Goal: Task Accomplishment & Management: Complete application form

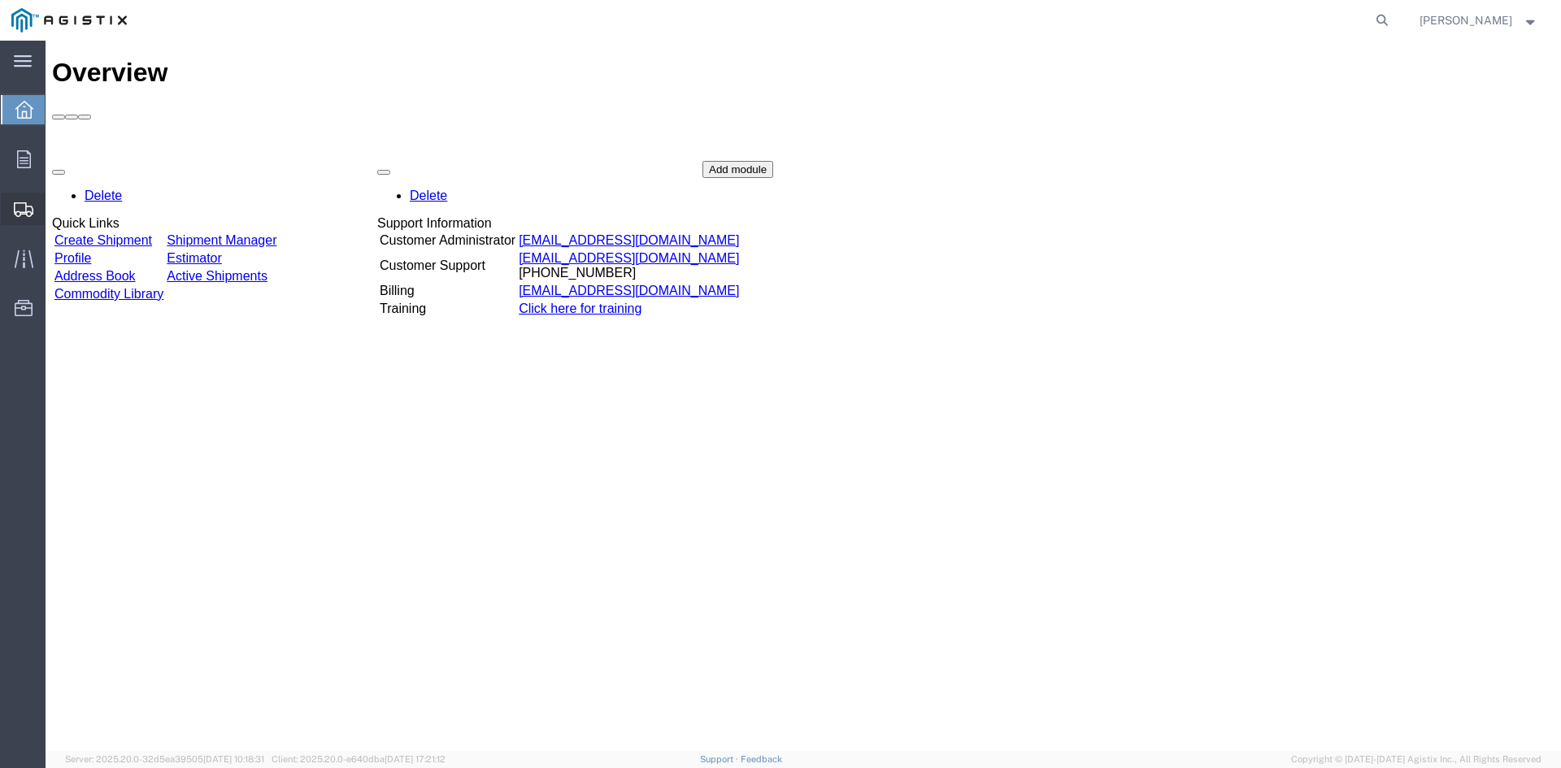
click at [0, 0] on span "Create from Template" at bounding box center [0, 0] width 0 height 0
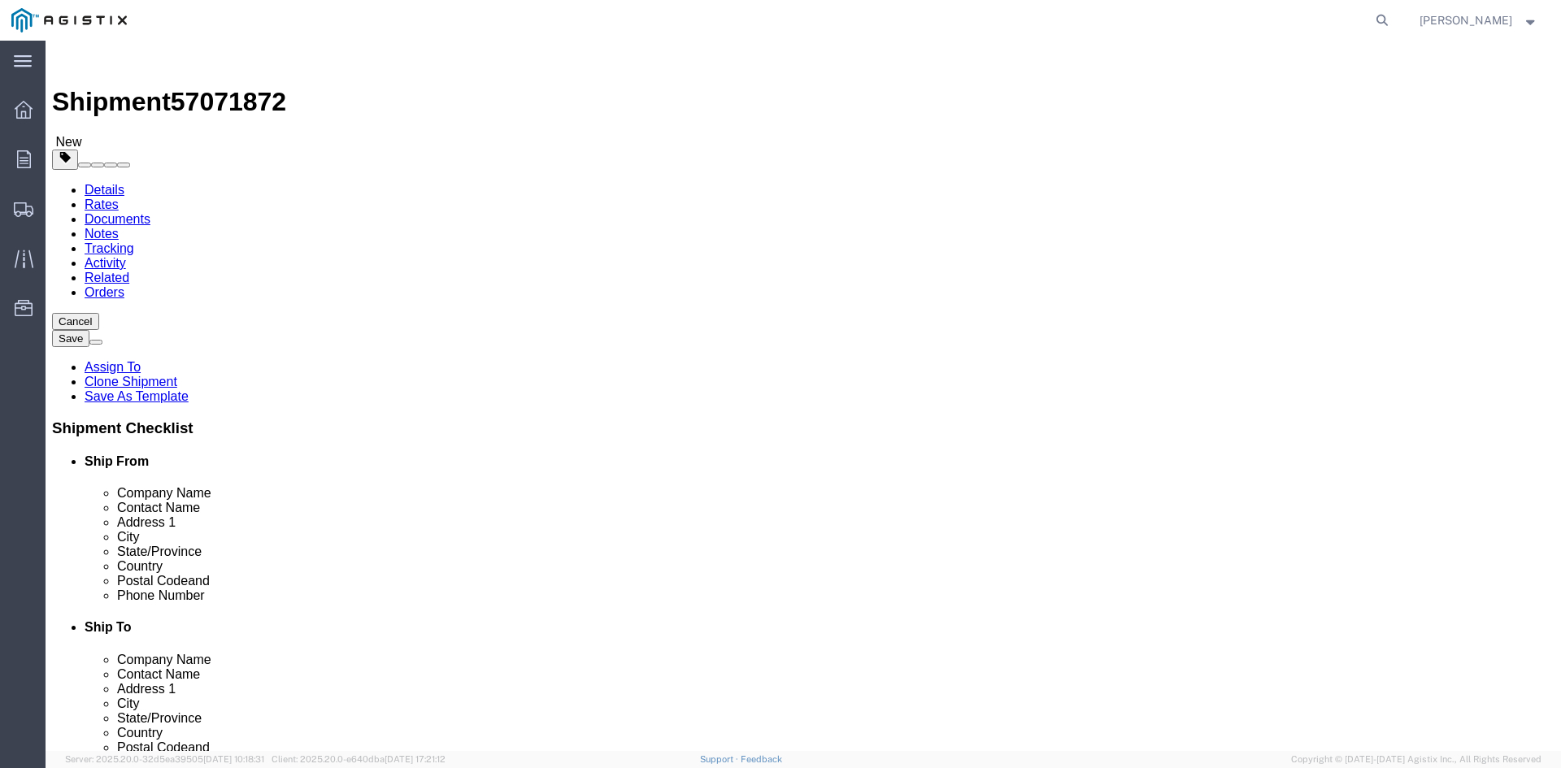
select select
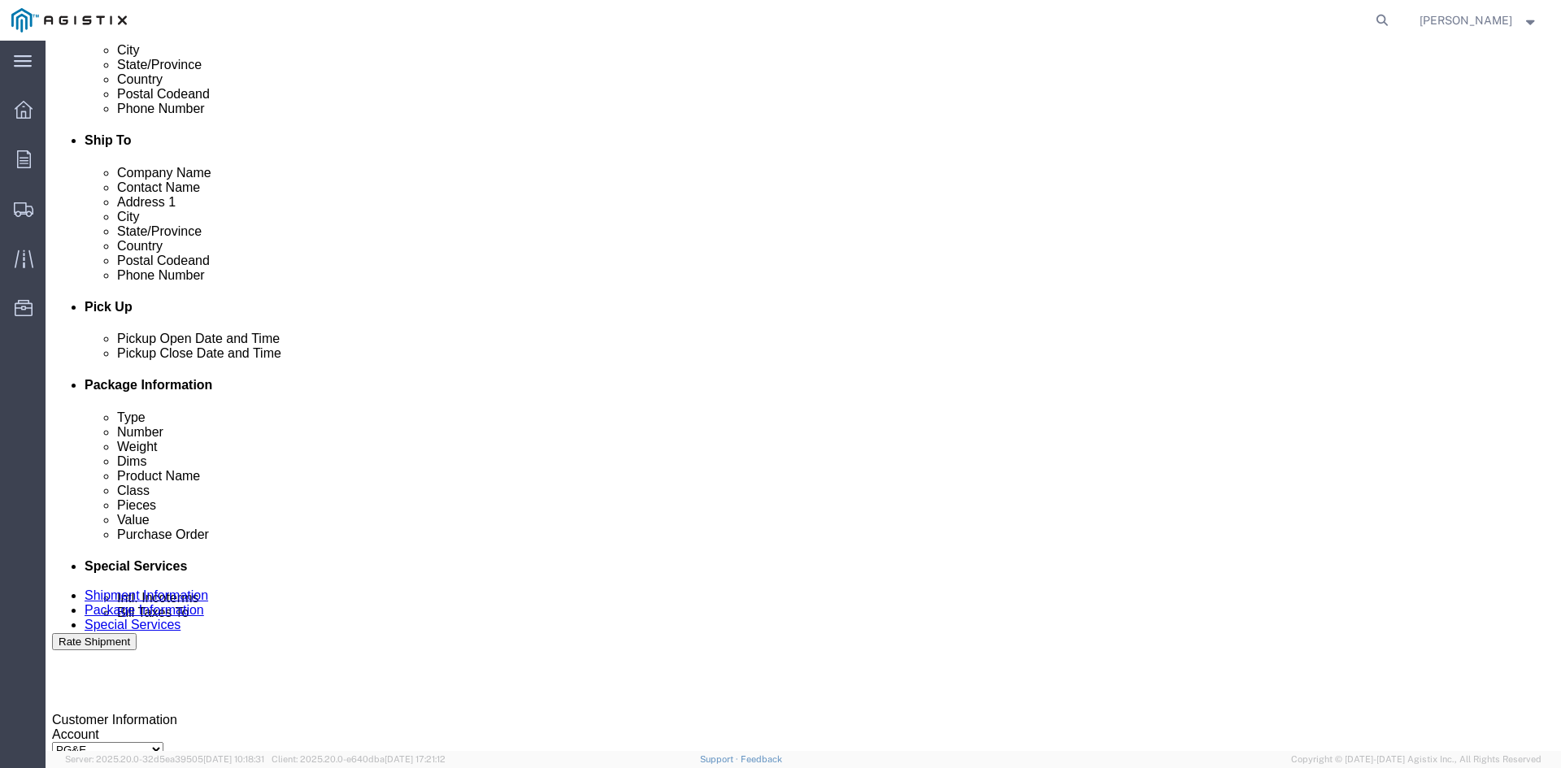
scroll to position [488, 0]
click div "[DATE] 3:43 PM"
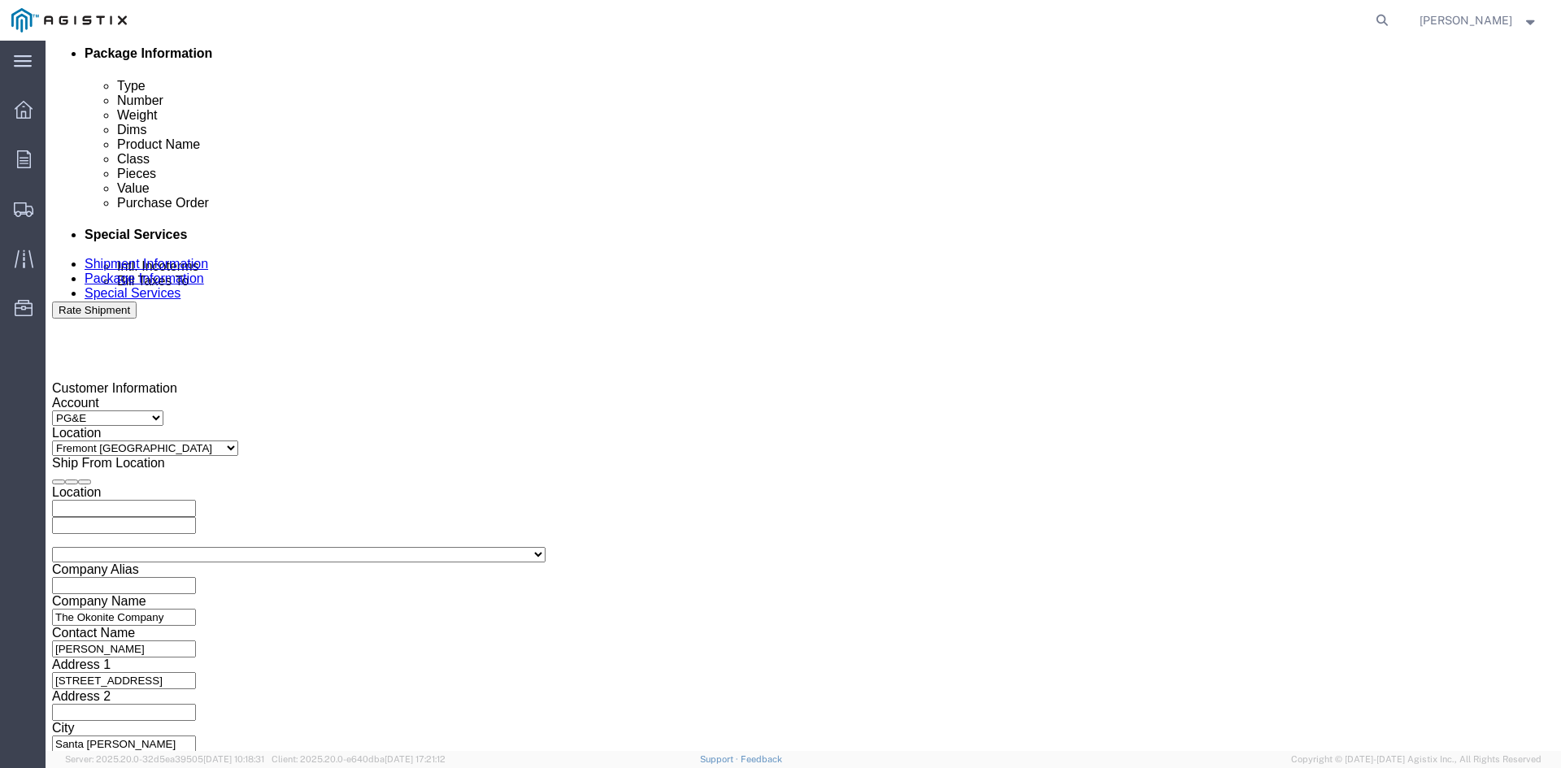
type input "12:43 PM"
click button "Apply"
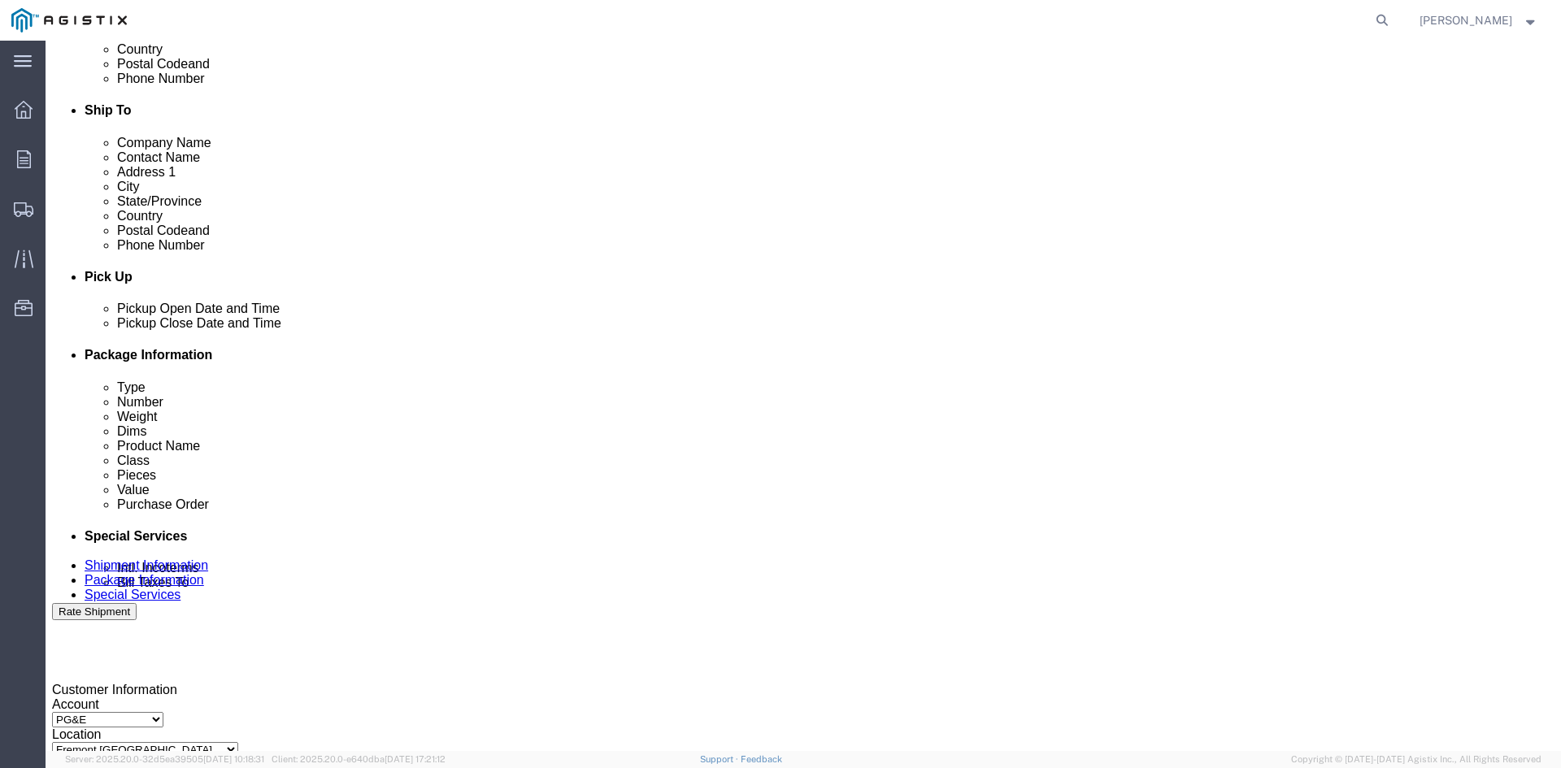
scroll to position [493, 0]
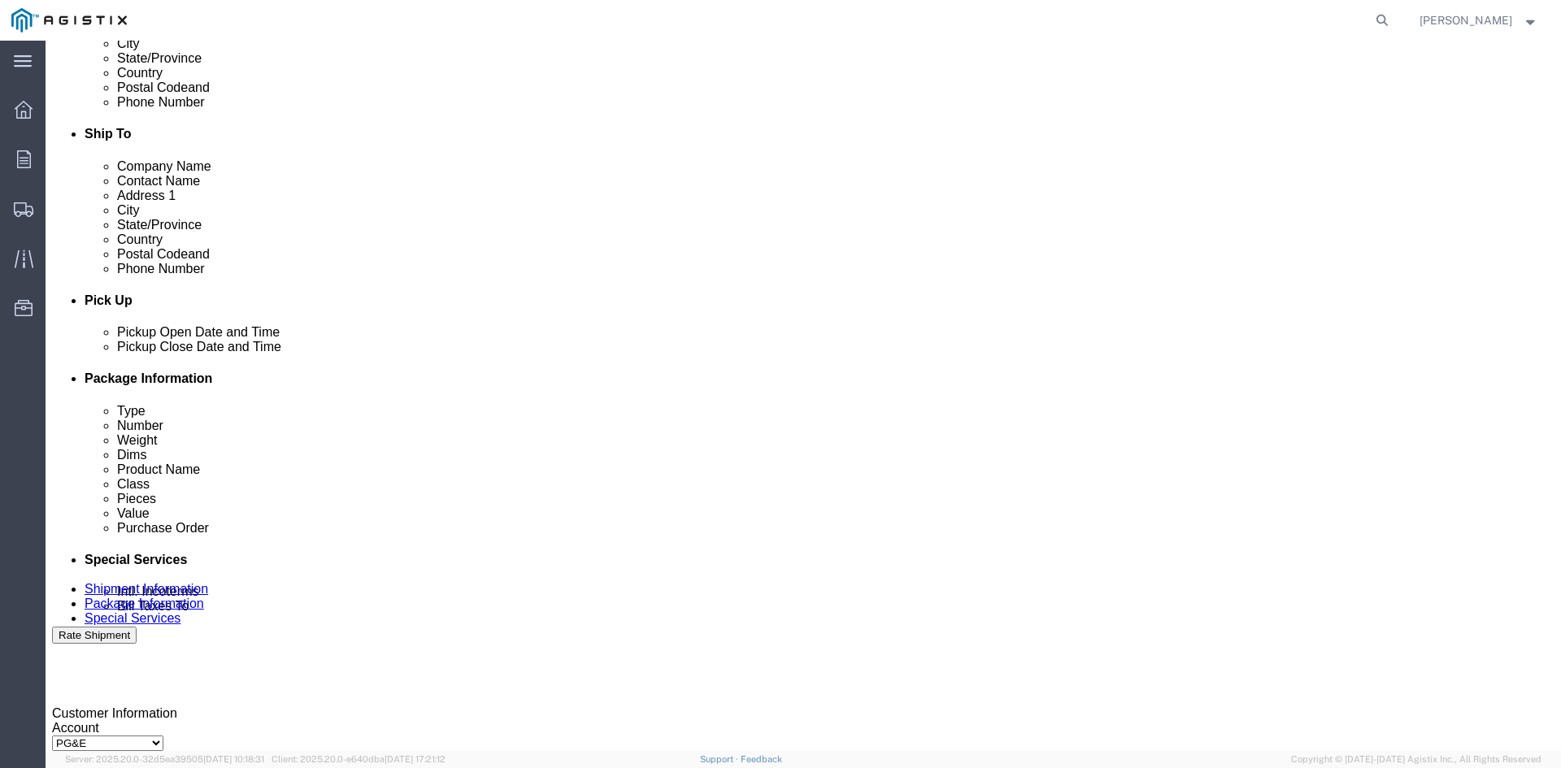
click div
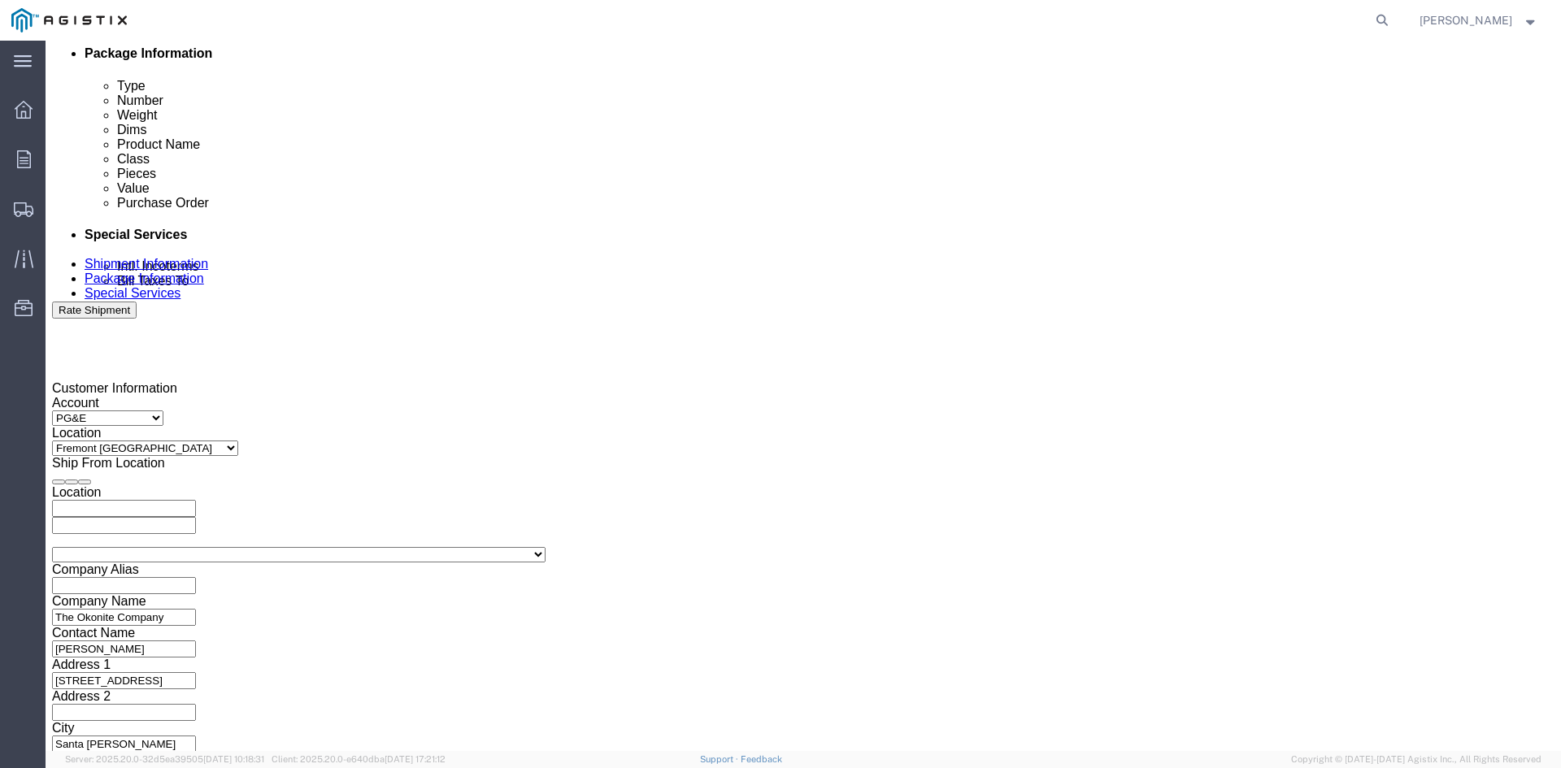
click button "Apply"
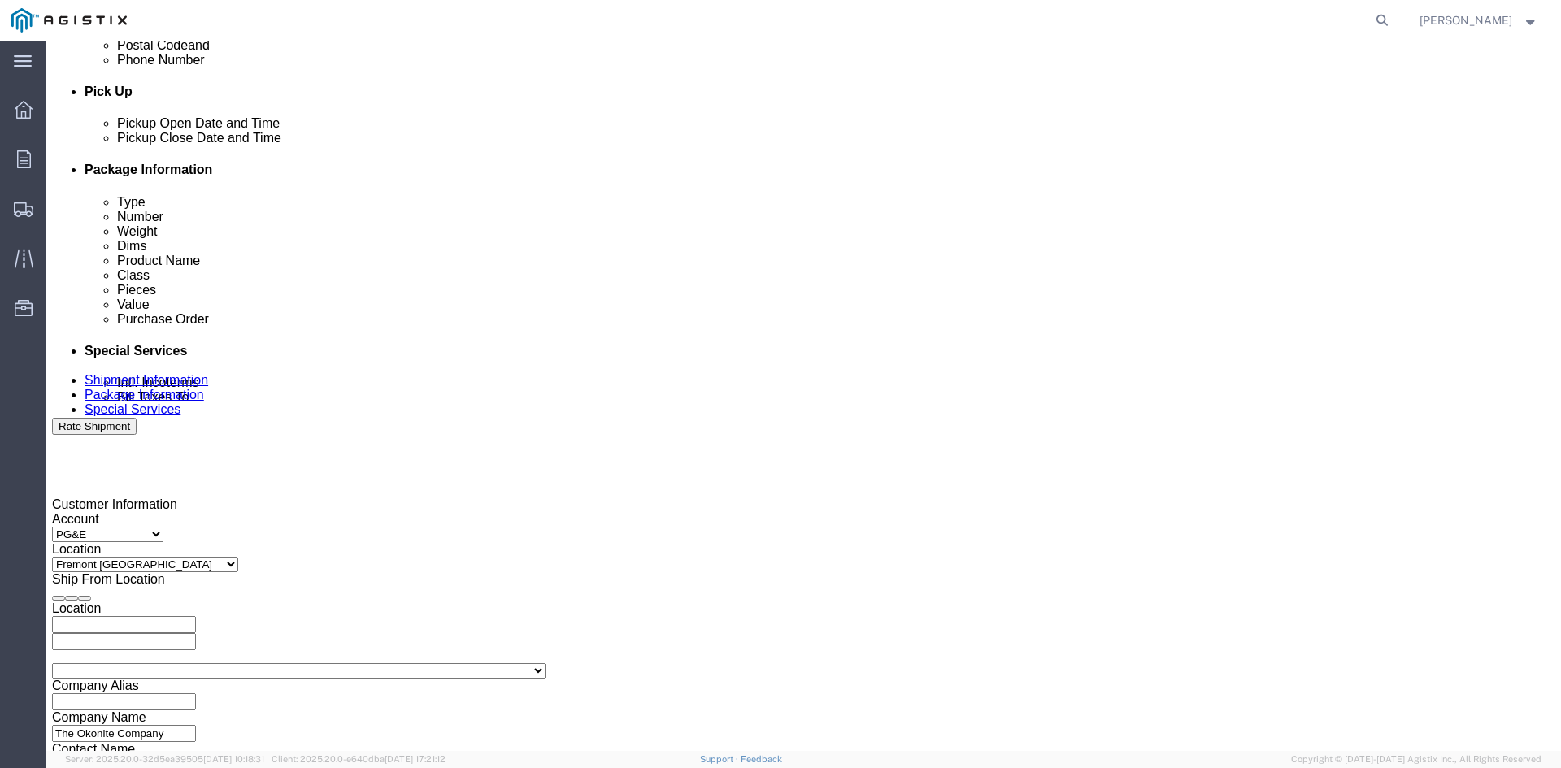
scroll to position [575, 0]
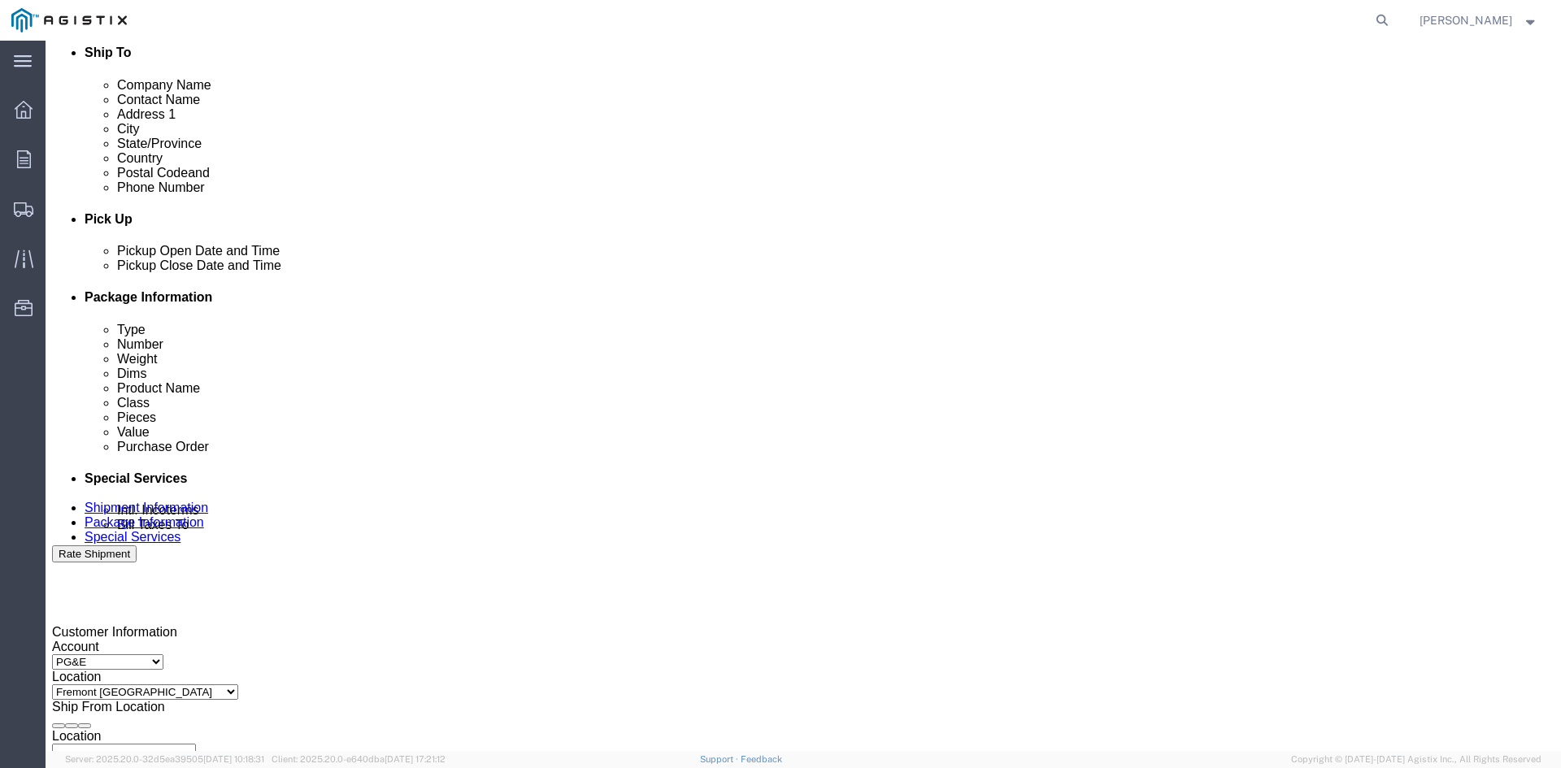
click div
click button "Apply"
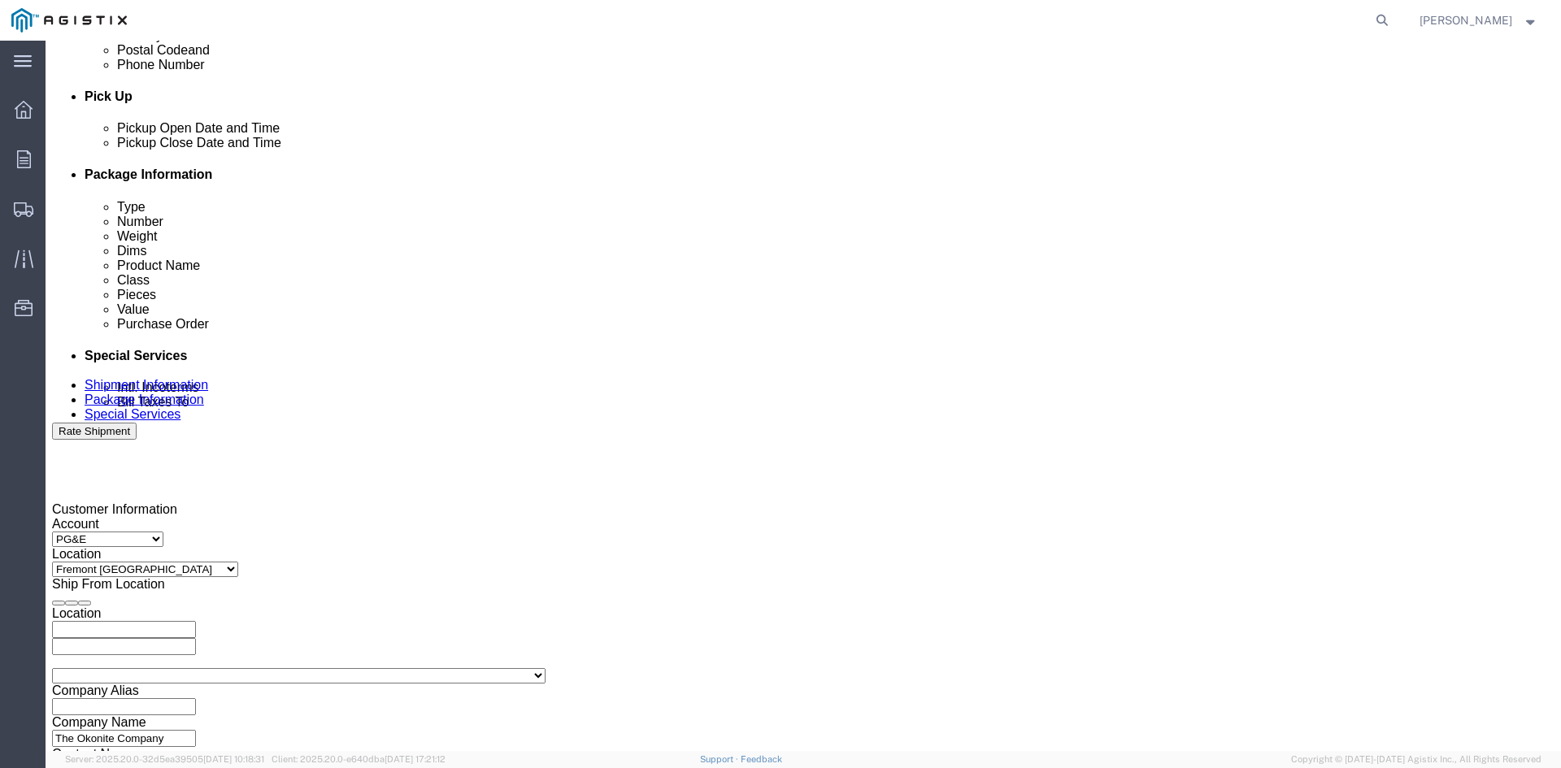
scroll to position [737, 0]
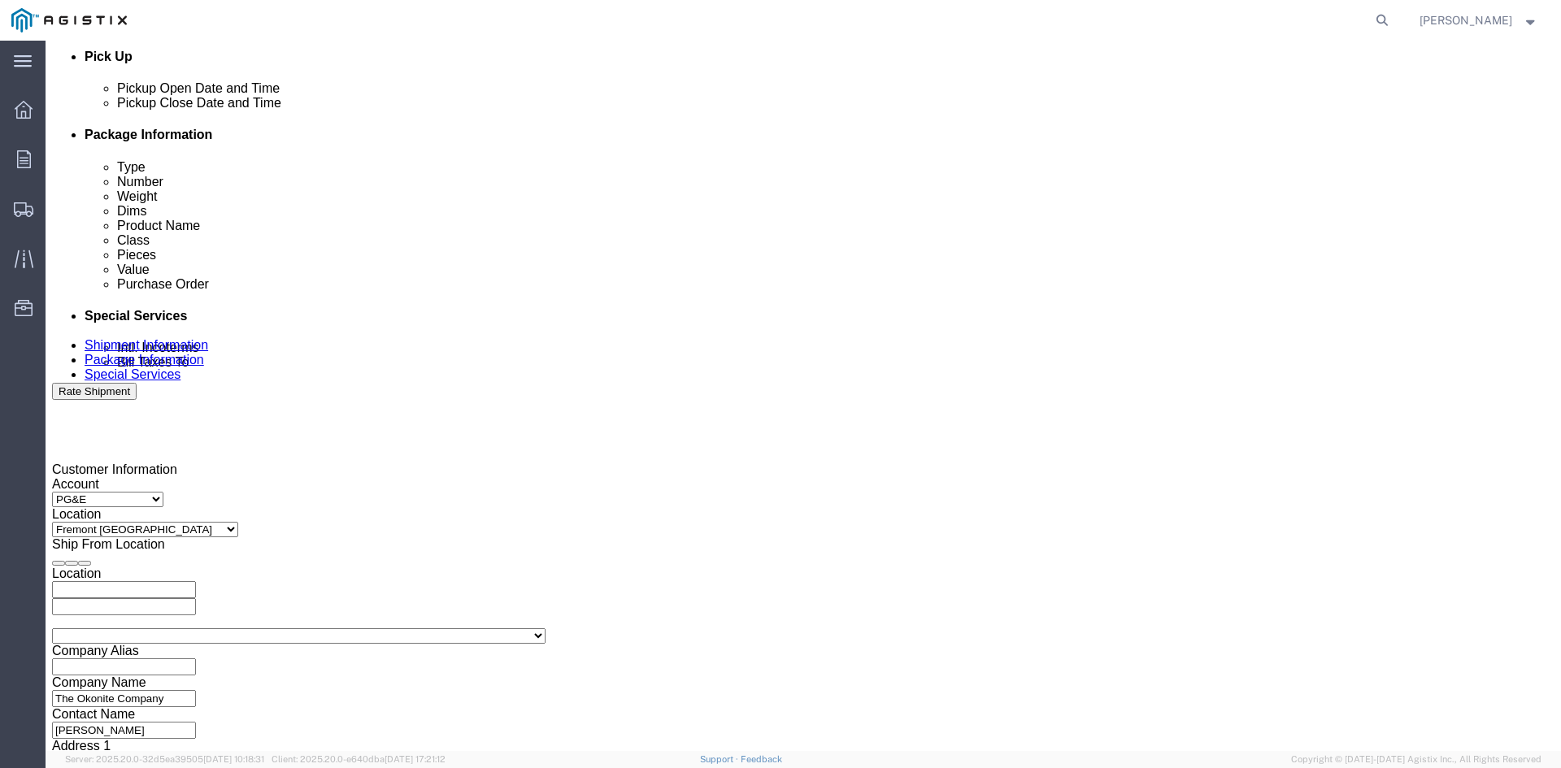
click input "3501279878"
type input "3501421591"
click select "Select Account Type Activity ID Airline Appointment Number ASN Batch Request # …"
select select "CUSTREF"
click select "Select Account Type Activity ID Airline Appointment Number ASN Batch Request # …"
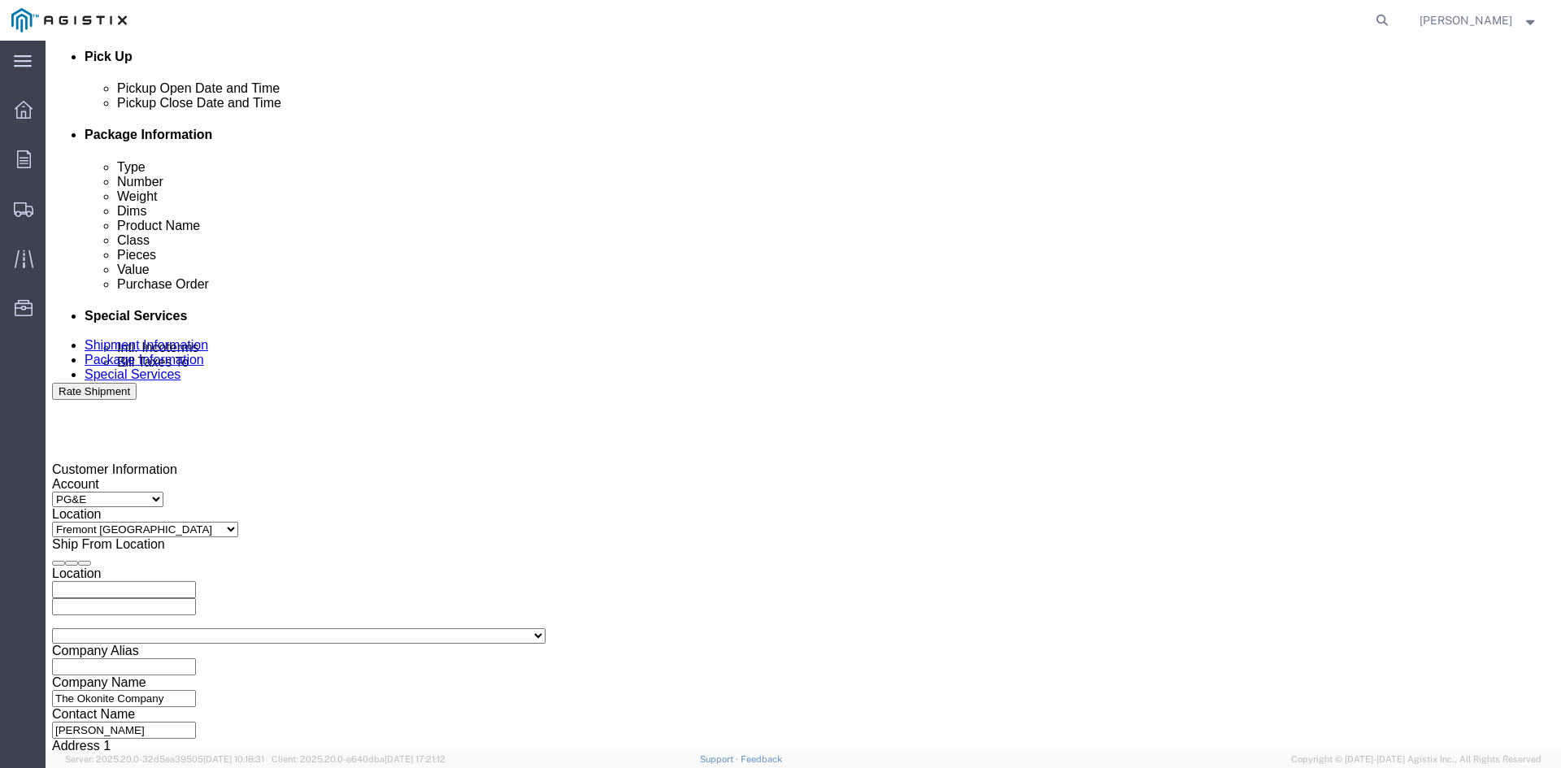
click input "text"
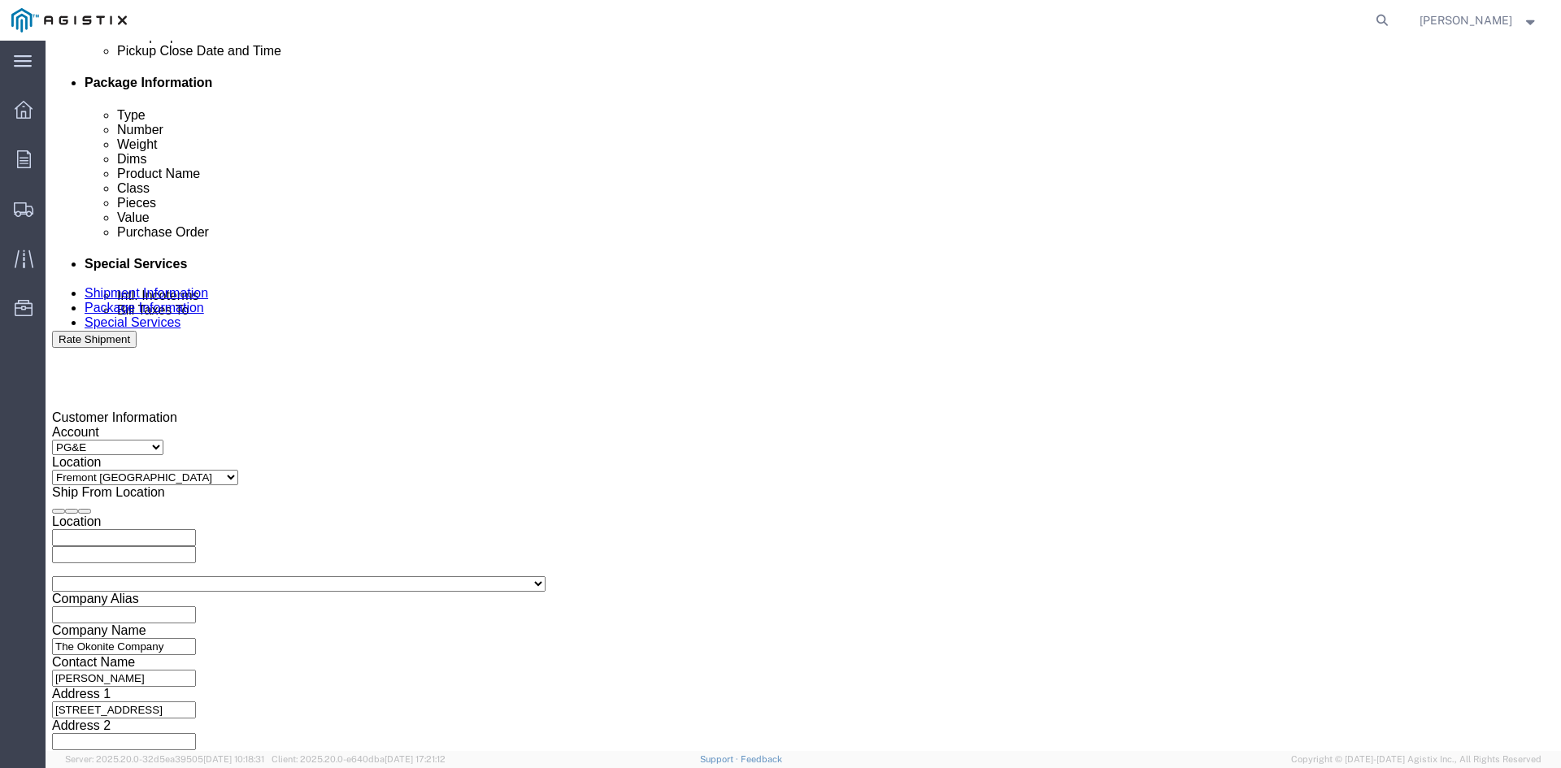
scroll to position [819, 0]
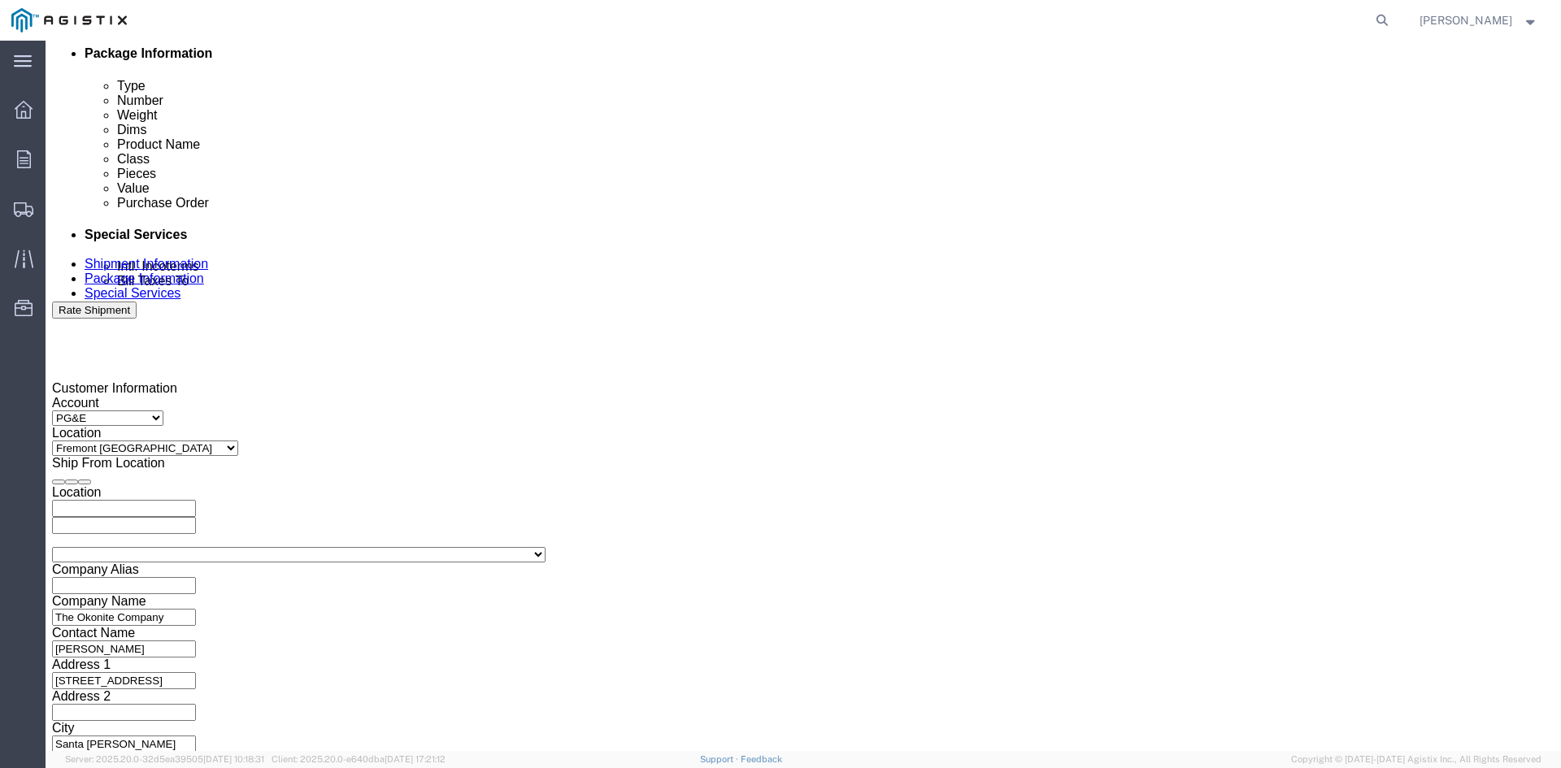
type input "3501417873"
click select "Select Air Less than Truckload Multi-Leg Ocean Freight Rail Small Parcel Truckl…"
select select "TL"
click select "Select Air Less than Truckload Multi-Leg Ocean Freight Rail Small Parcel Truckl…"
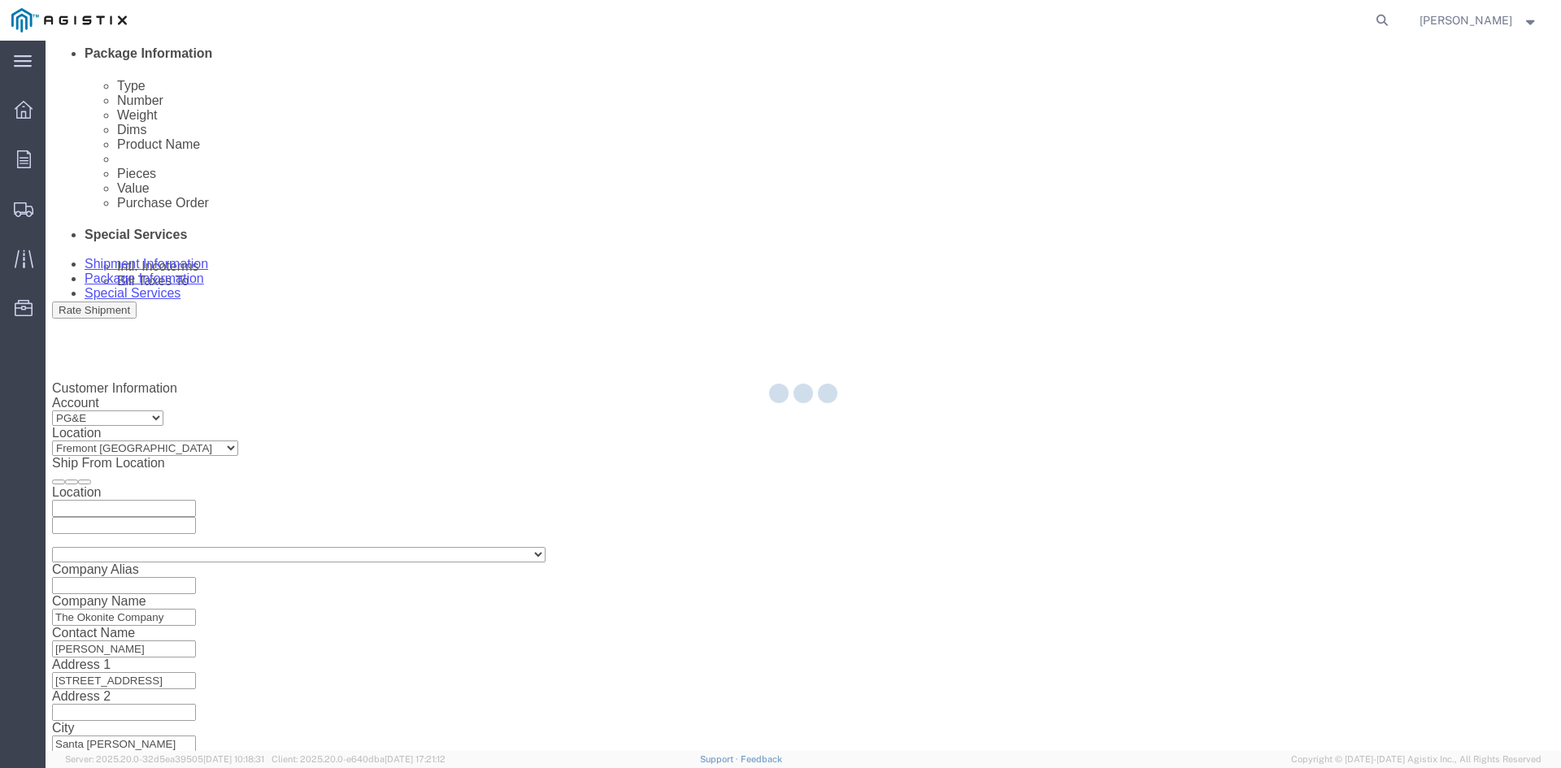
select select
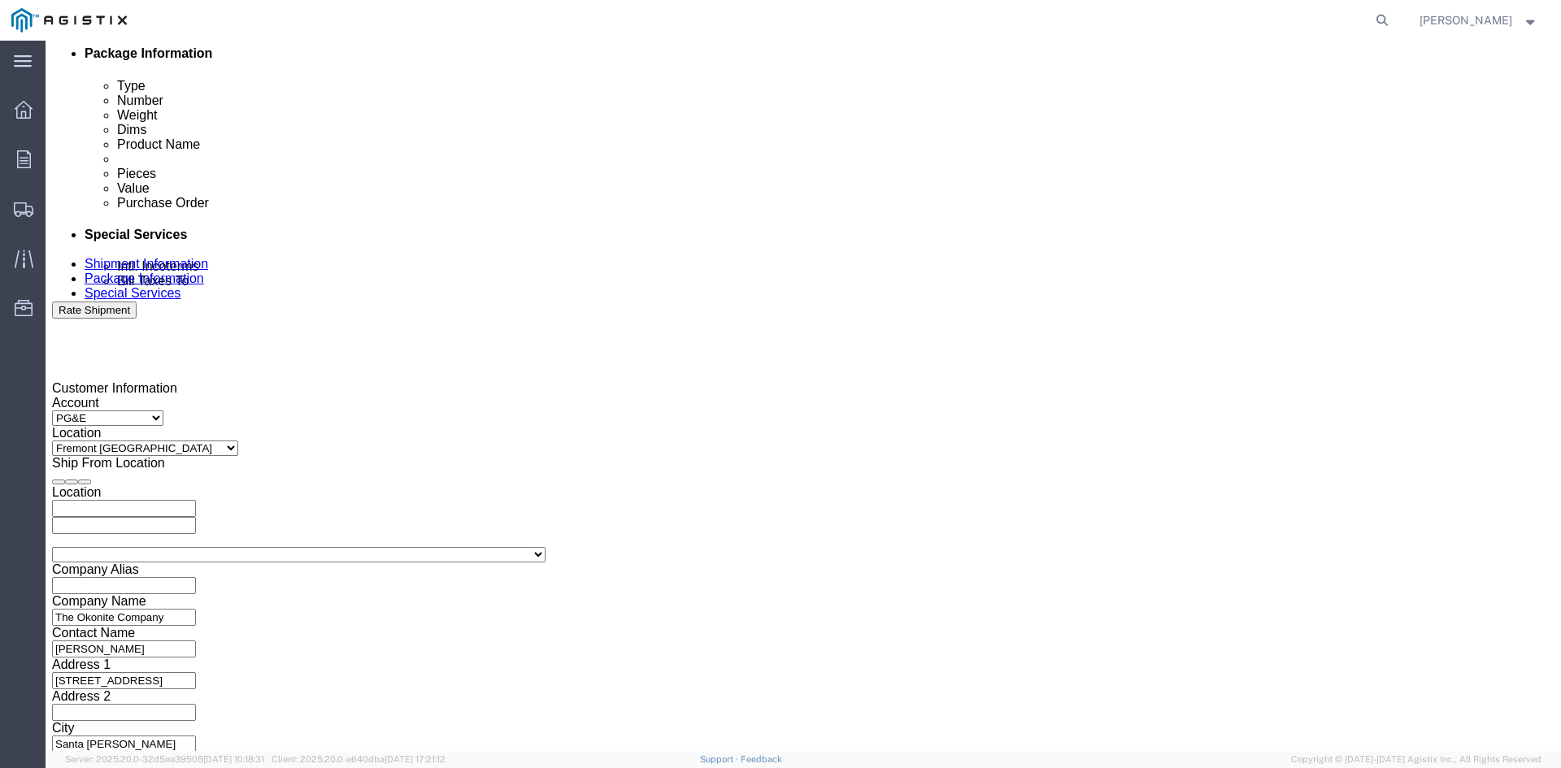
click select "Select 1-Ton (PSS) 10 Wheel 10 Yard Dump Truck 20 Yard Dump Truck Bobtail Botto…"
click button "Continue"
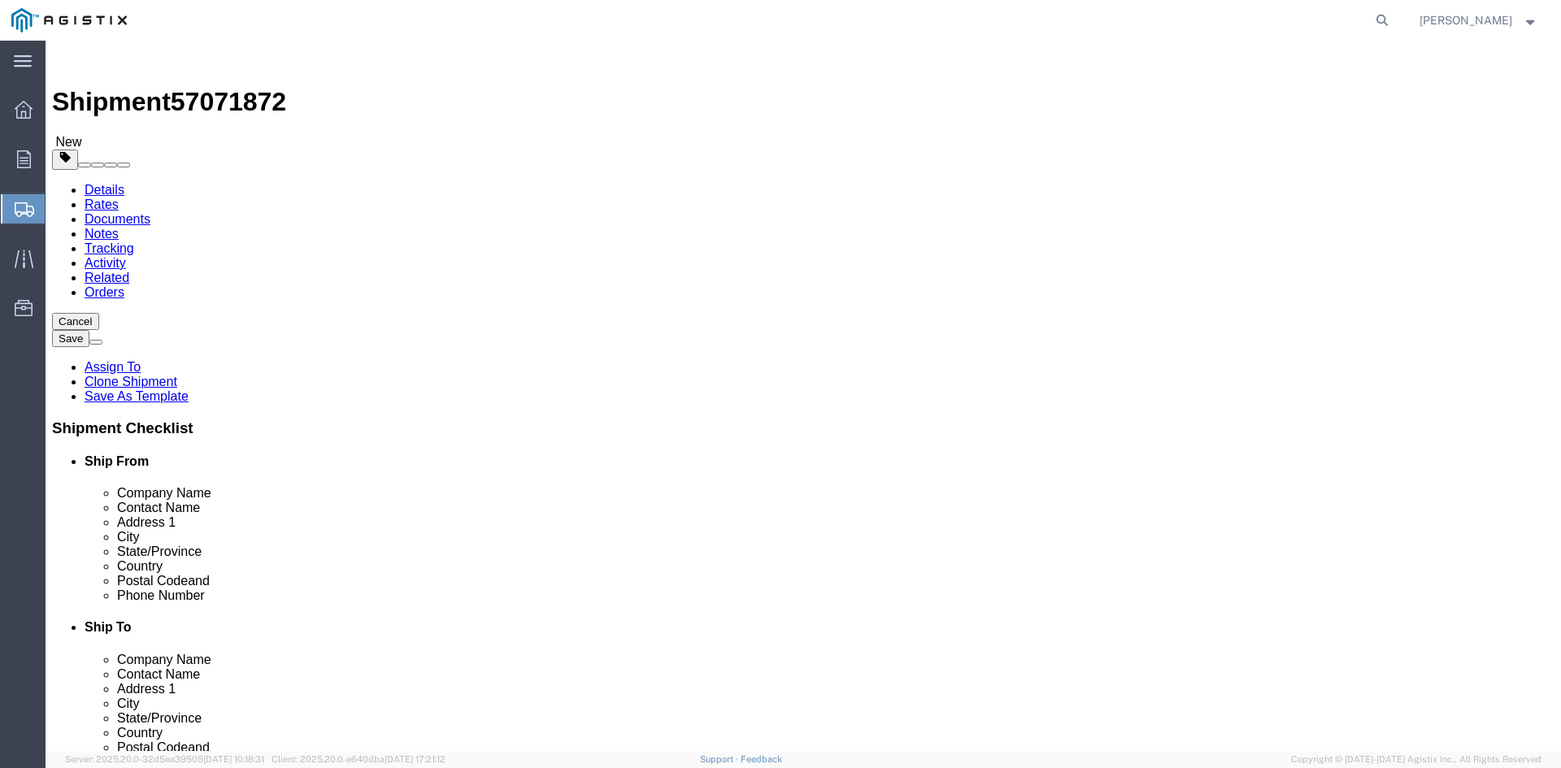
click input "8"
type input "6"
click input "41400.00"
type input "4"
type input "31430"
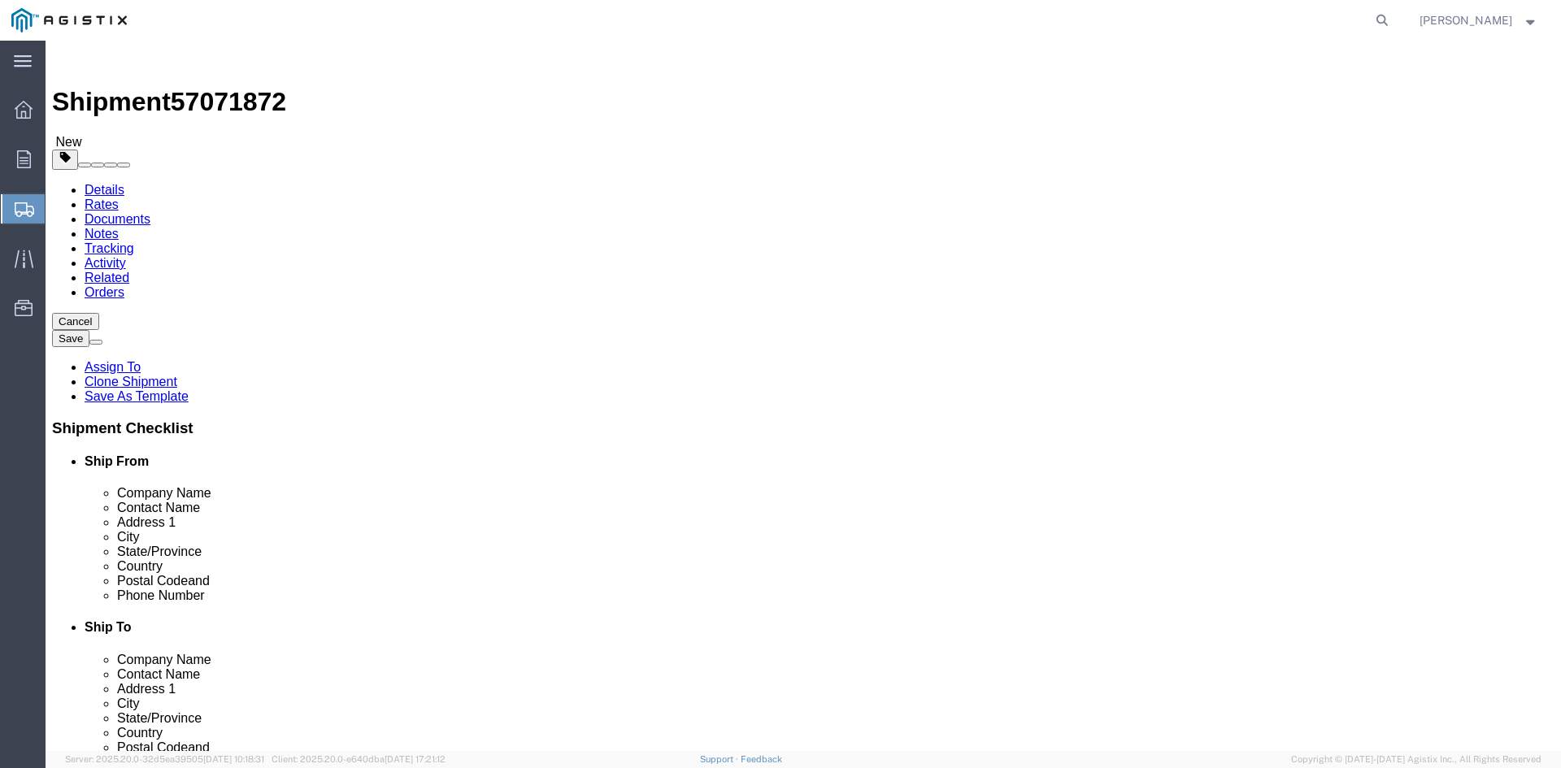
click dd "8.00 Each"
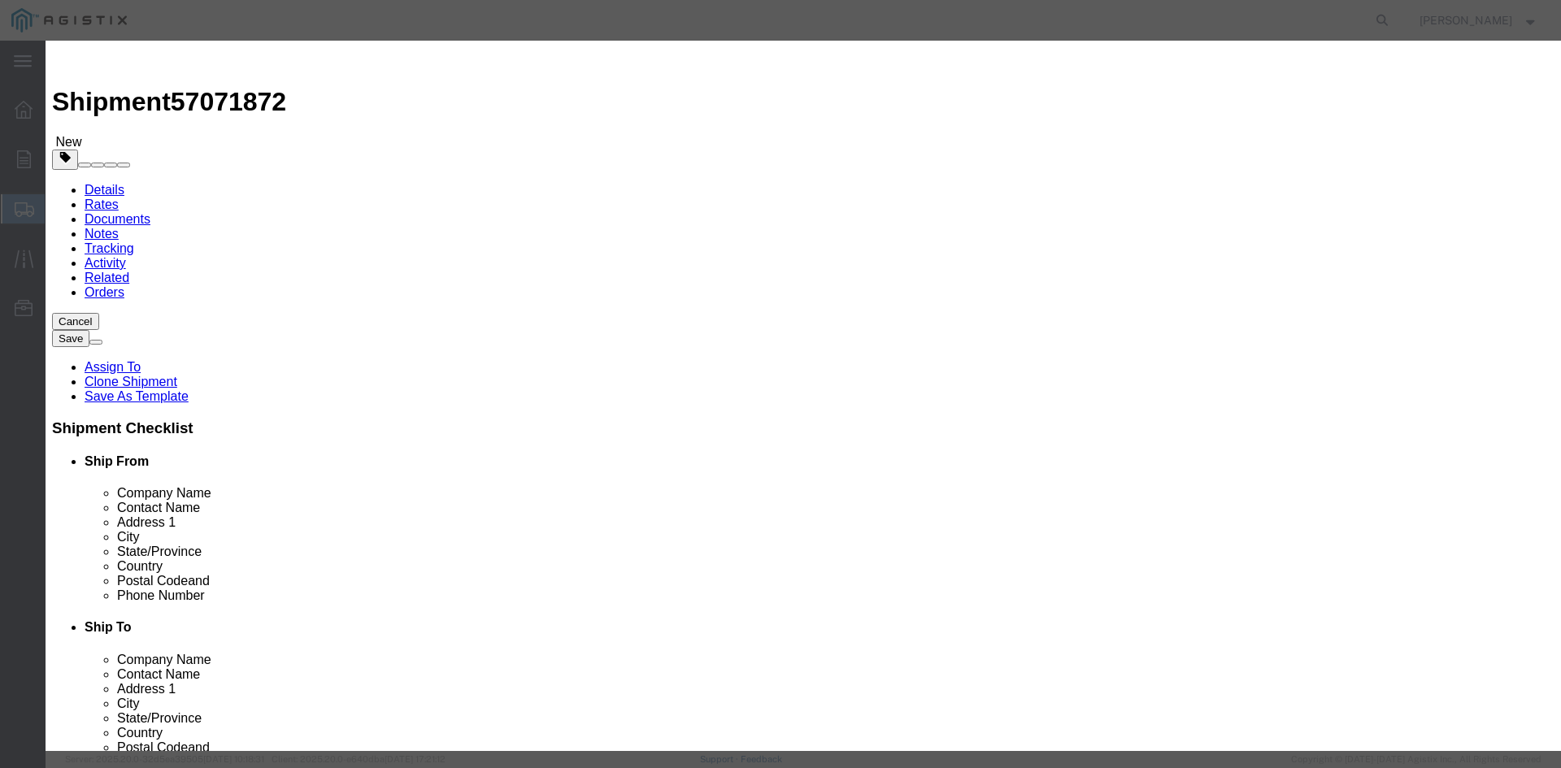
click input "8.00"
type input "8"
type input "6"
type input "70015.5"
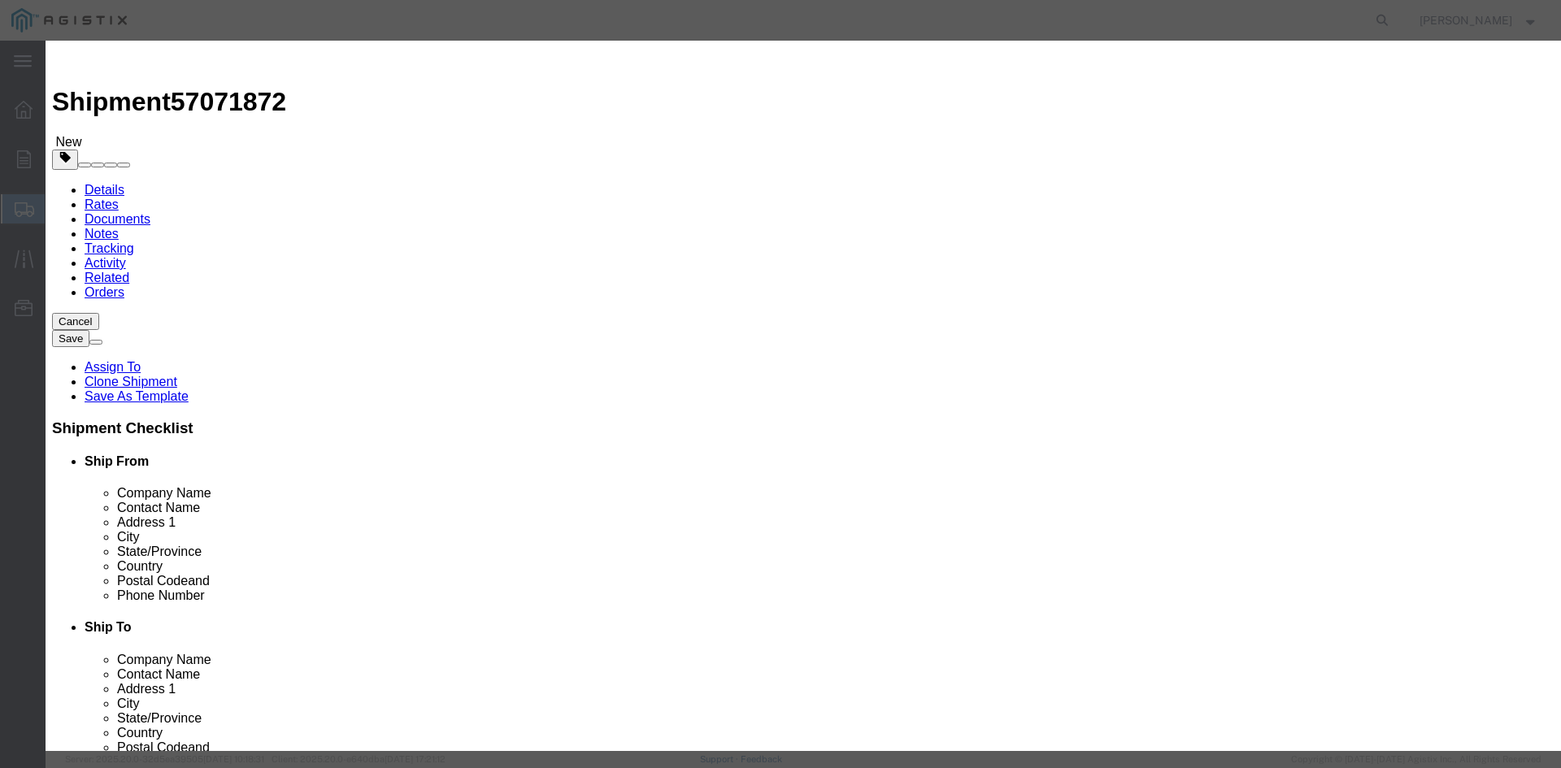
drag, startPoint x: 480, startPoint y: 247, endPoint x: 696, endPoint y: 267, distance: 216.3
click textarea "THIS LOAD REQUIRES 4 SETS OF COIL RACKS AND 8 CHAINS. ADVANCED PICK UP NOTICE R…"
click textarea
paste textarea "THIS LOAD REQUIRES 4 SETS OF COIL RACKS AND 8 CHAINS. ADVANCED PICK UP NOTICE R…"
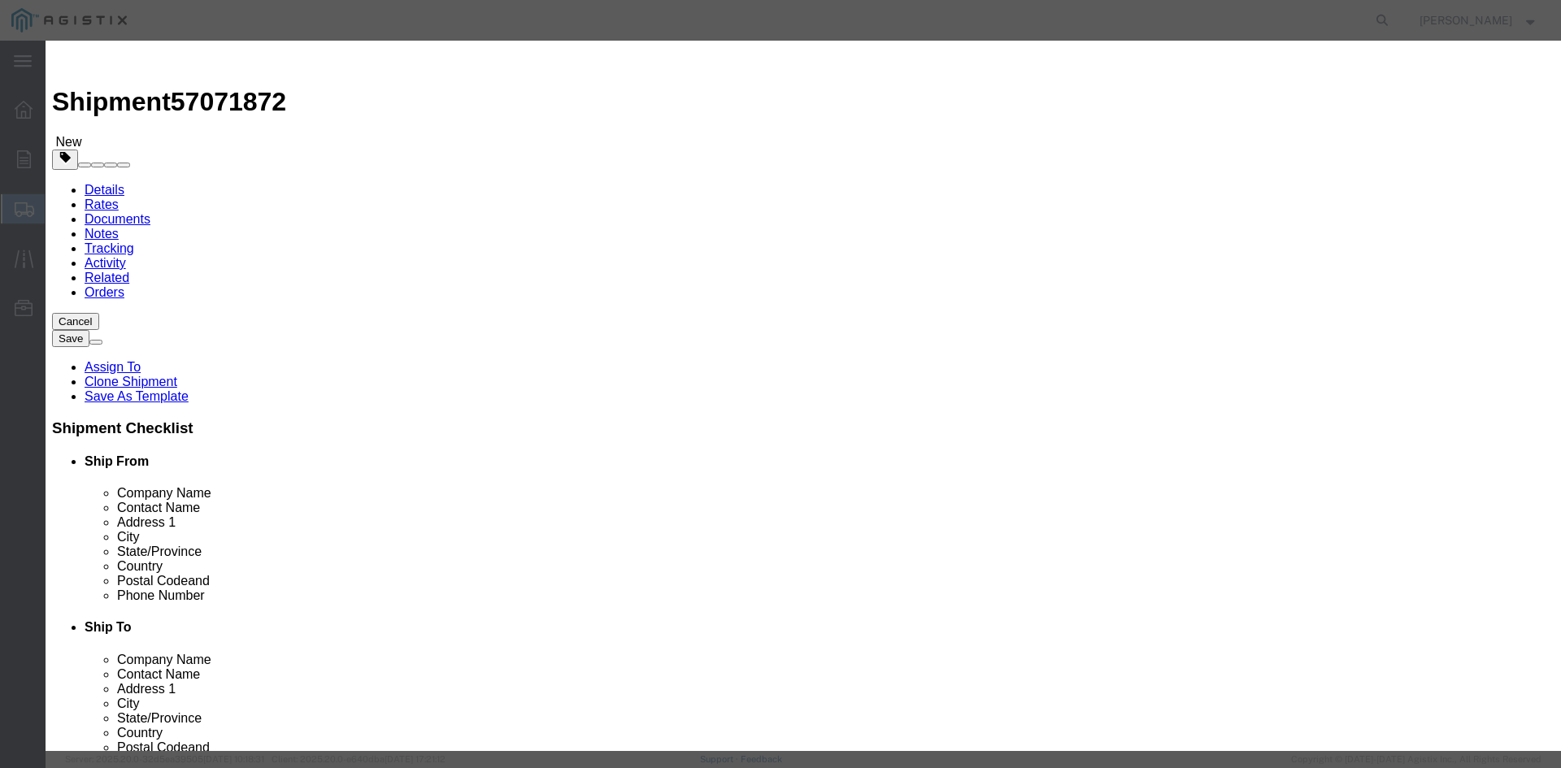
type textarea "THIS LOAD REQUIRES 4 SETS OF COIL RACKS AND 8 CHAINS. ADVANCED PICK UP NOTICE R…"
click input "70015.5"
type input "7"
type input "108971"
click button "Save & Close"
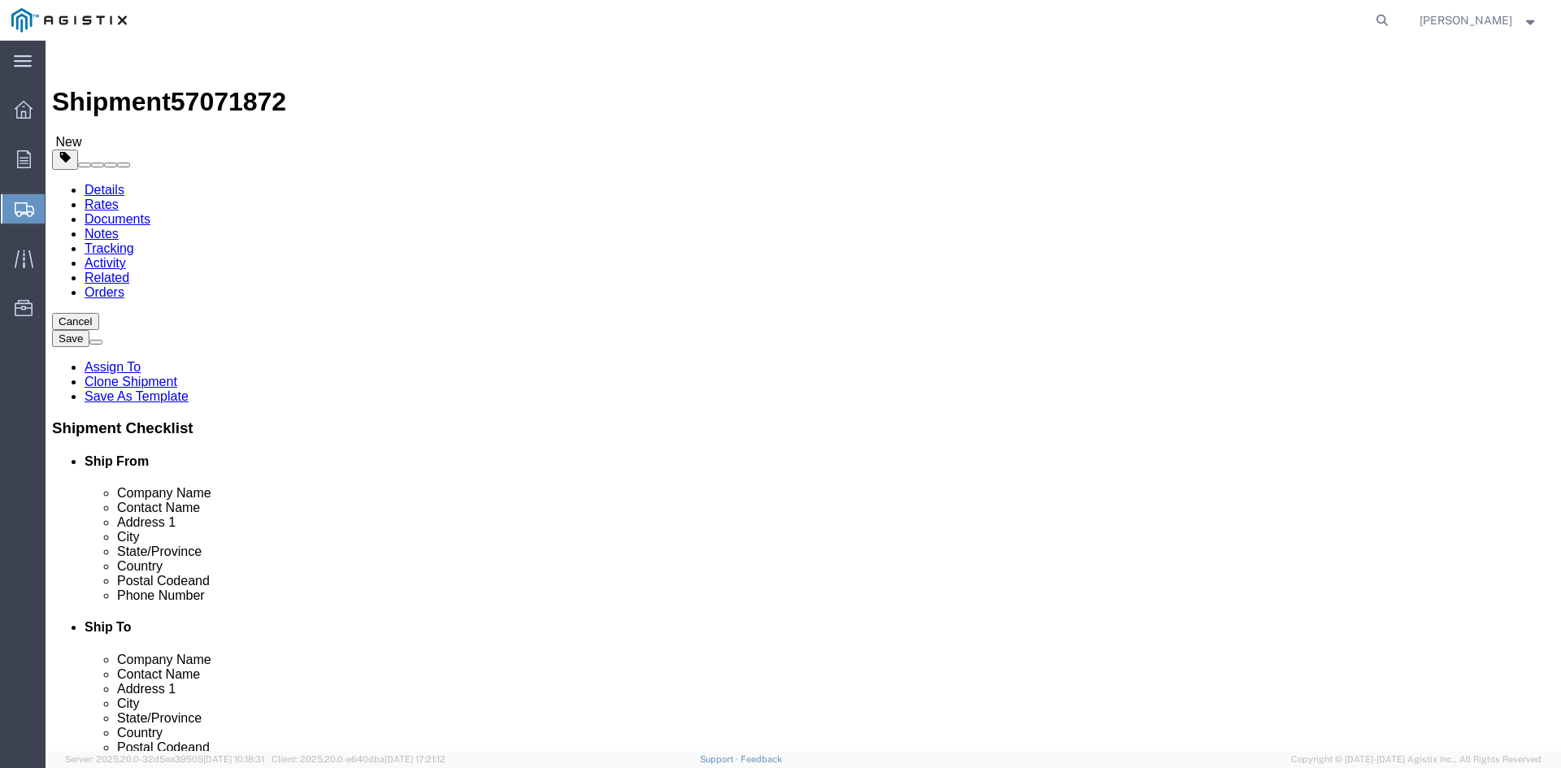
click button "Rate Shipment"
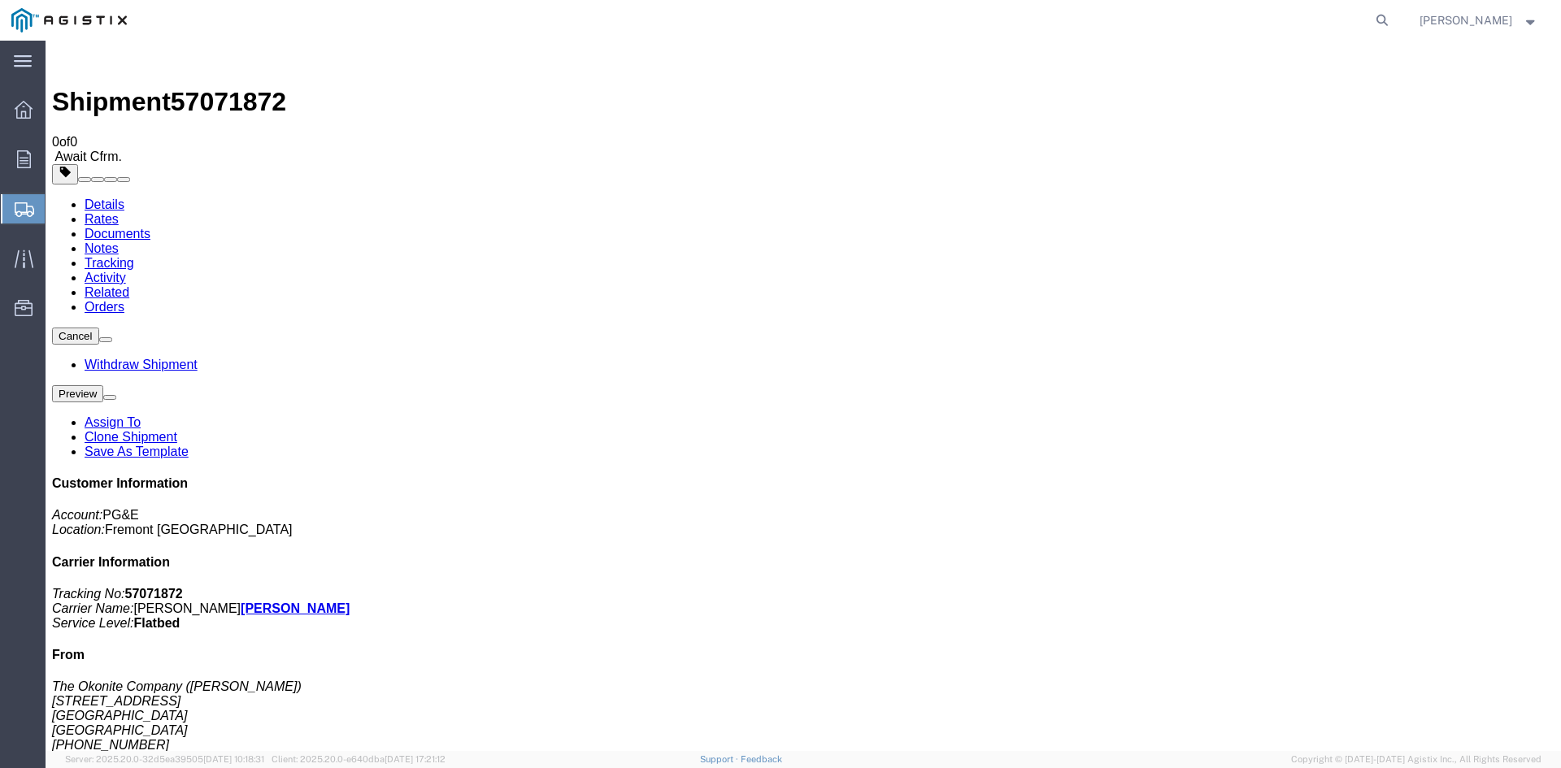
click at [0, 0] on span "Create from Template" at bounding box center [0, 0] width 0 height 0
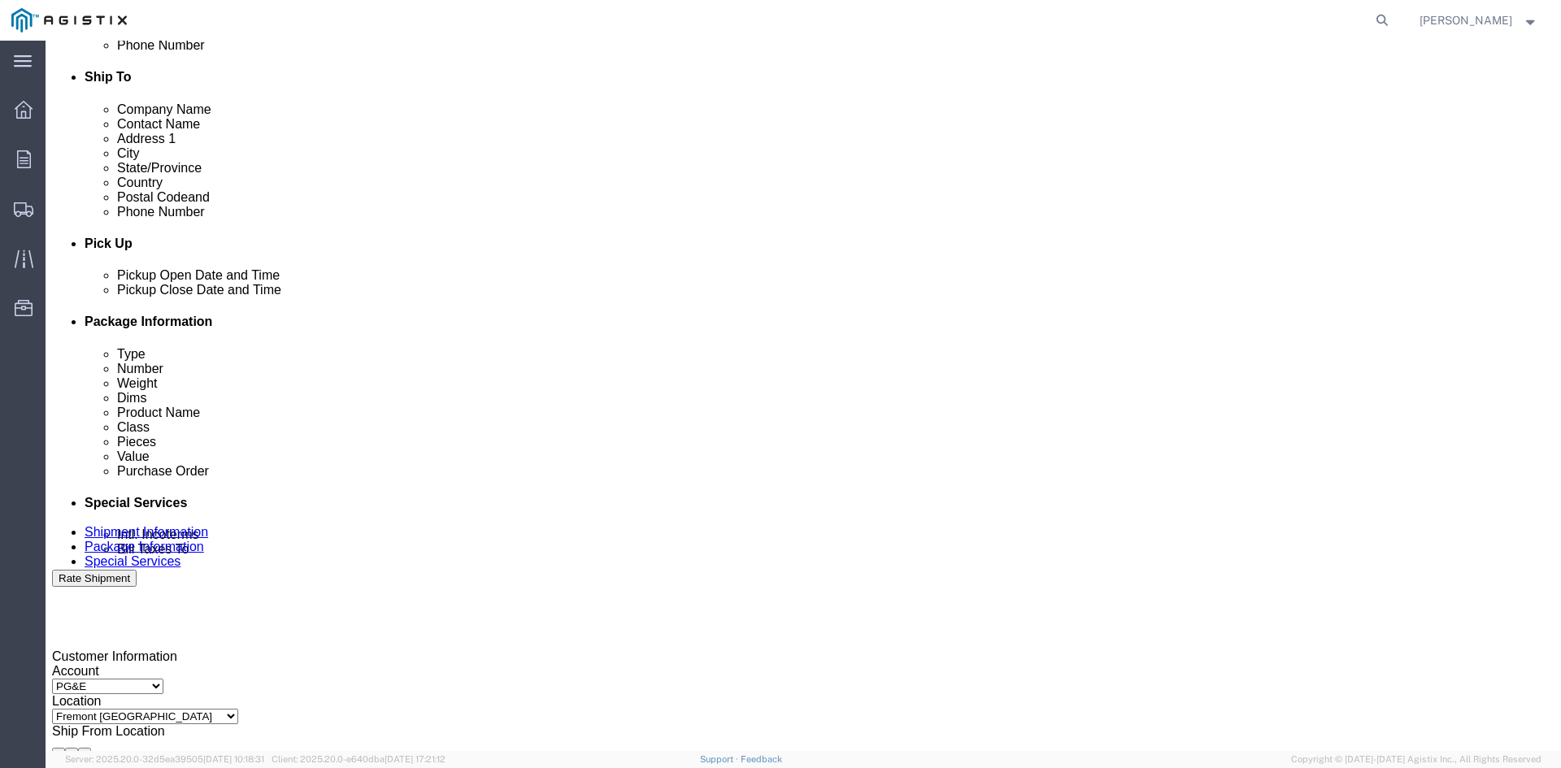
scroll to position [569, 0]
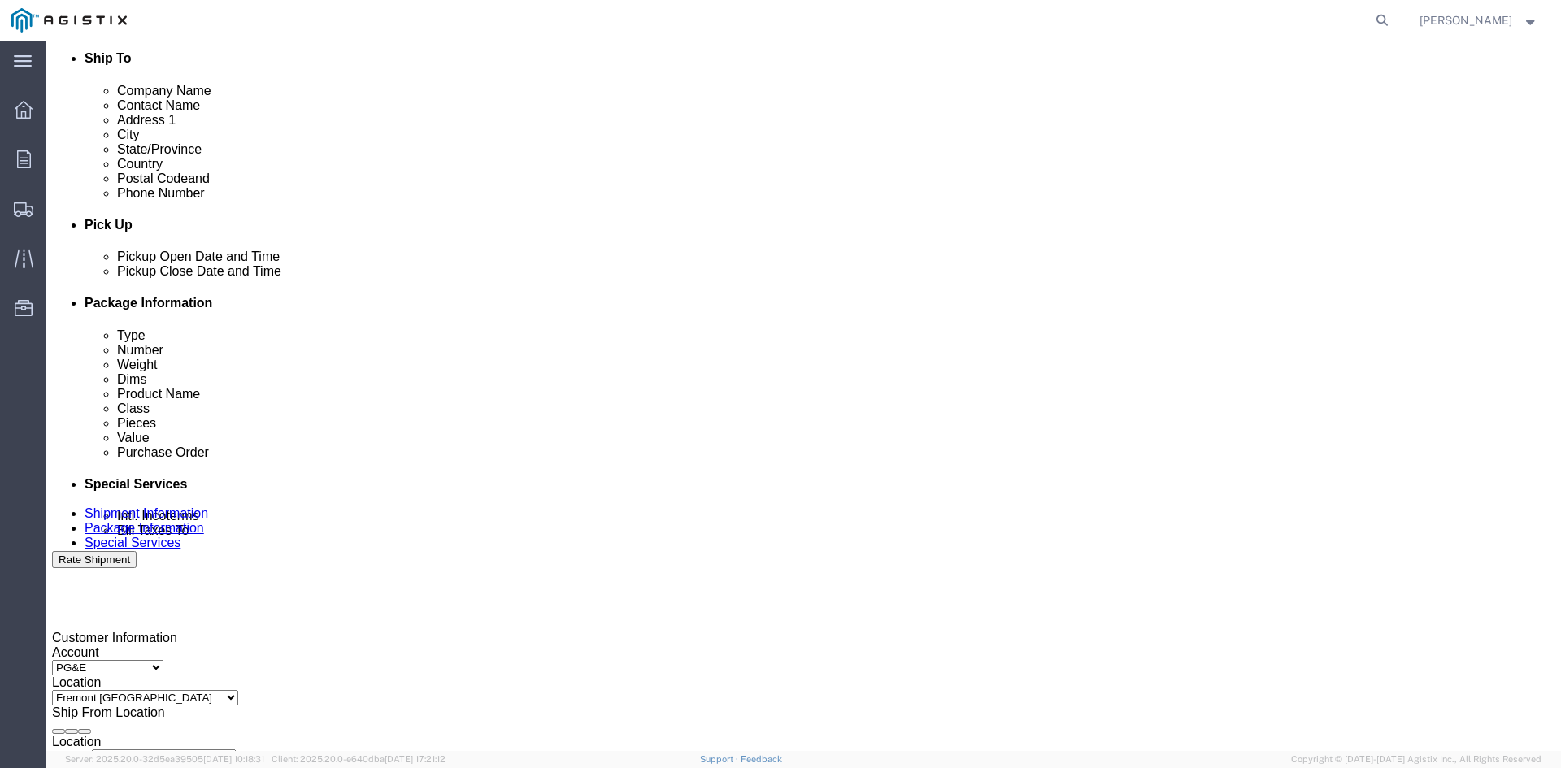
click div "[DATE] 3:48 PM"
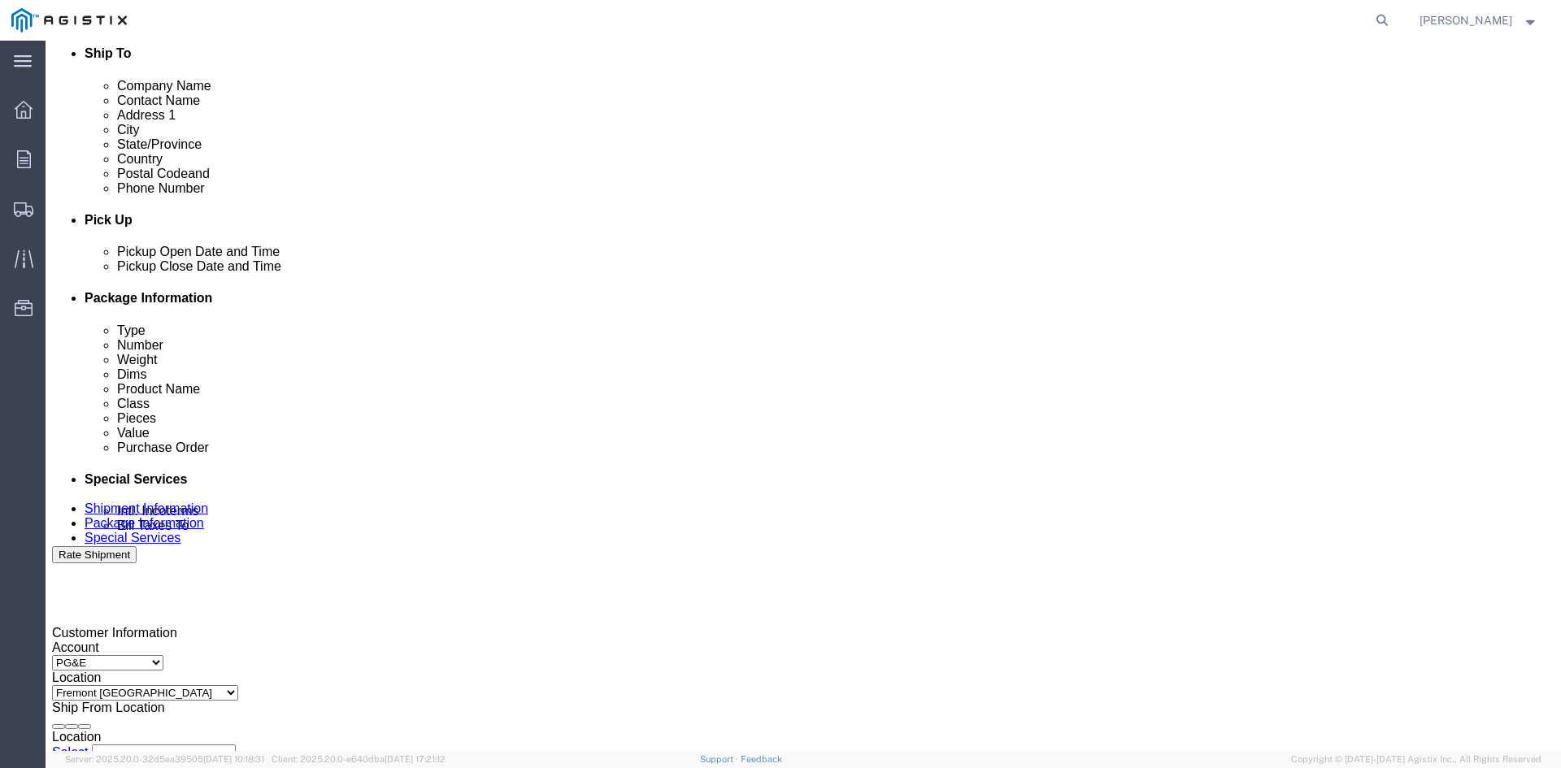
type input "12:48 PM"
click button "Apply"
click div "[DATE] 4:48 PM"
click button "Apply"
click div
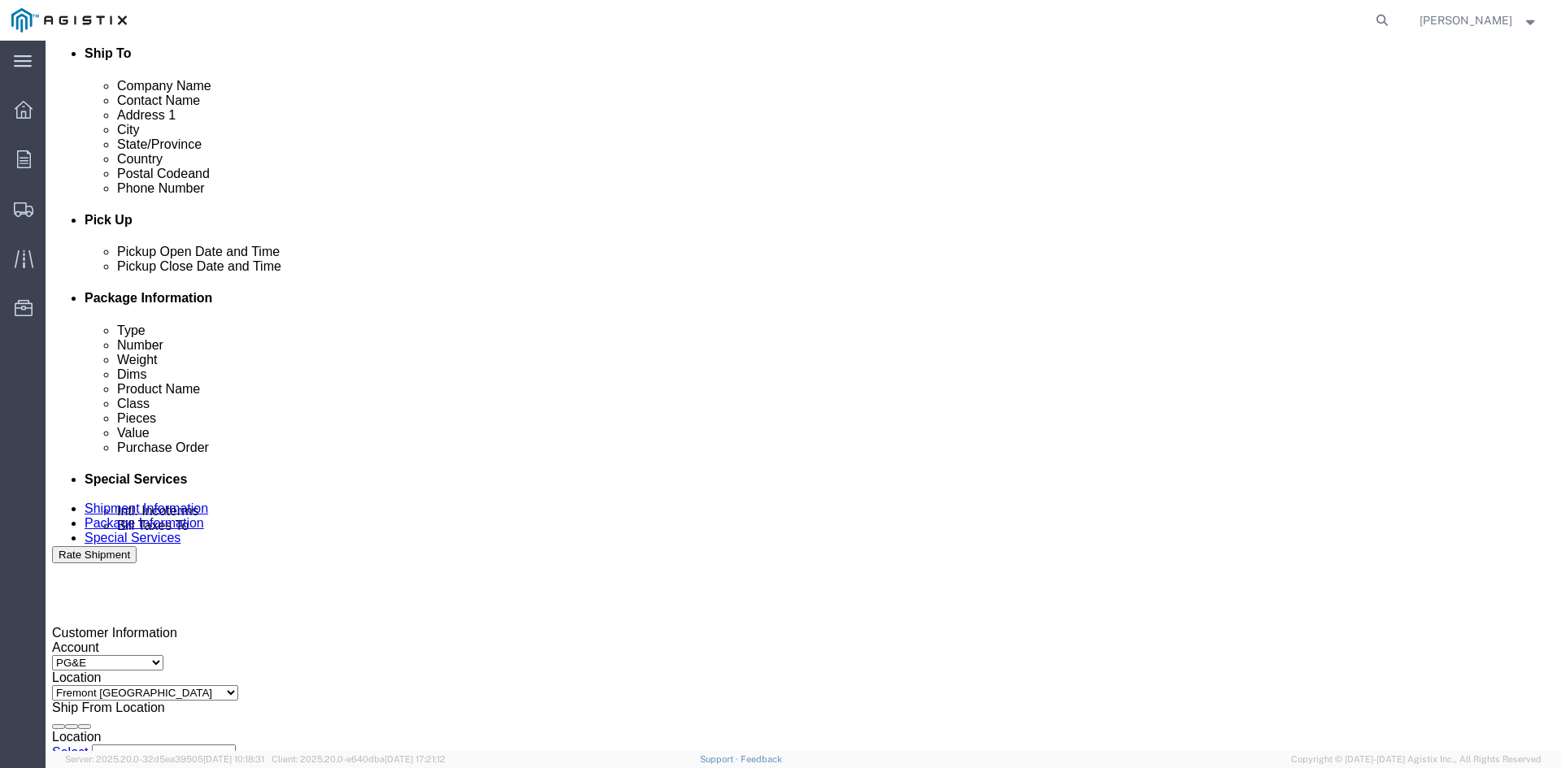
drag, startPoint x: 811, startPoint y: 694, endPoint x: 821, endPoint y: 691, distance: 10.3
click button "Apply"
drag, startPoint x: 980, startPoint y: 401, endPoint x: 984, endPoint y: 424, distance: 23.8
click div
click button "Apply"
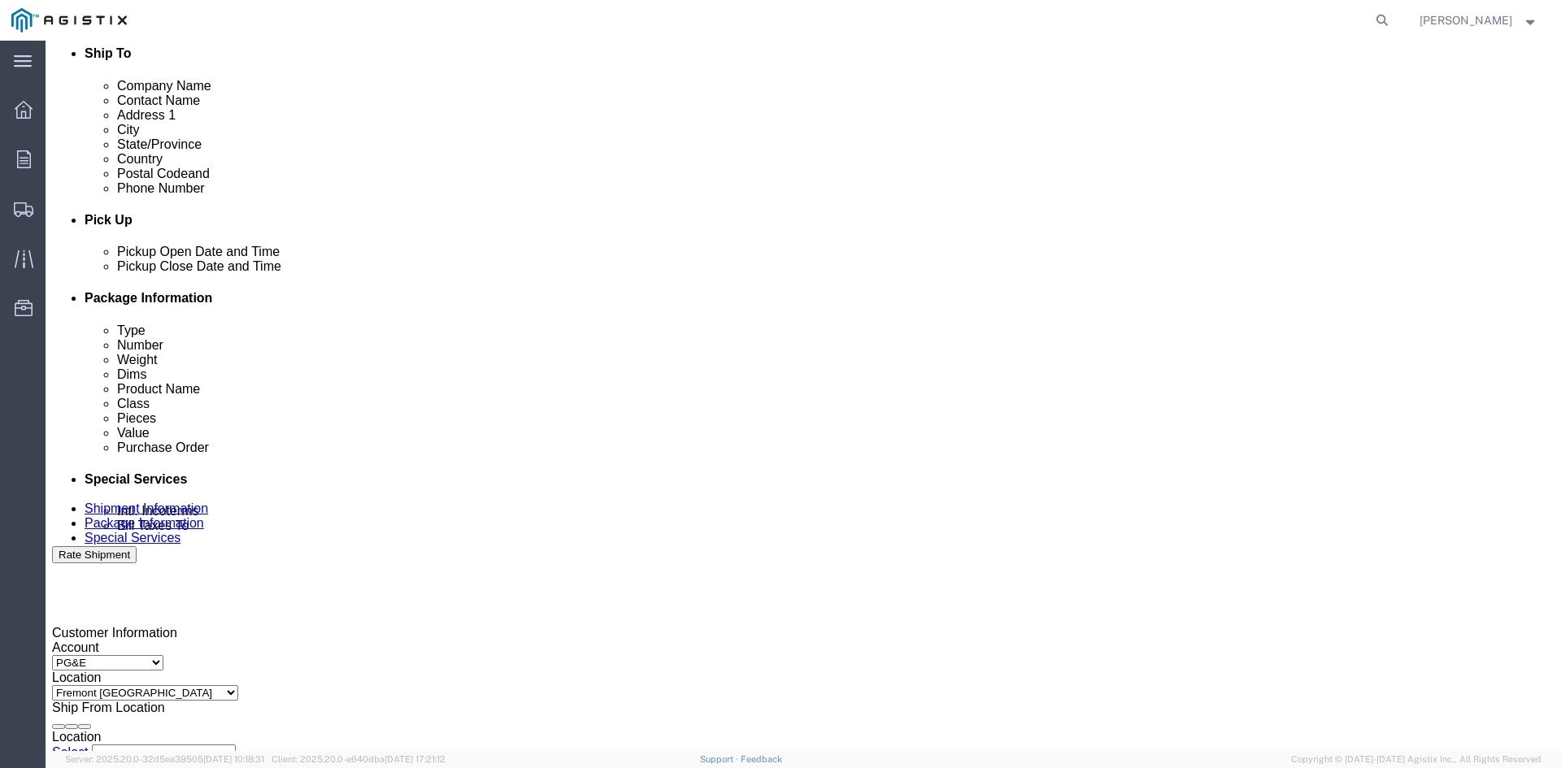
click input "3501279878"
type input "3501421298"
click select "Select Account Type Activity ID Airline Appointment Number ASN Batch Request # …"
select select "CUSTREF"
click select "Select Account Type Activity ID Airline Appointment Number ASN Batch Request # …"
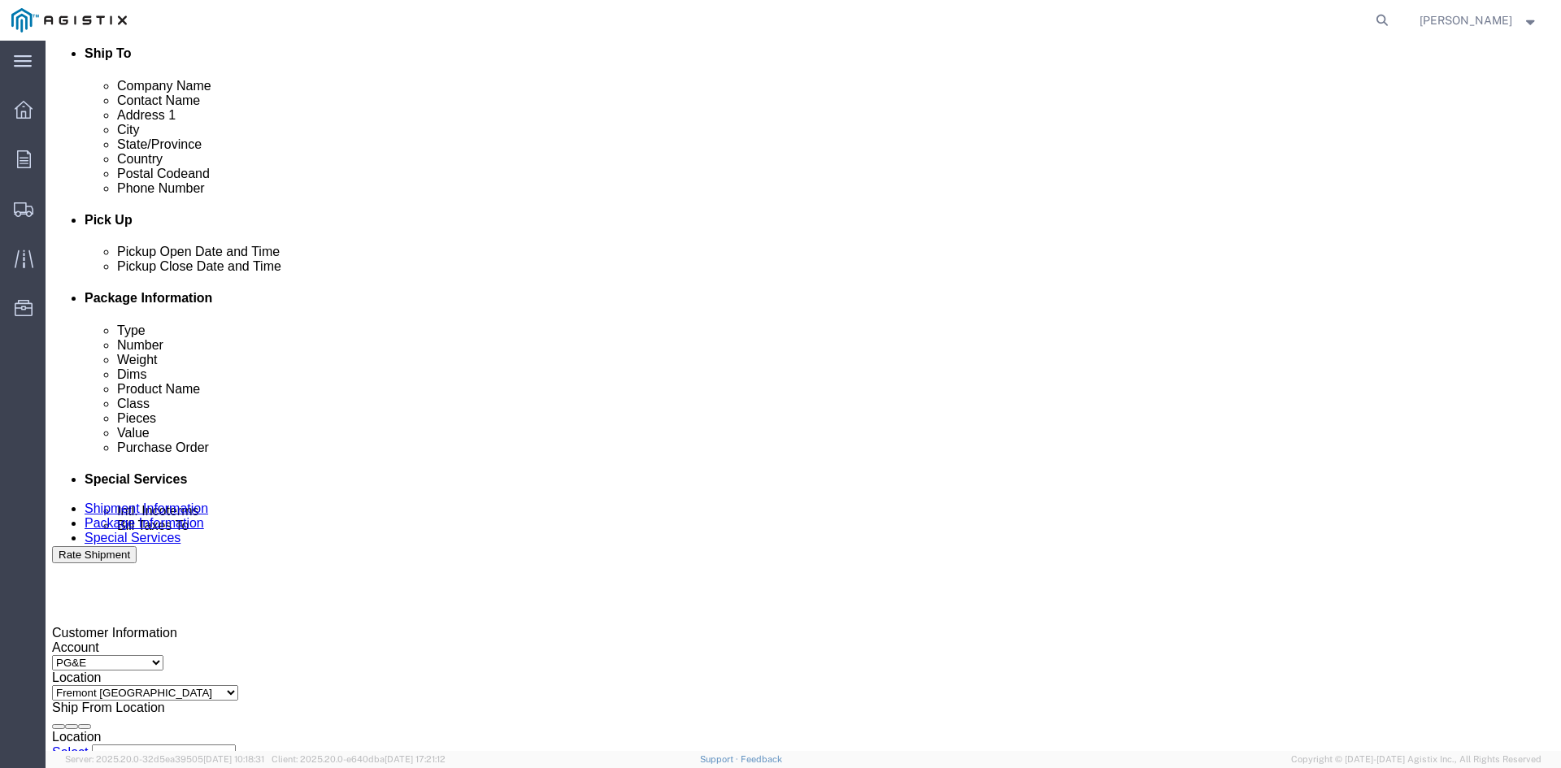
click input "text"
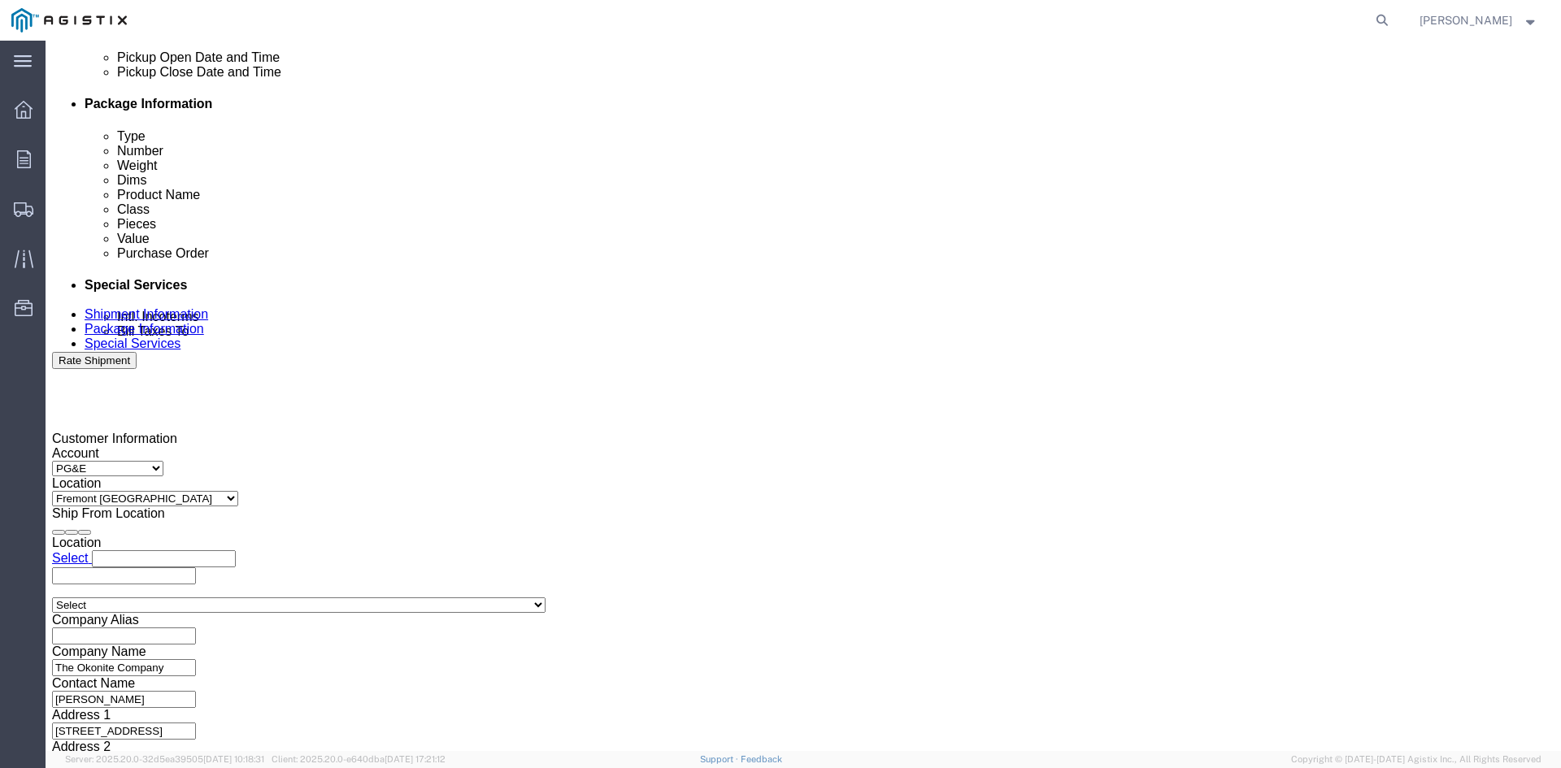
scroll to position [818, 0]
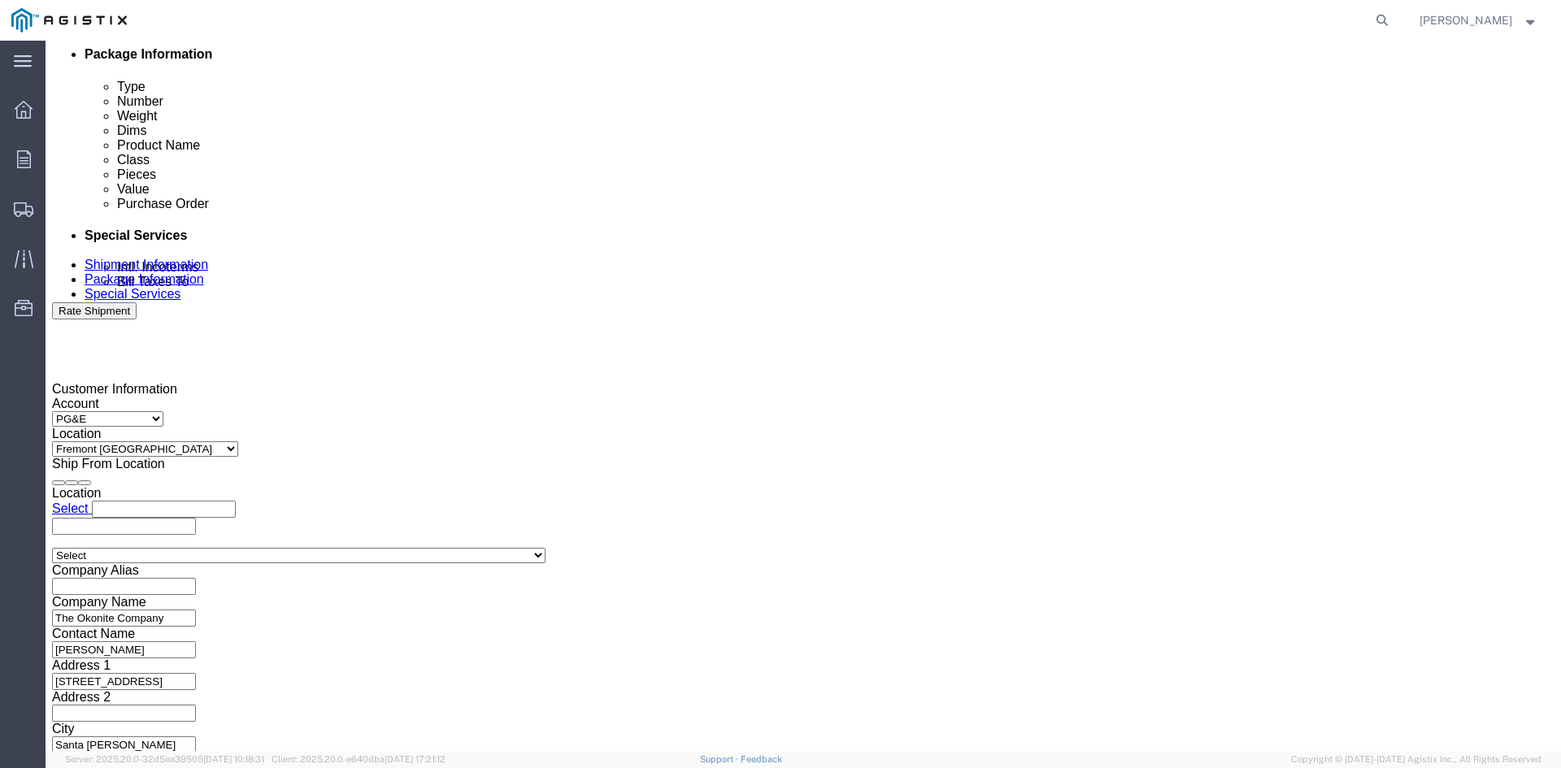
type input "3501417815"
click select "Select Air Less than Truckload Multi-Leg Ocean Freight Rail Small Parcel Truckl…"
select select "TL"
click select "Select Air Less than Truckload Multi-Leg Ocean Freight Rail Small Parcel Truckl…"
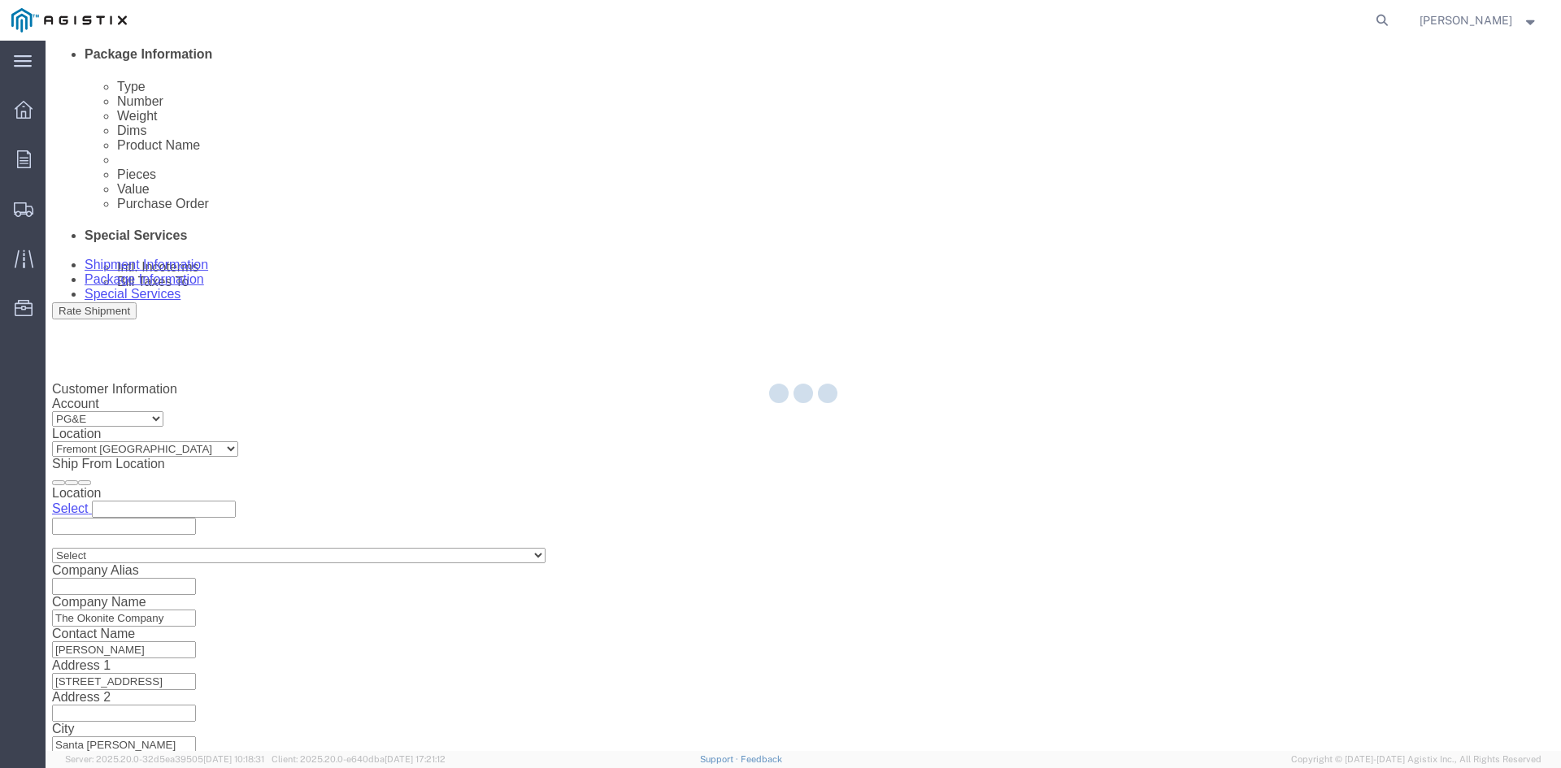
select select
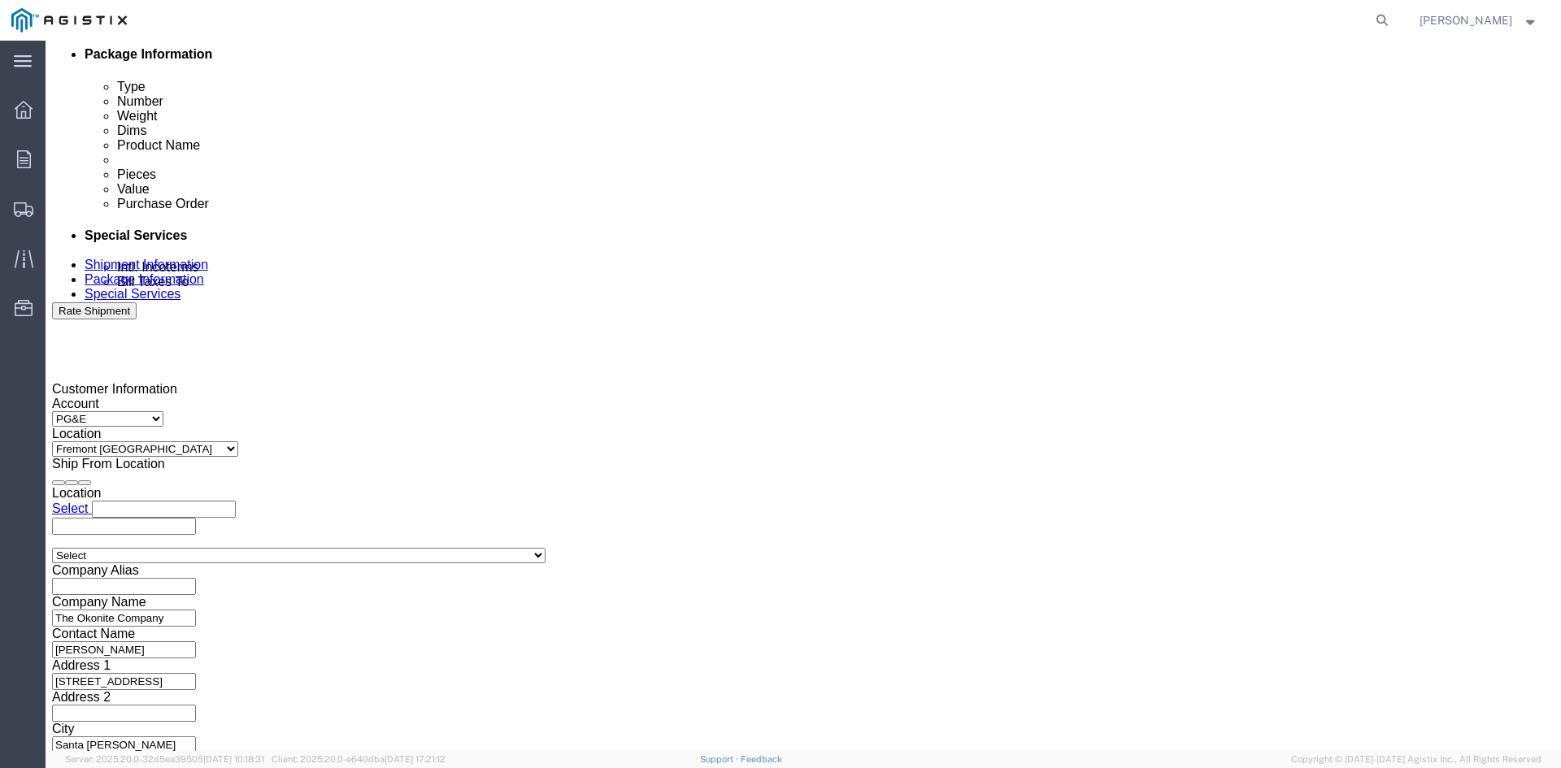
click button "Continue"
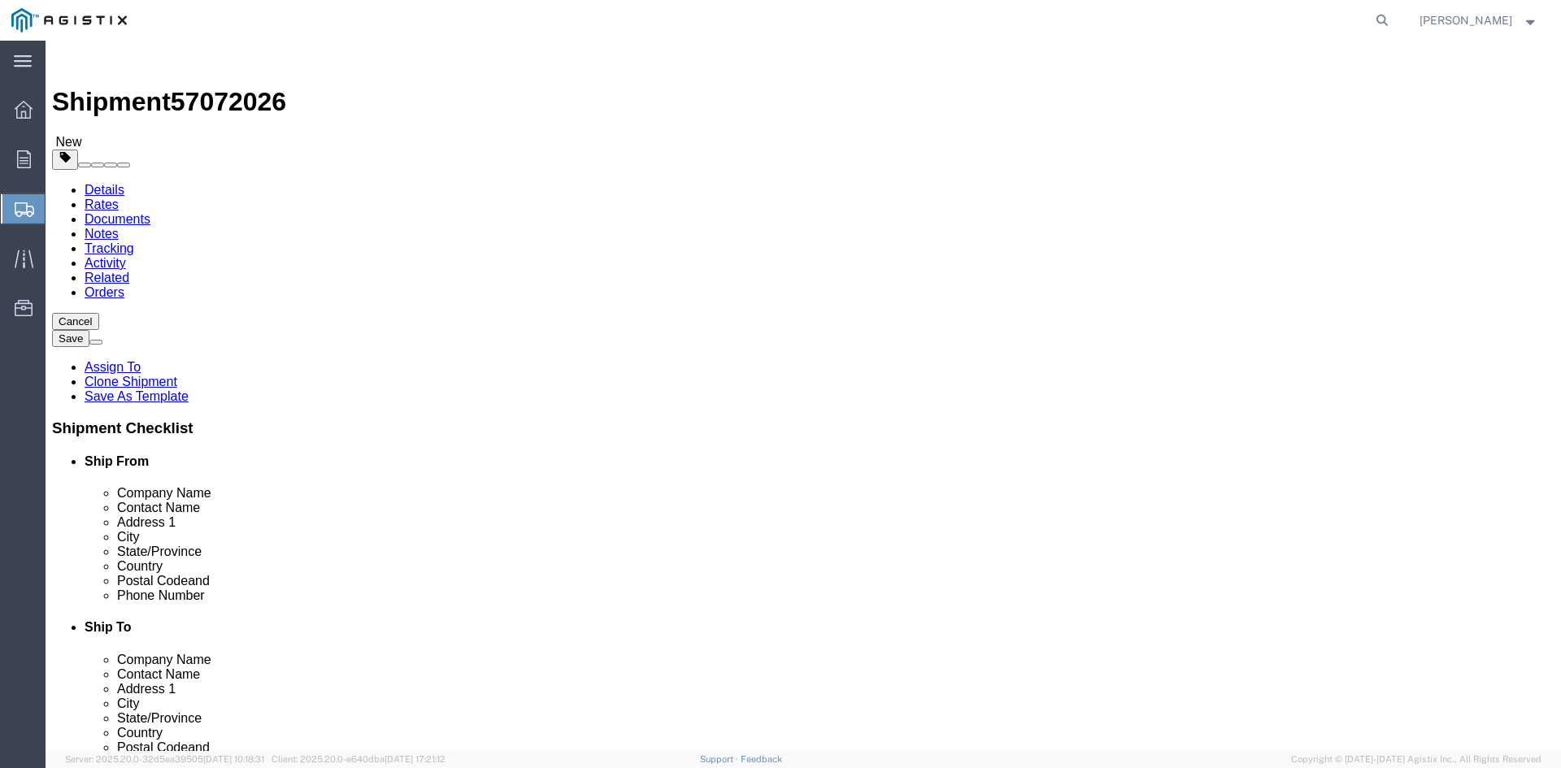
click input "8"
type input "7"
click input "41400.00"
type input "4"
type input "36820"
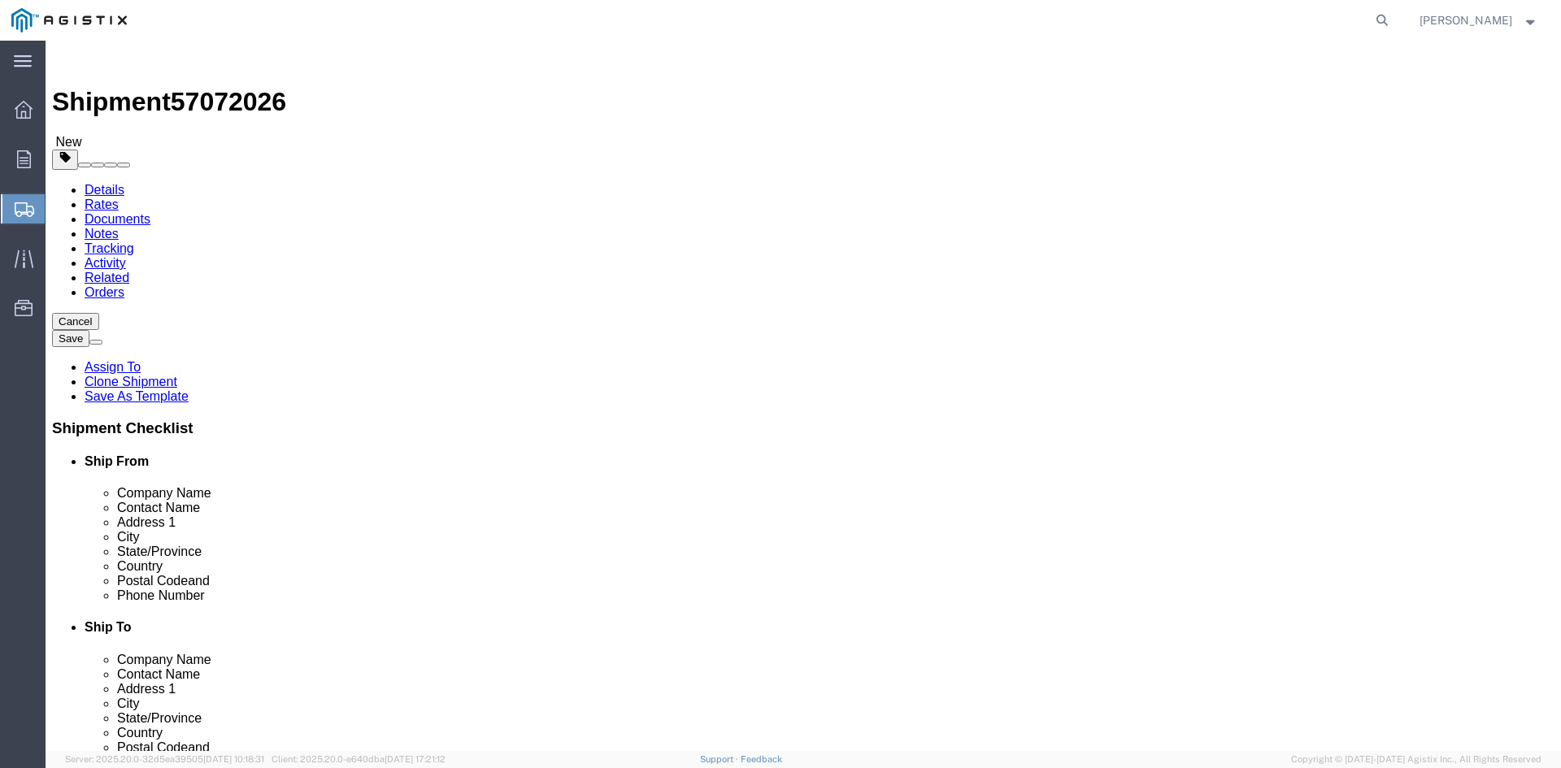
click div "7 x Roll(s) Package Type Select Bulk Bundle(s) Cardboard Box(es) Carton(s) Crat…"
click dl "Pieces: 8.00 Each Total value: 93354.00 USD"
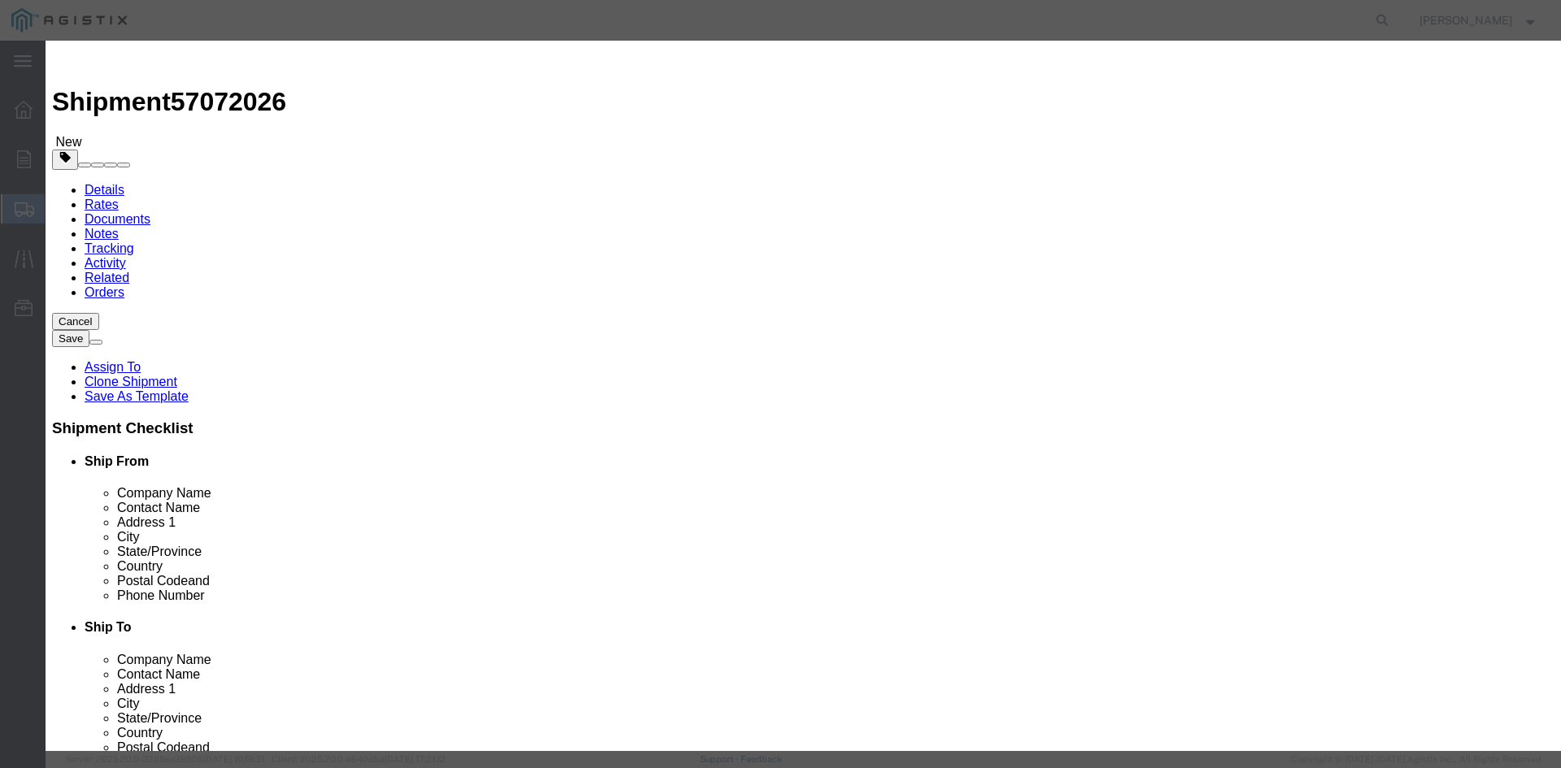
paste textarea "THIS LOAD REQUIRES 4 SETS OF COIL RACKS AND 8 CHAINS. ADVANCED PICK UP NOTICE R…"
type textarea "THIS LOAD REQUIRES 4 SETS OF COIL RACKS AND 8 CHAINS. ADVANCED PICK UP NOTICE R…"
click input "8.00"
type input "8"
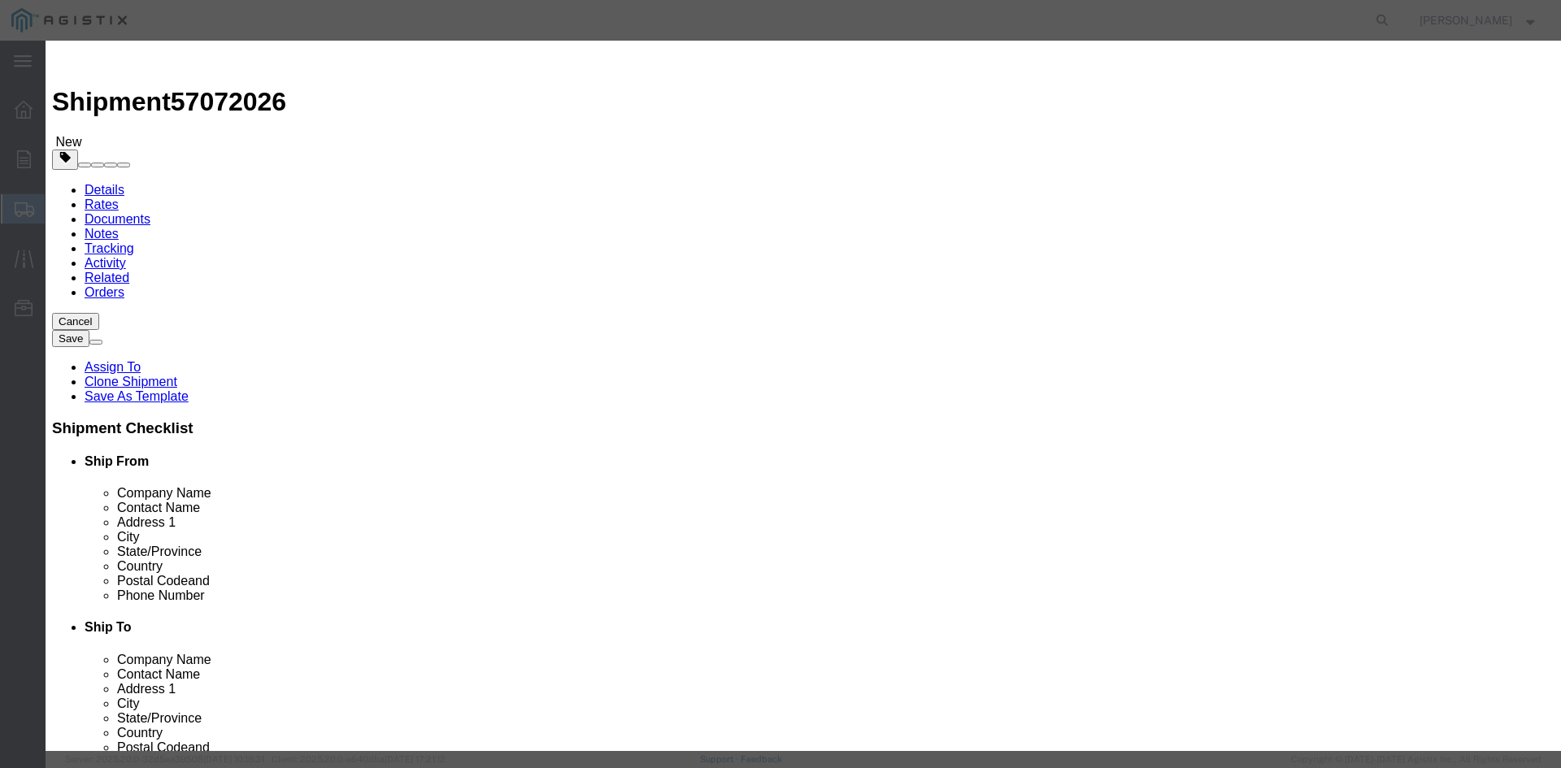
type input "7"
click input "81684.75"
type input "8"
type input "131832"
click button "Save & Close"
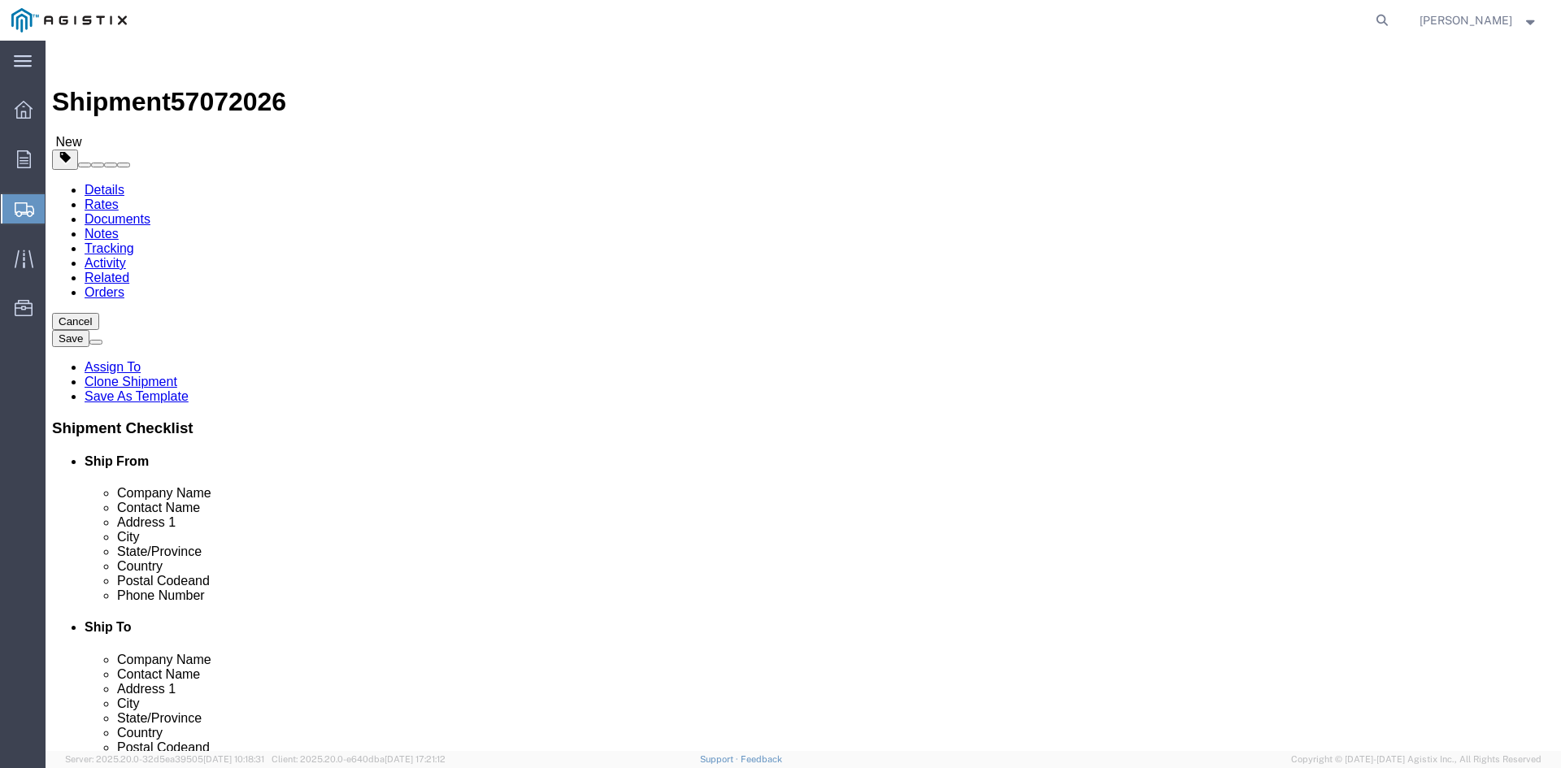
click button "Rate Shipment"
click at [98, 183] on link "Details" at bounding box center [105, 190] width 40 height 14
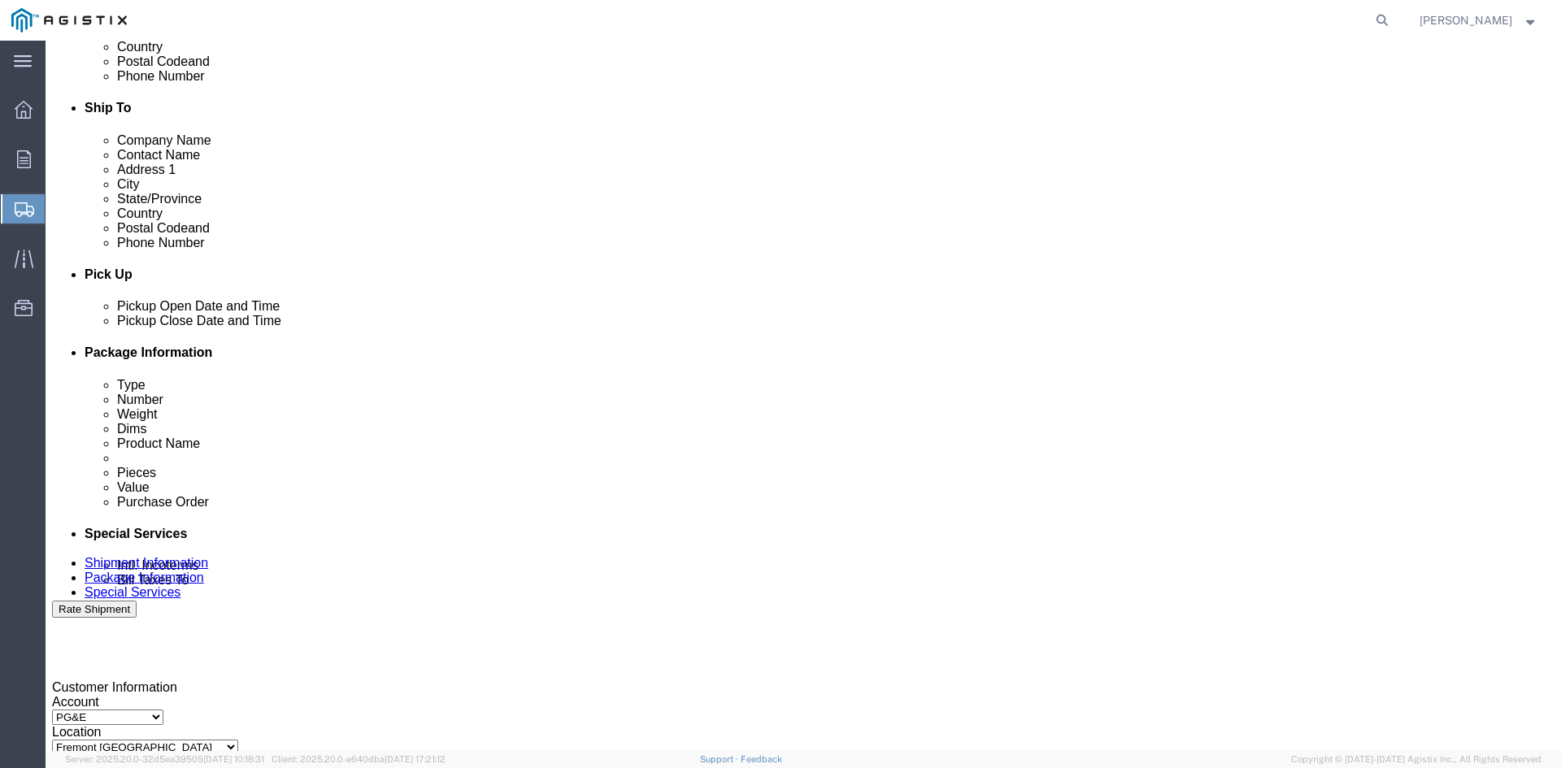
scroll to position [569, 0]
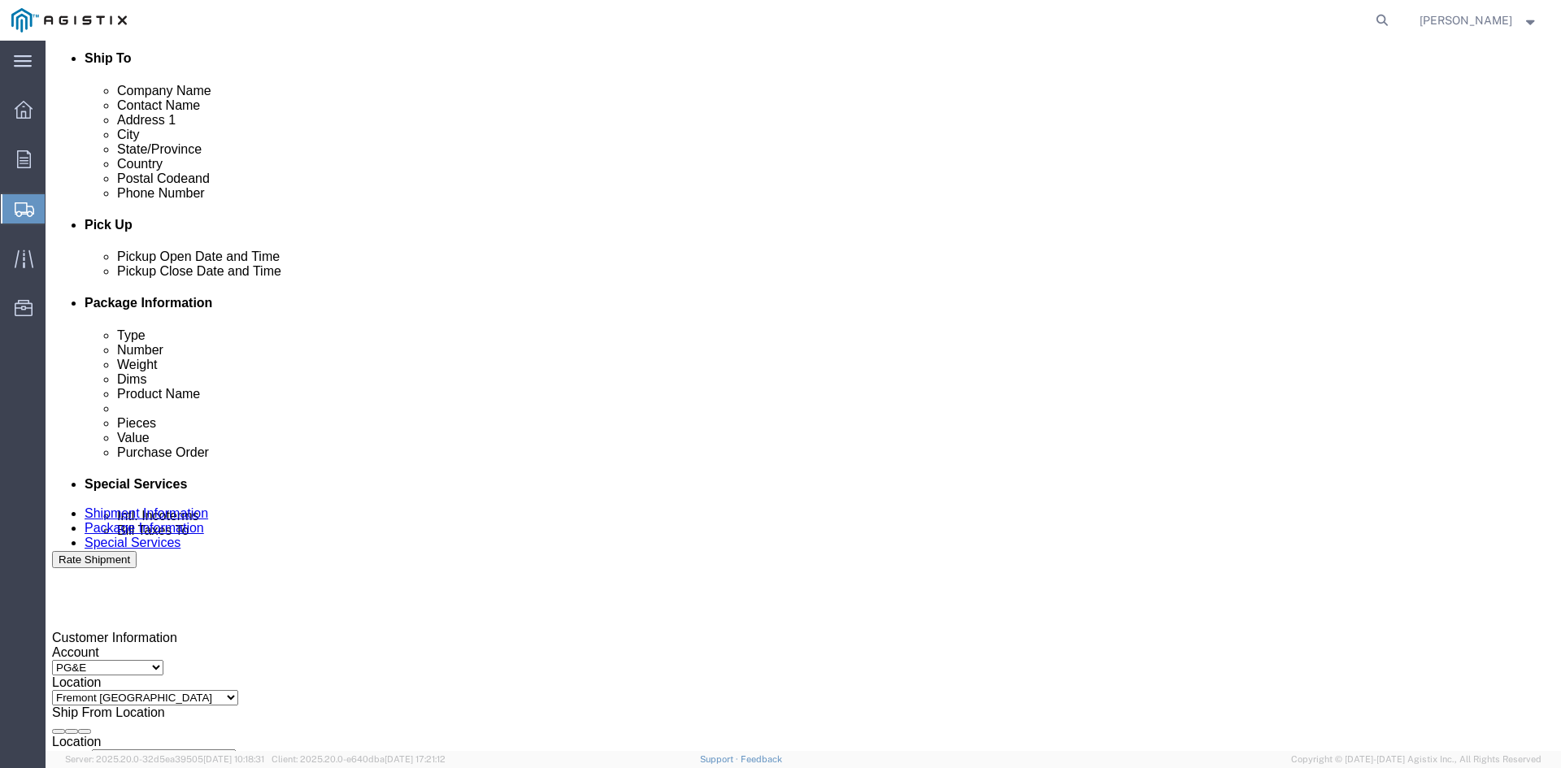
click div "[DATE] 3:51 PM"
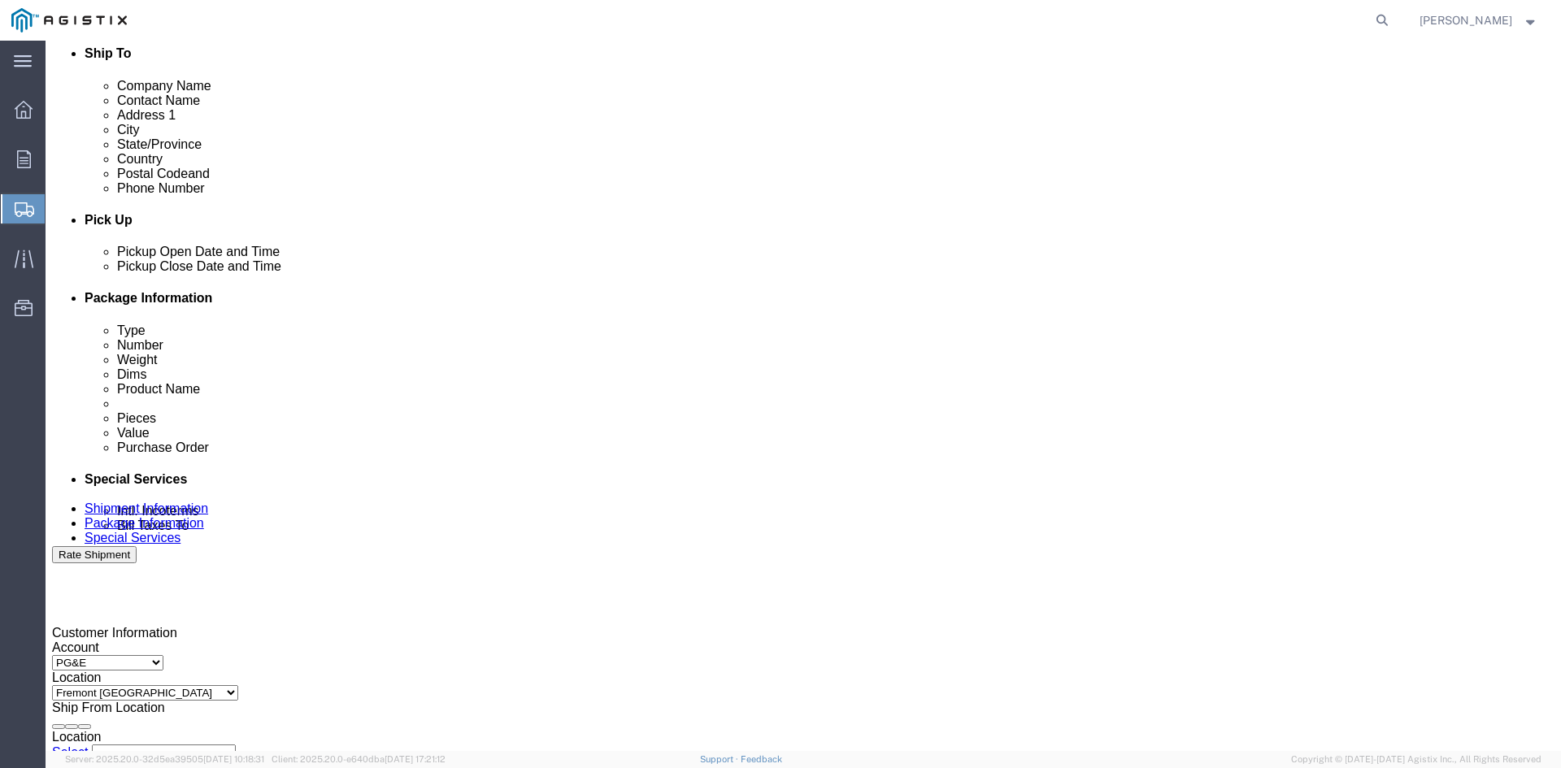
type input "12:51 PM"
click button "Apply"
click div "[DATE] 4:48 PM"
click button "Apply"
click button "Rate Shipment"
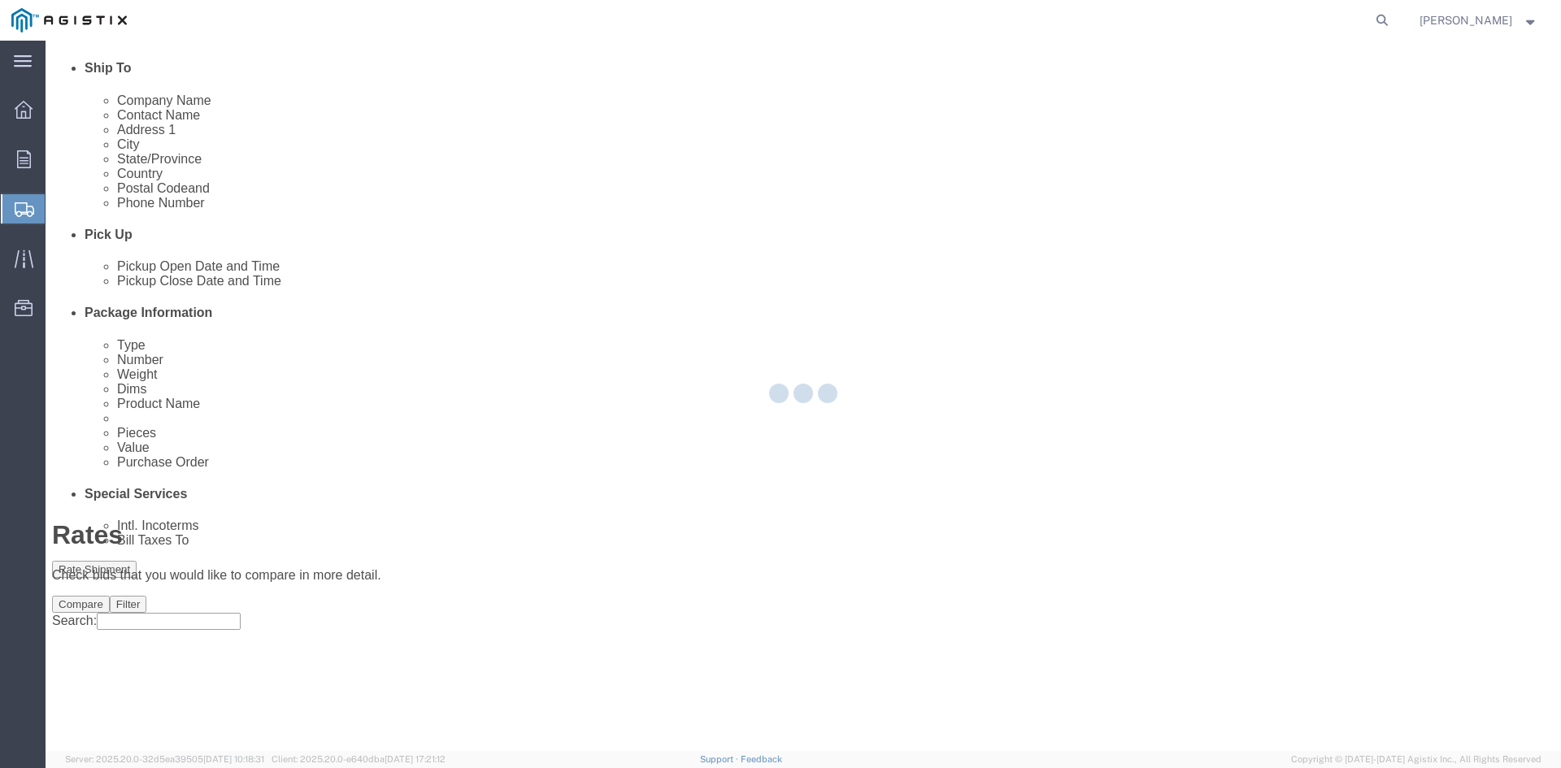
scroll to position [0, 0]
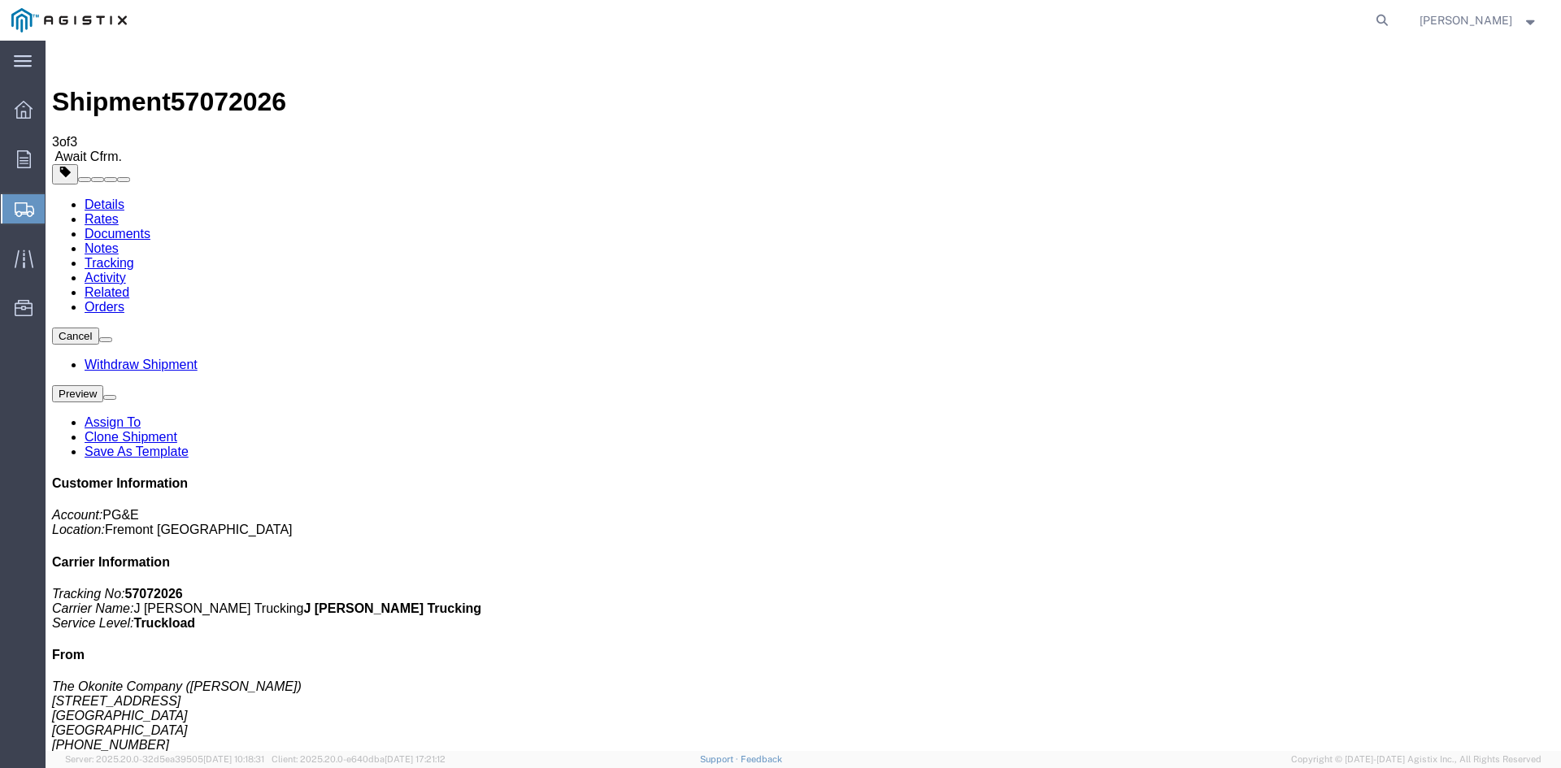
click at [0, 0] on span "Create from Template" at bounding box center [0, 0] width 0 height 0
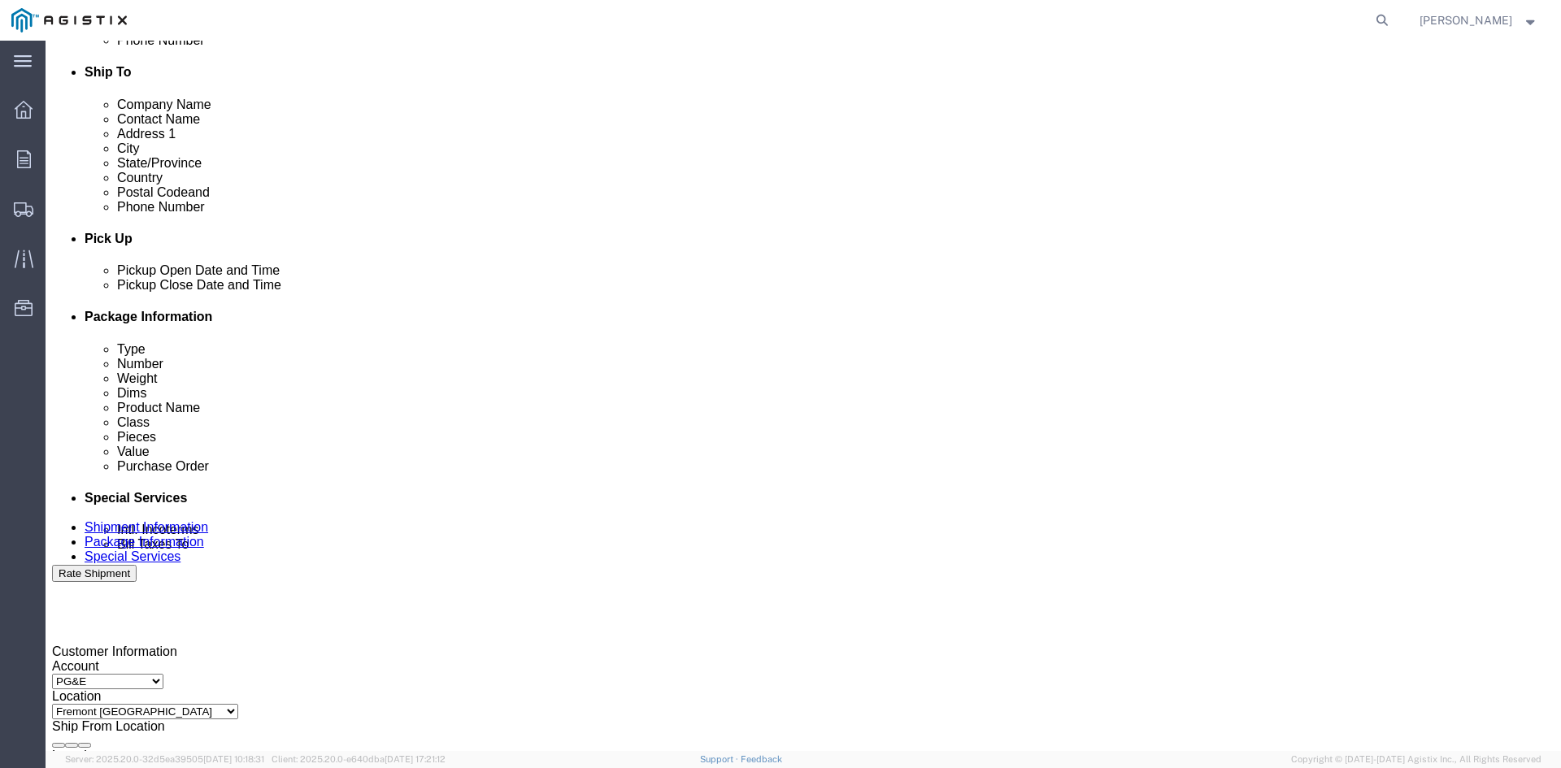
scroll to position [569, 0]
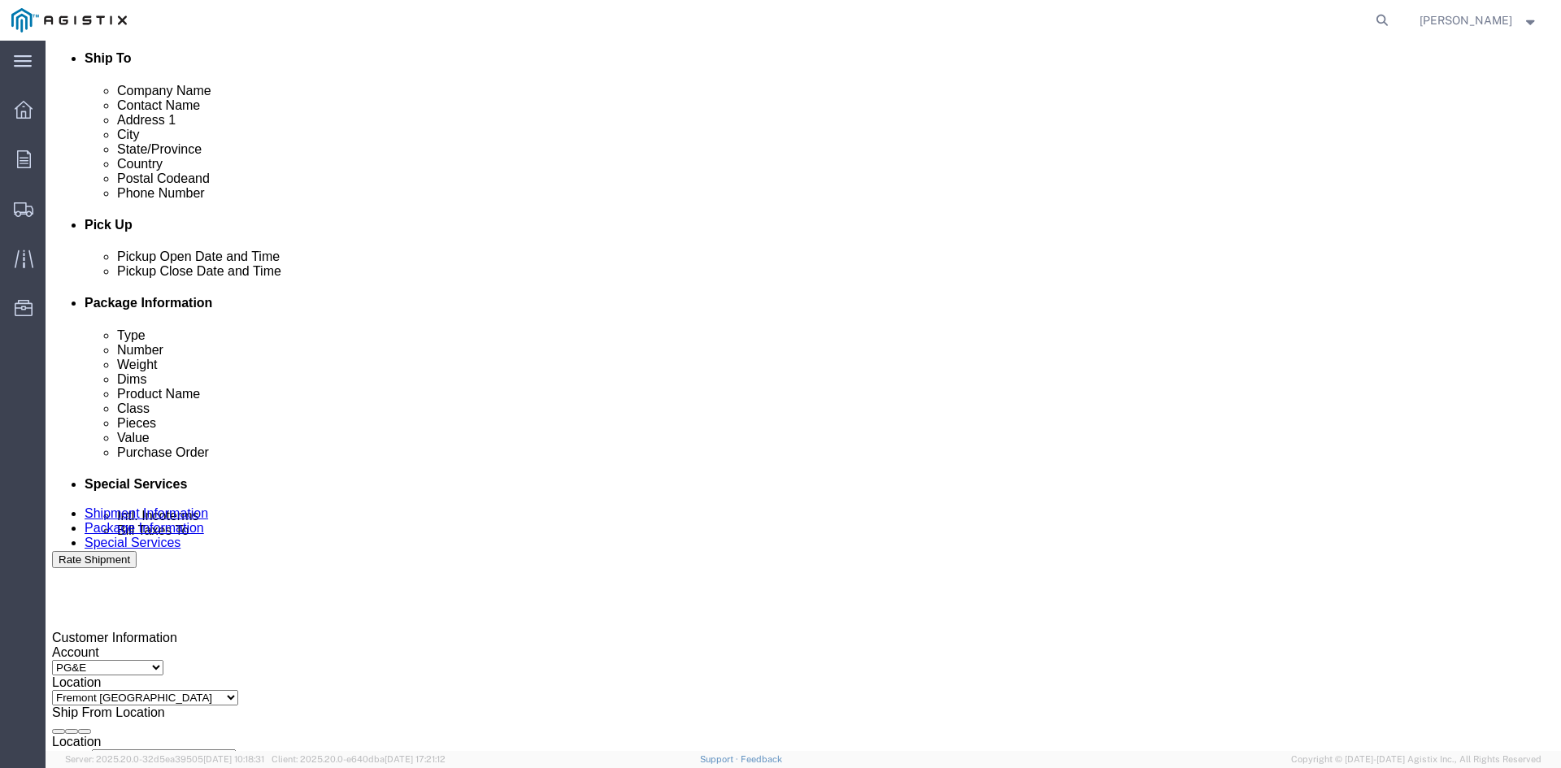
click div "[DATE] 3:52 PM"
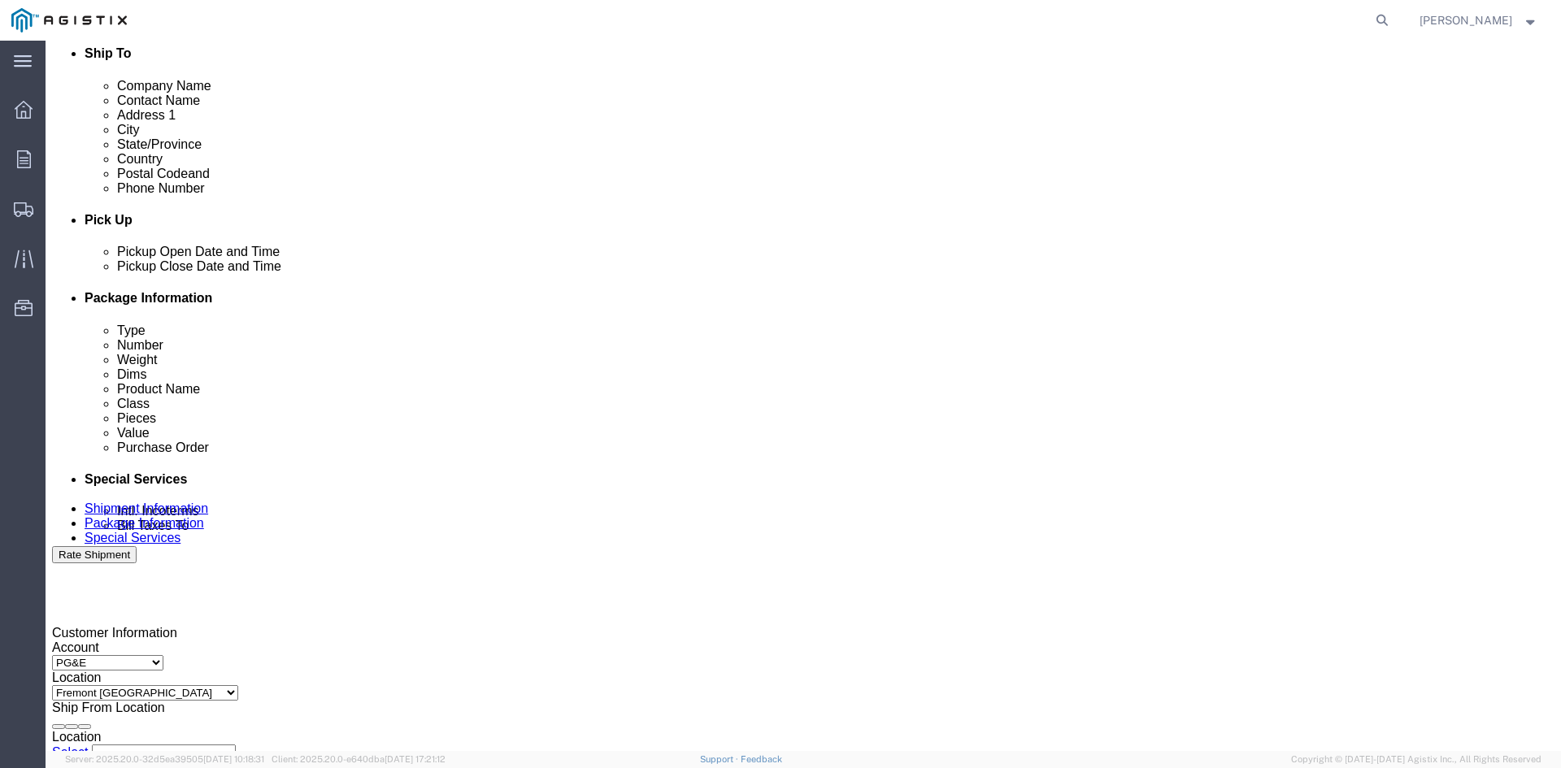
type input "12:52 PM"
click button "Apply"
click div "[DATE] 1:52 PM"
click button "Apply"
click div
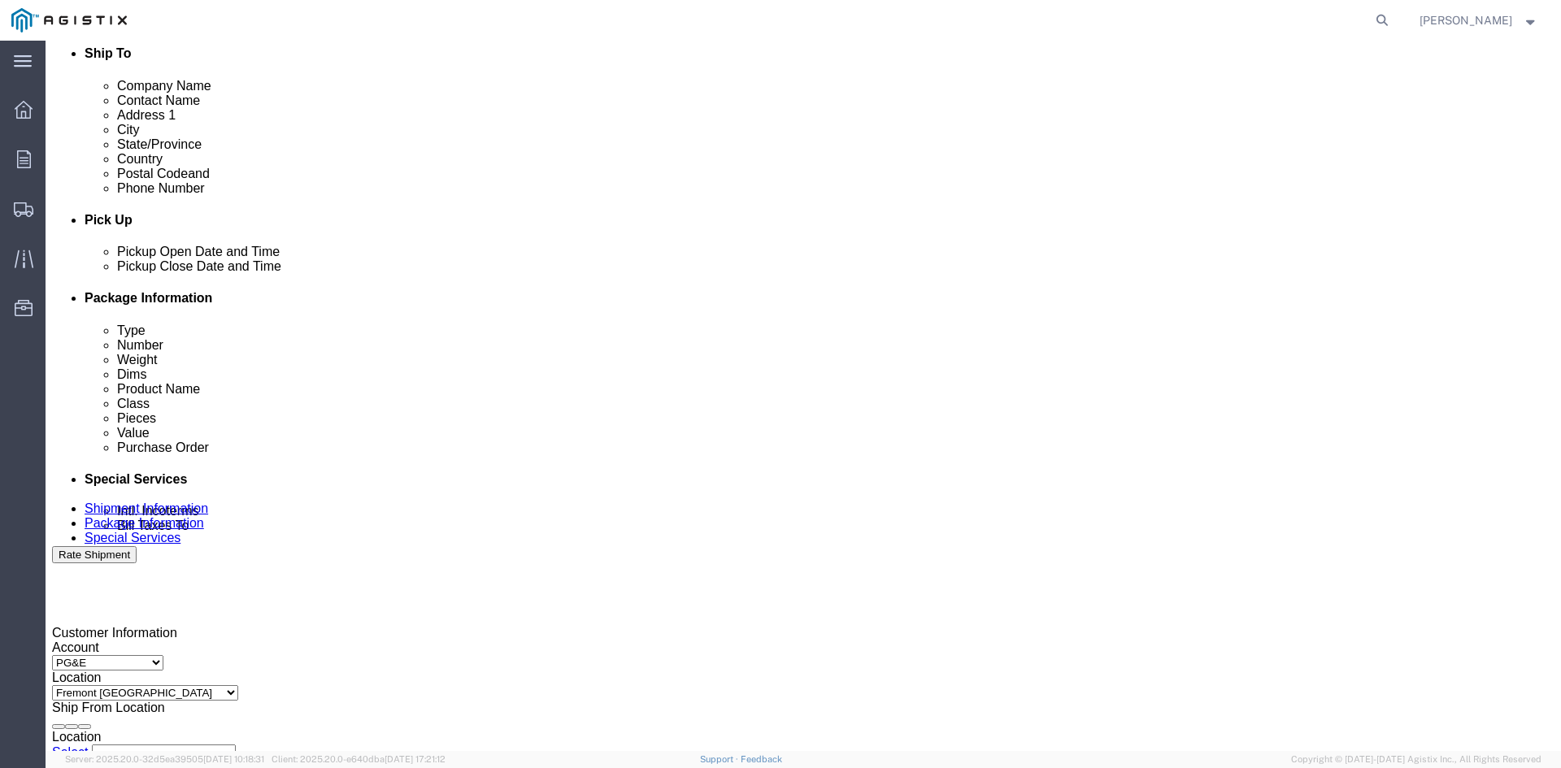
click button "Apply"
click div
click button "Apply"
click input "3501279878"
type input "3501421071"
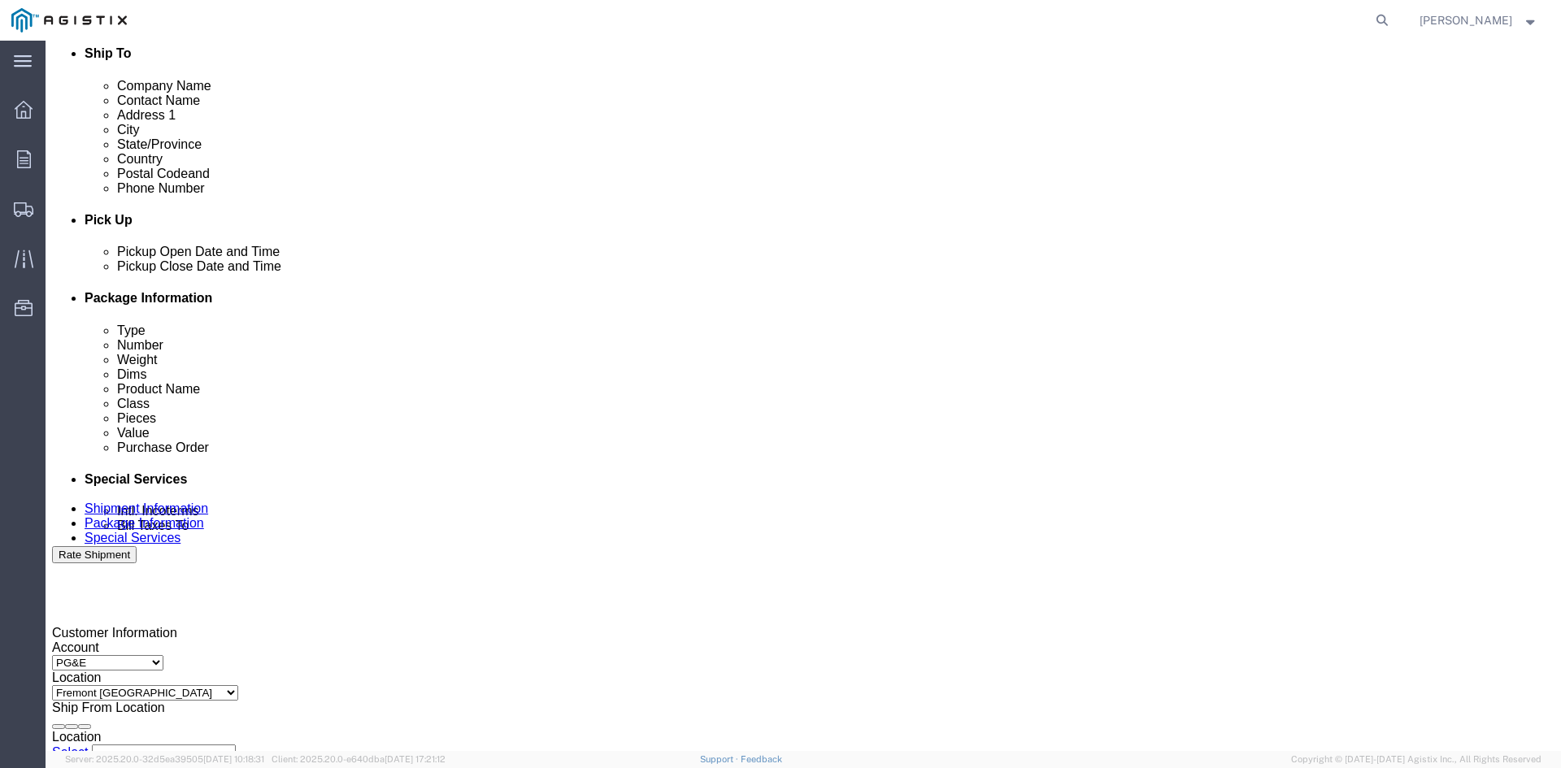
click select "Select Account Type Activity ID Airline Appointment Number ASN Batch Request # …"
select select "CUSTREF"
click select "Select Account Type Activity ID Airline Appointment Number ASN Batch Request # …"
click input "text"
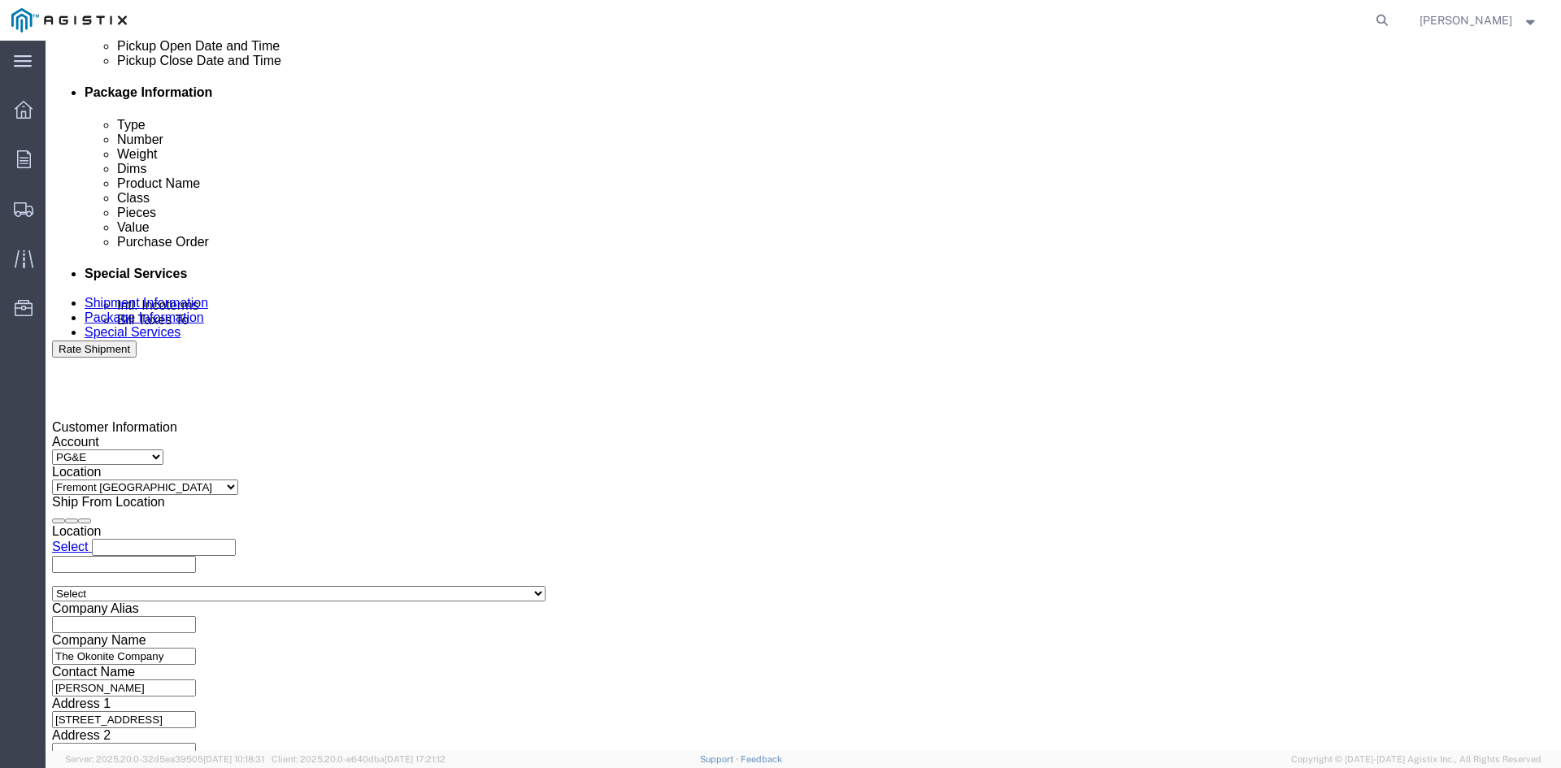
scroll to position [819, 0]
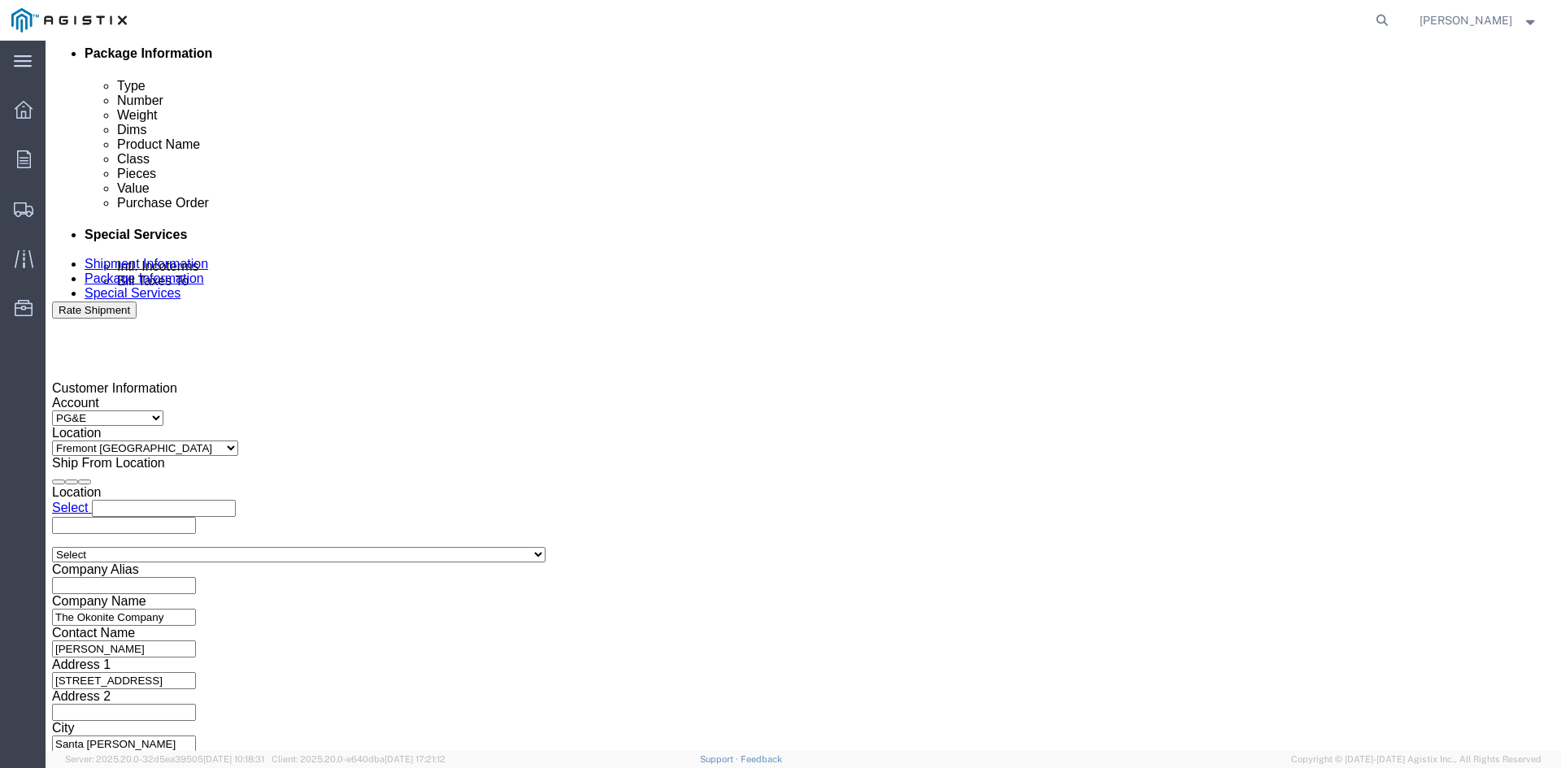
type input "3501417815"
click select "Select Air Less than Truckload Multi-Leg Ocean Freight Rail Small Parcel Truckl…"
select select "TL"
click select "Select Air Less than Truckload Multi-Leg Ocean Freight Rail Small Parcel Truckl…"
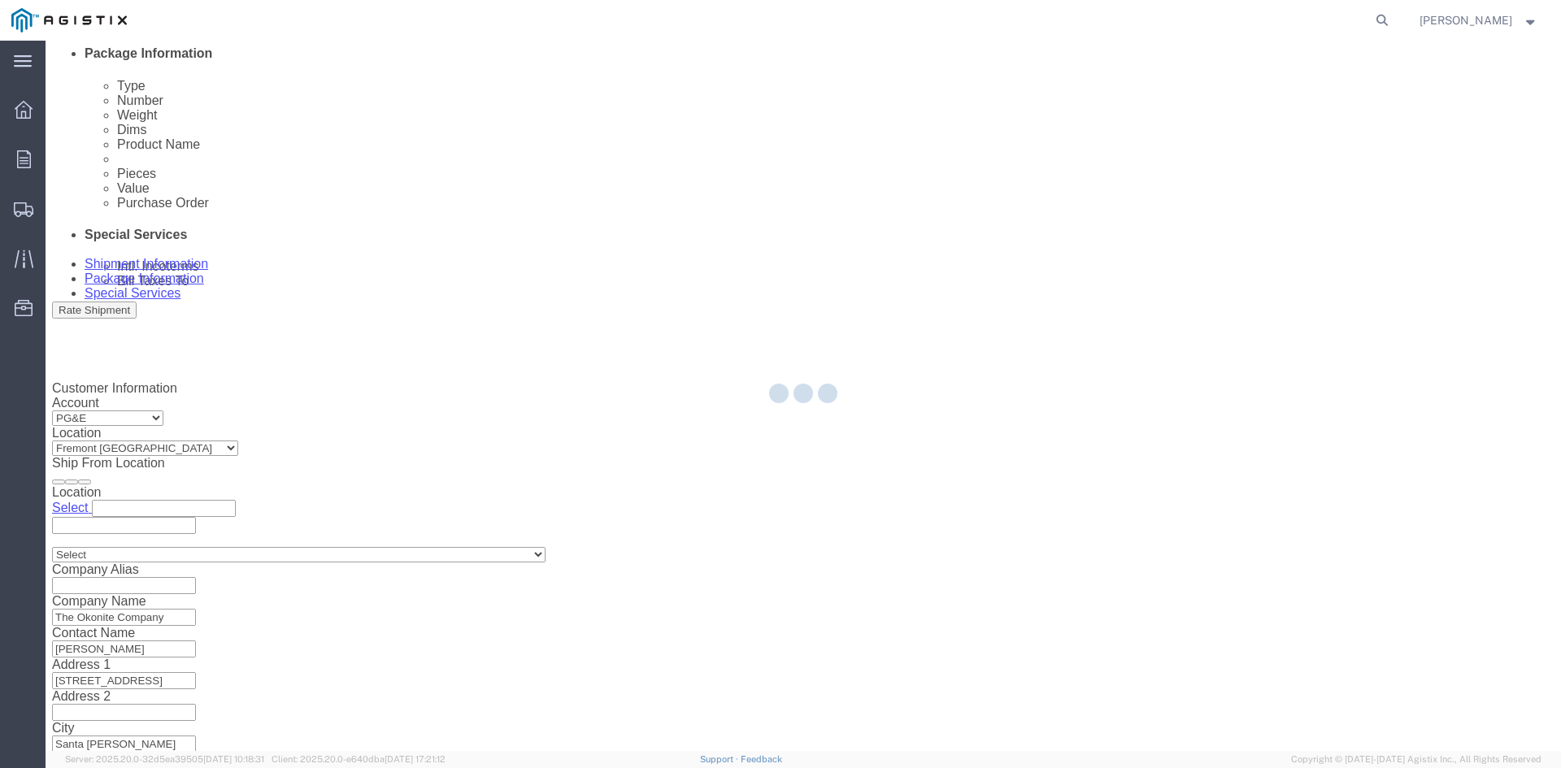
select select
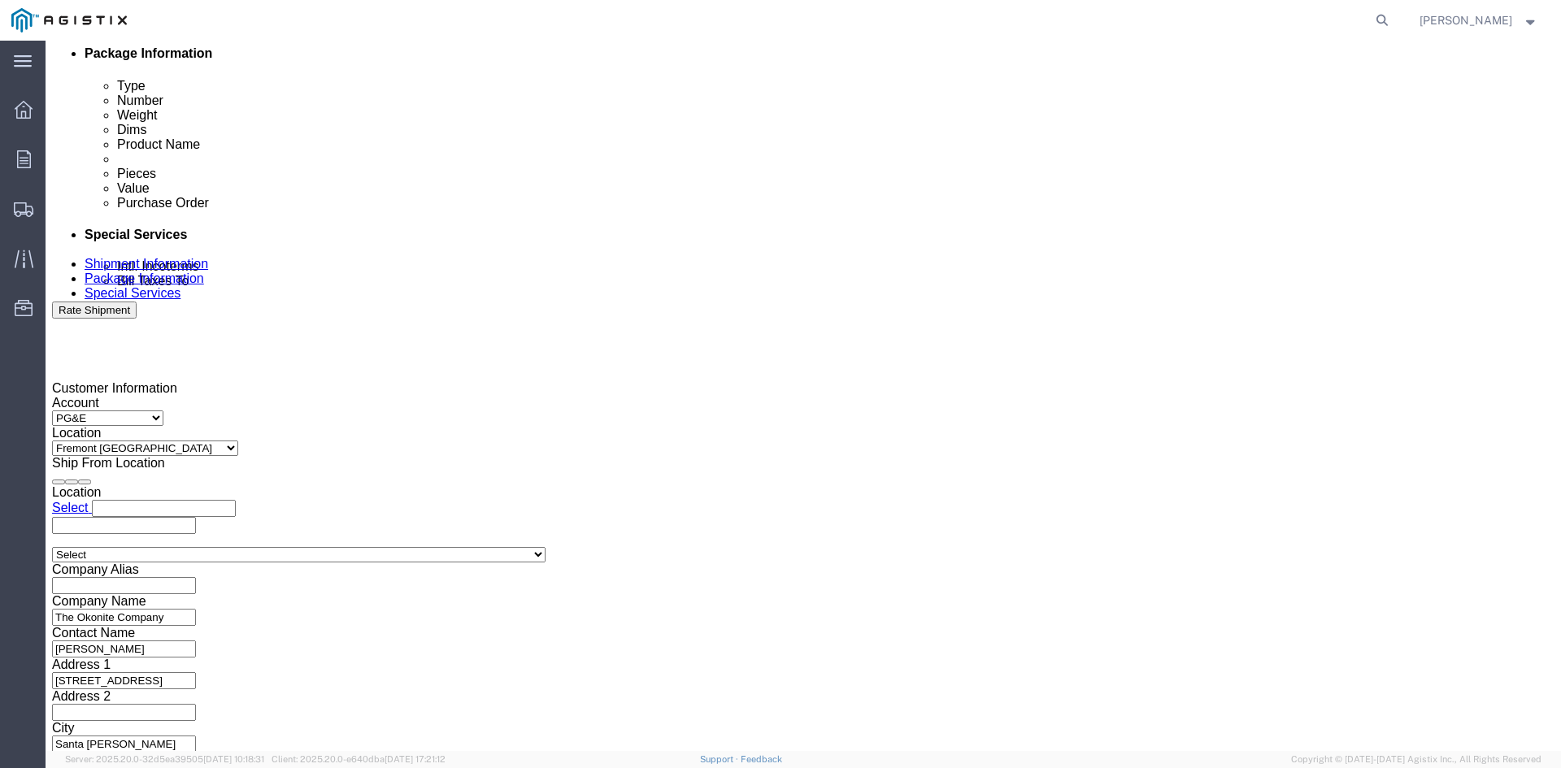
click button "Continue"
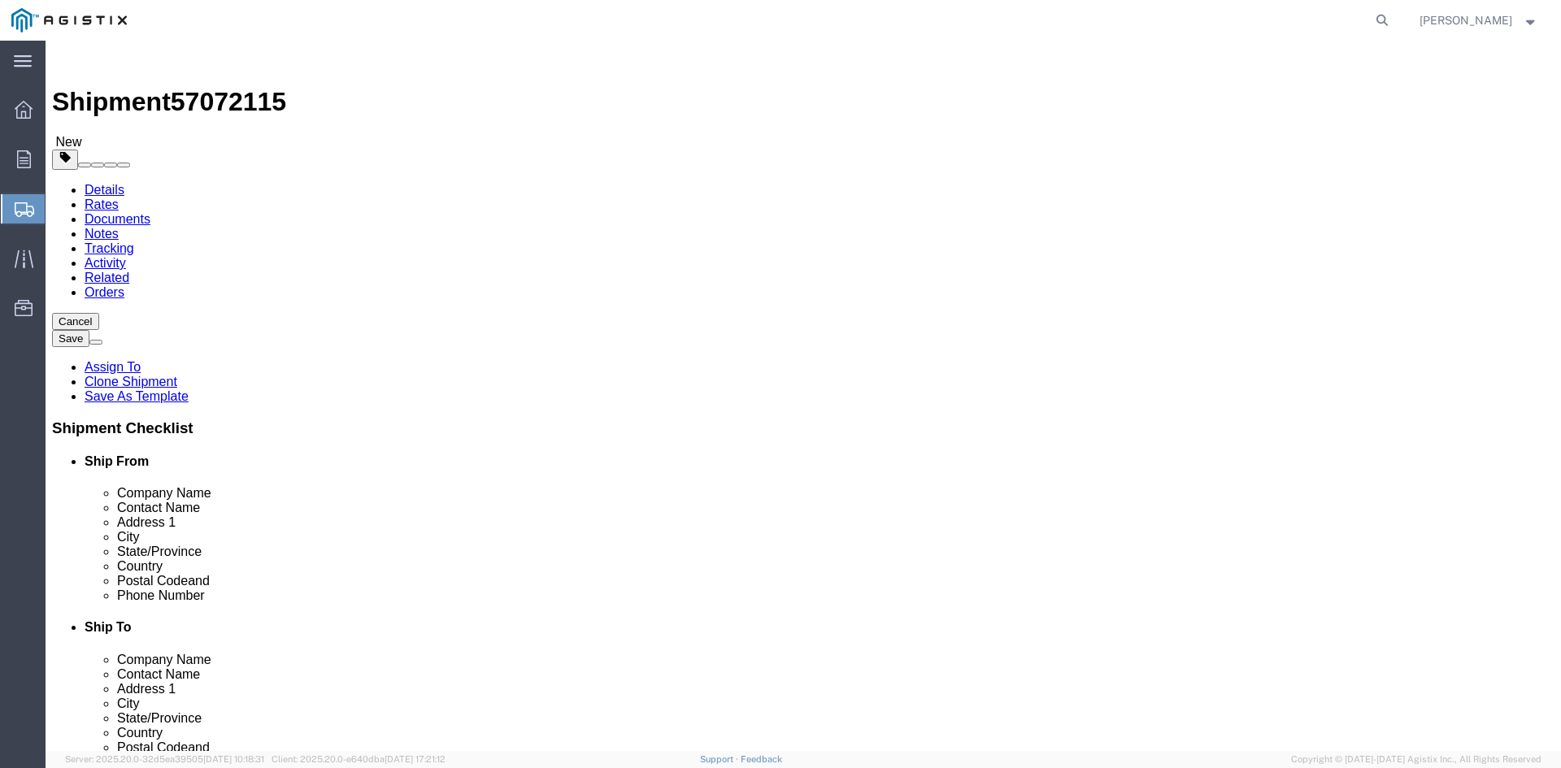
click input "8"
type input "7"
click input "41400.00"
type input "4"
type input "36190"
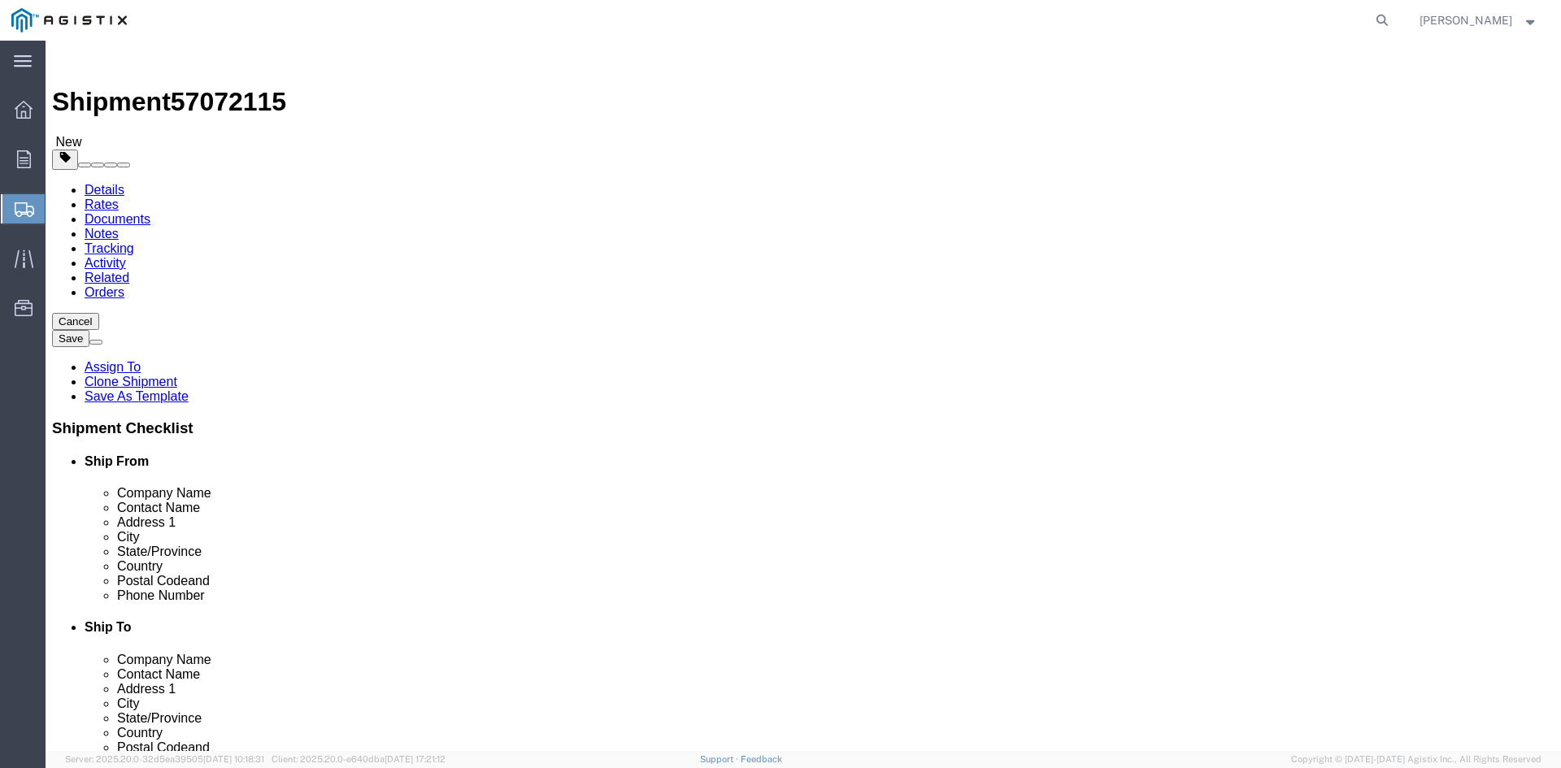
click dd "8.00 Each"
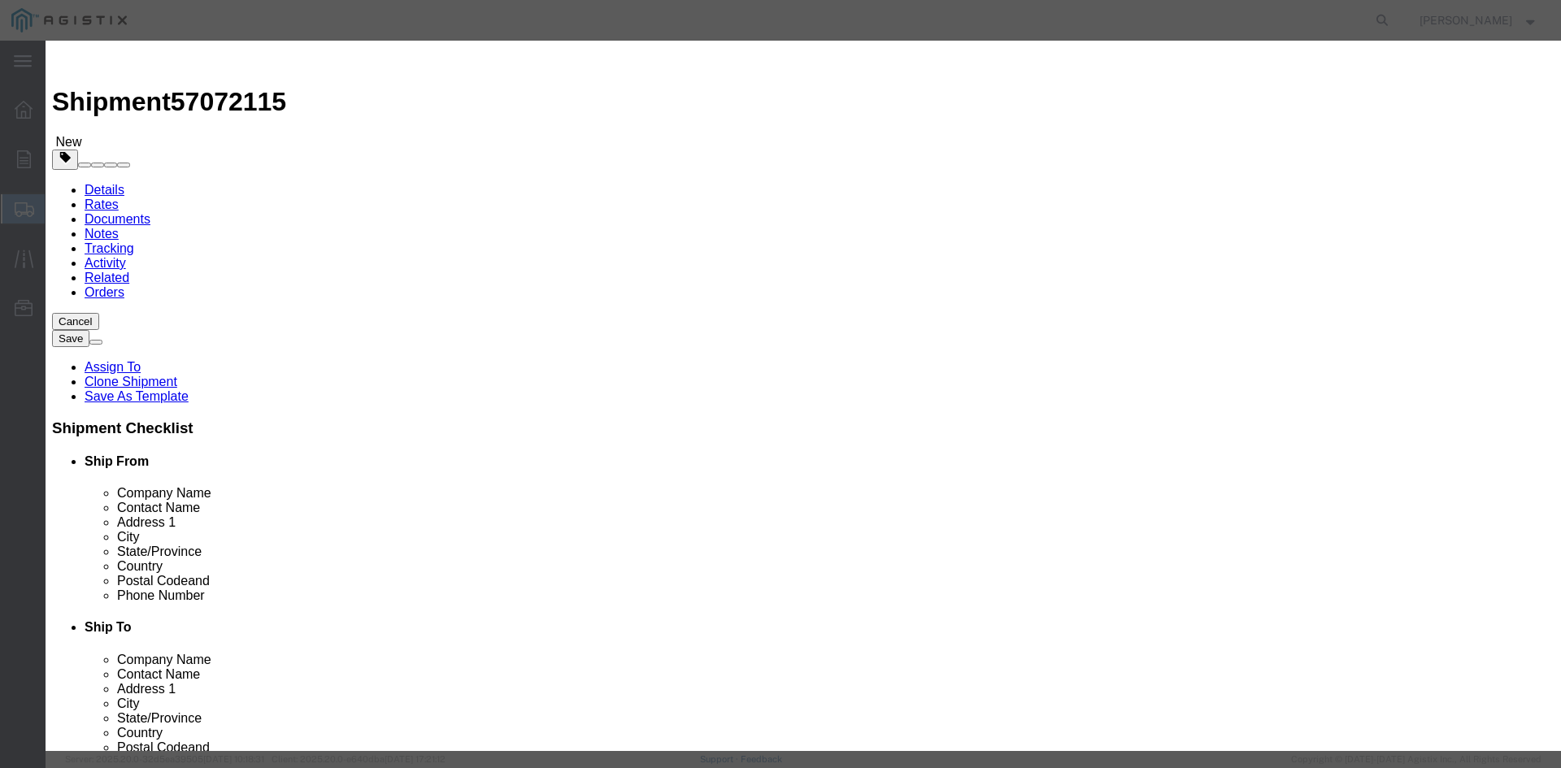
paste textarea "THIS LOAD REQUIRES 4 SETS OF COIL RACKS AND 8 CHAINS. ADVANCED PICK UP NOTICE R…"
type textarea "THIS LOAD REQUIRES 4 SETS OF COIL RACKS AND 8 CHAINS. ADVANCED PICK UP NOTICE R…"
click input "8.00"
type input "8"
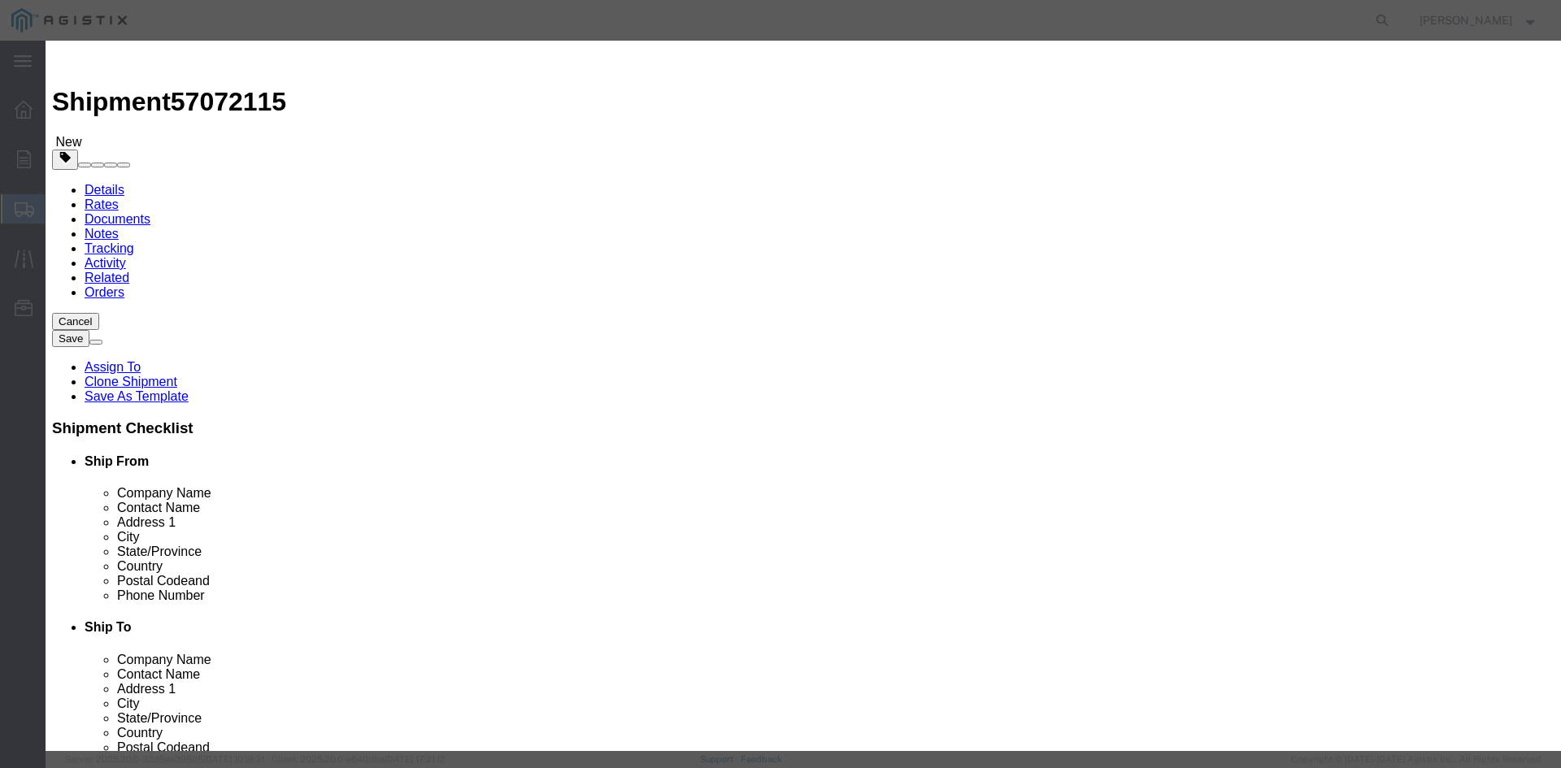
type input "7"
click input "81684.75"
type input "8"
click button "Save & Close"
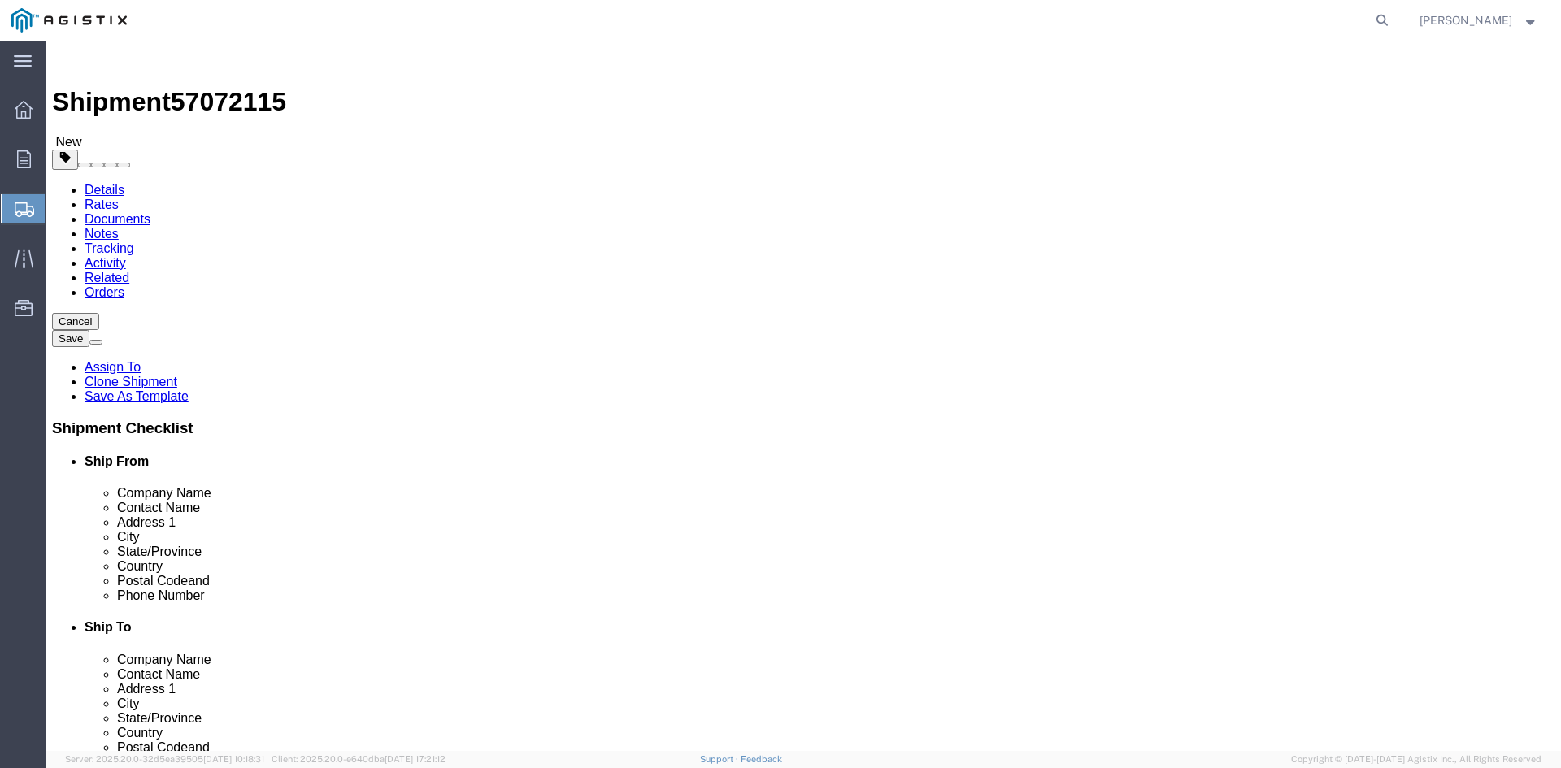
click dt "Pieces:"
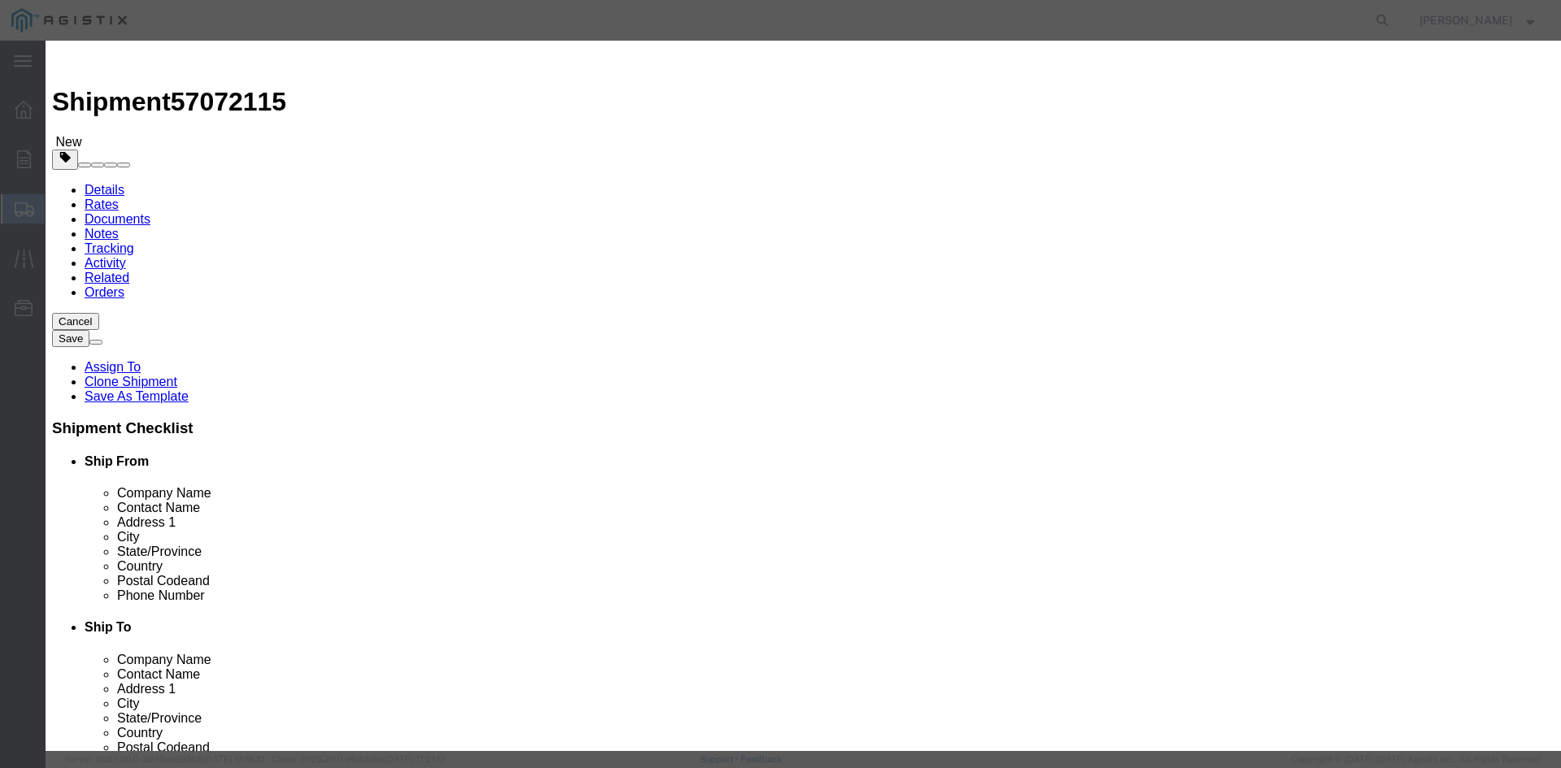
click input "text"
type input "128954"
click button "Save & Close"
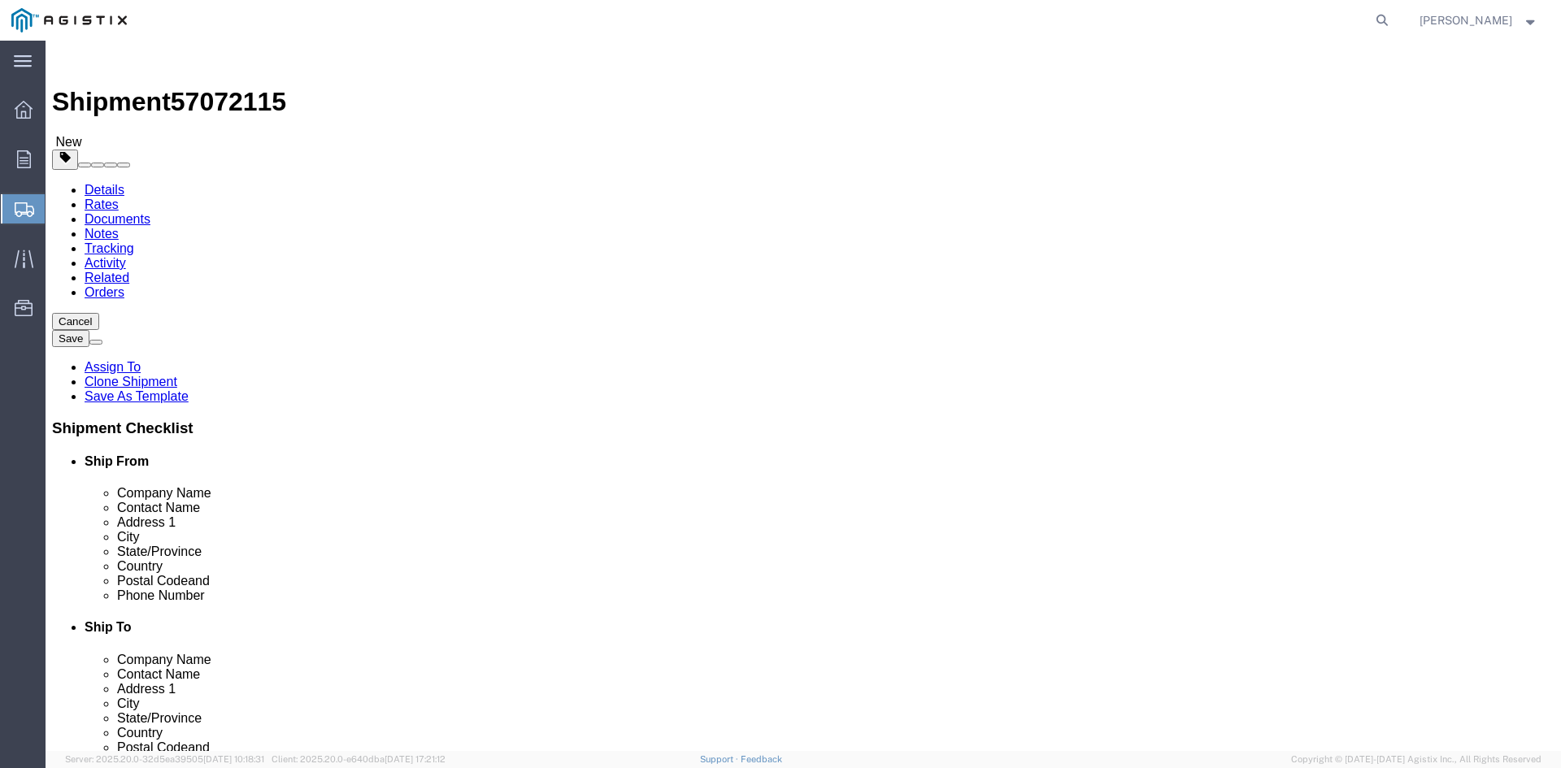
click button "Rate Shipment"
